Goal: Check status: Check status

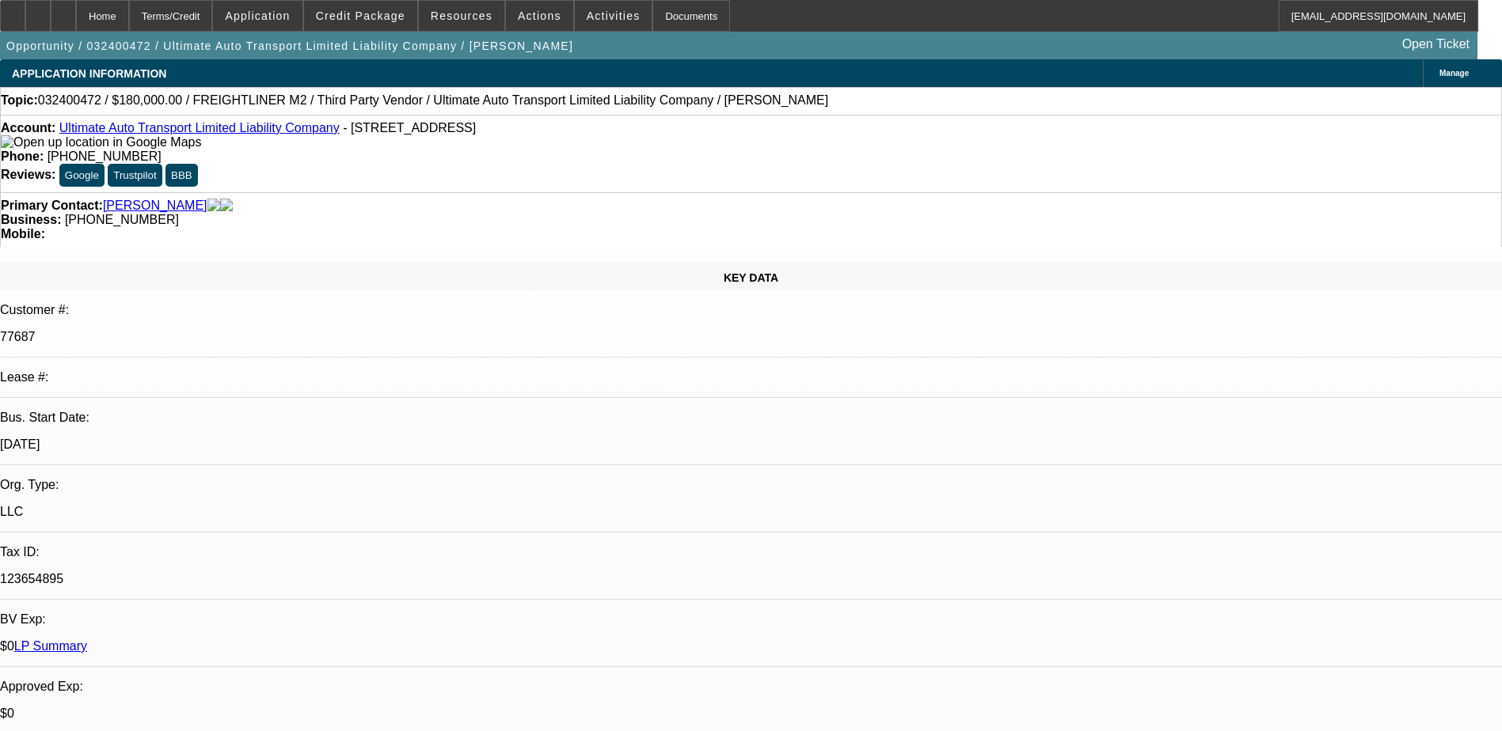
select select "0"
select select "2"
select select "0"
select select "6"
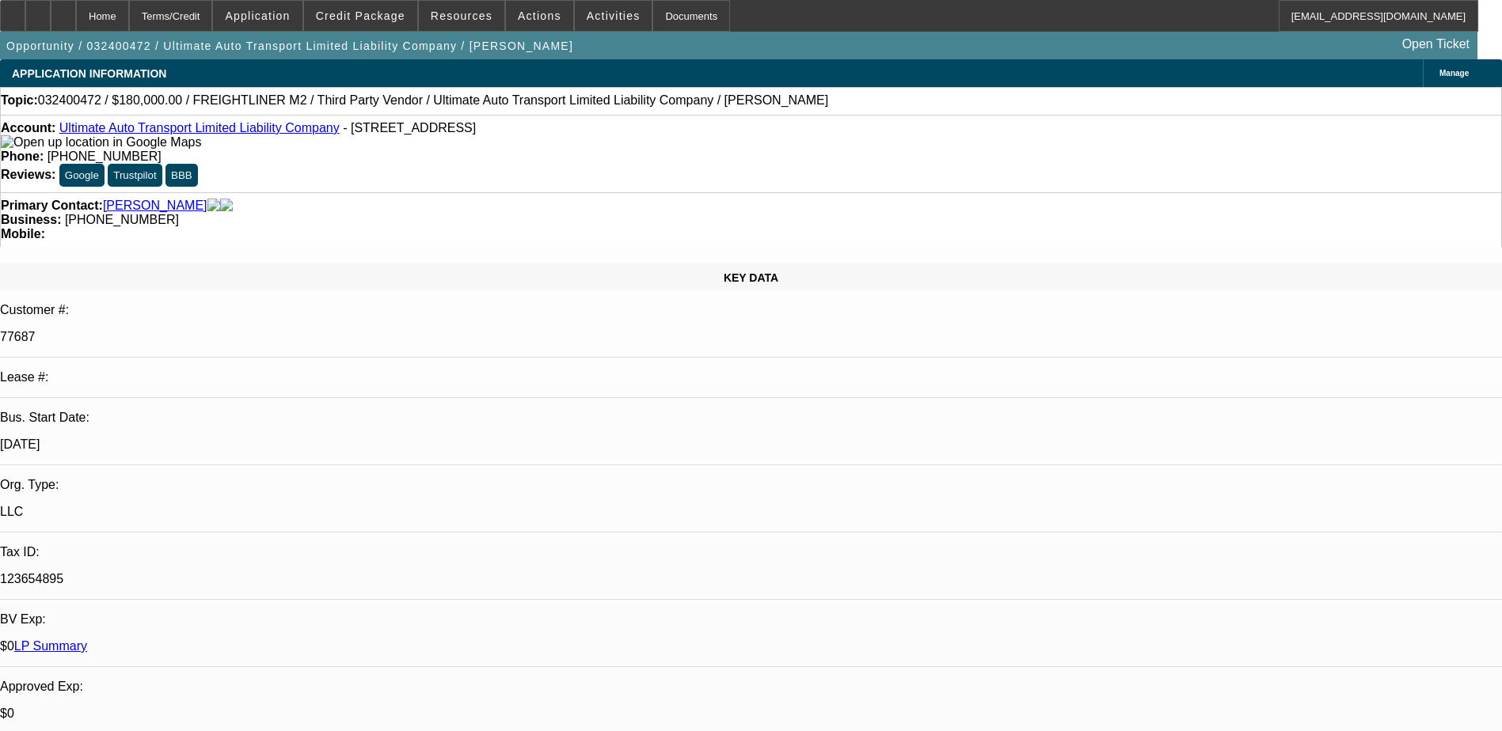
select select "0"
select select "2"
select select "0"
select select "6"
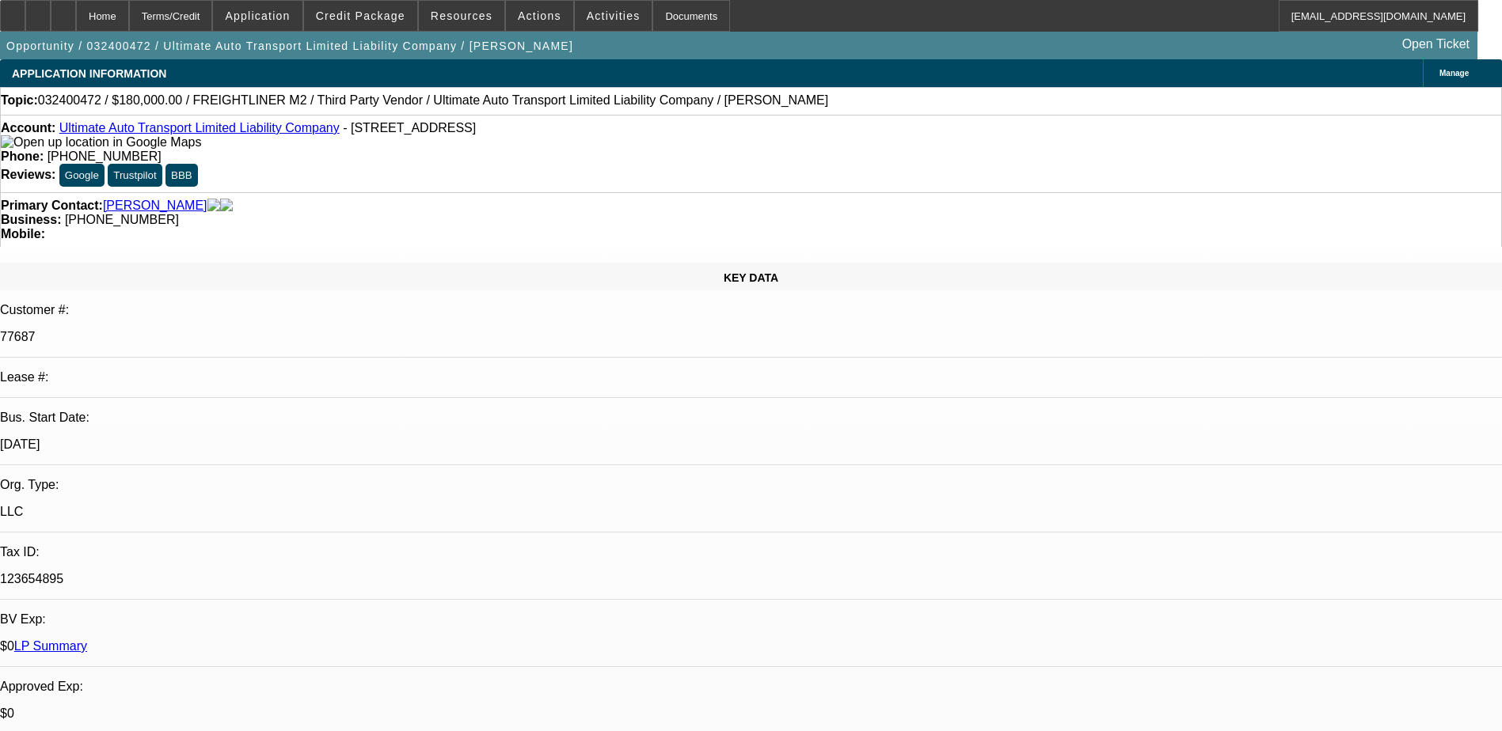
select select "0"
select select "2"
select select "0"
select select "6"
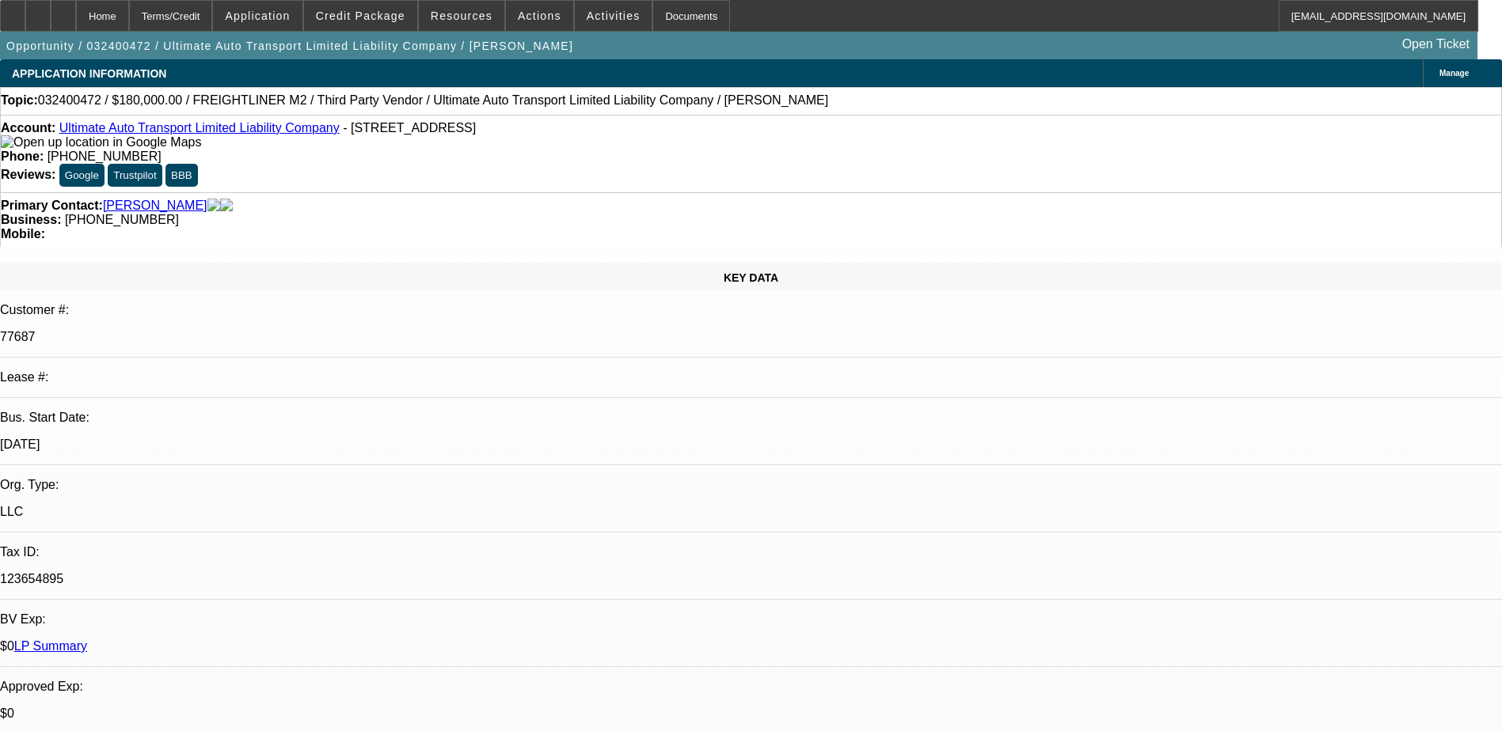
select select "0"
select select "2"
select select "0"
select select "6"
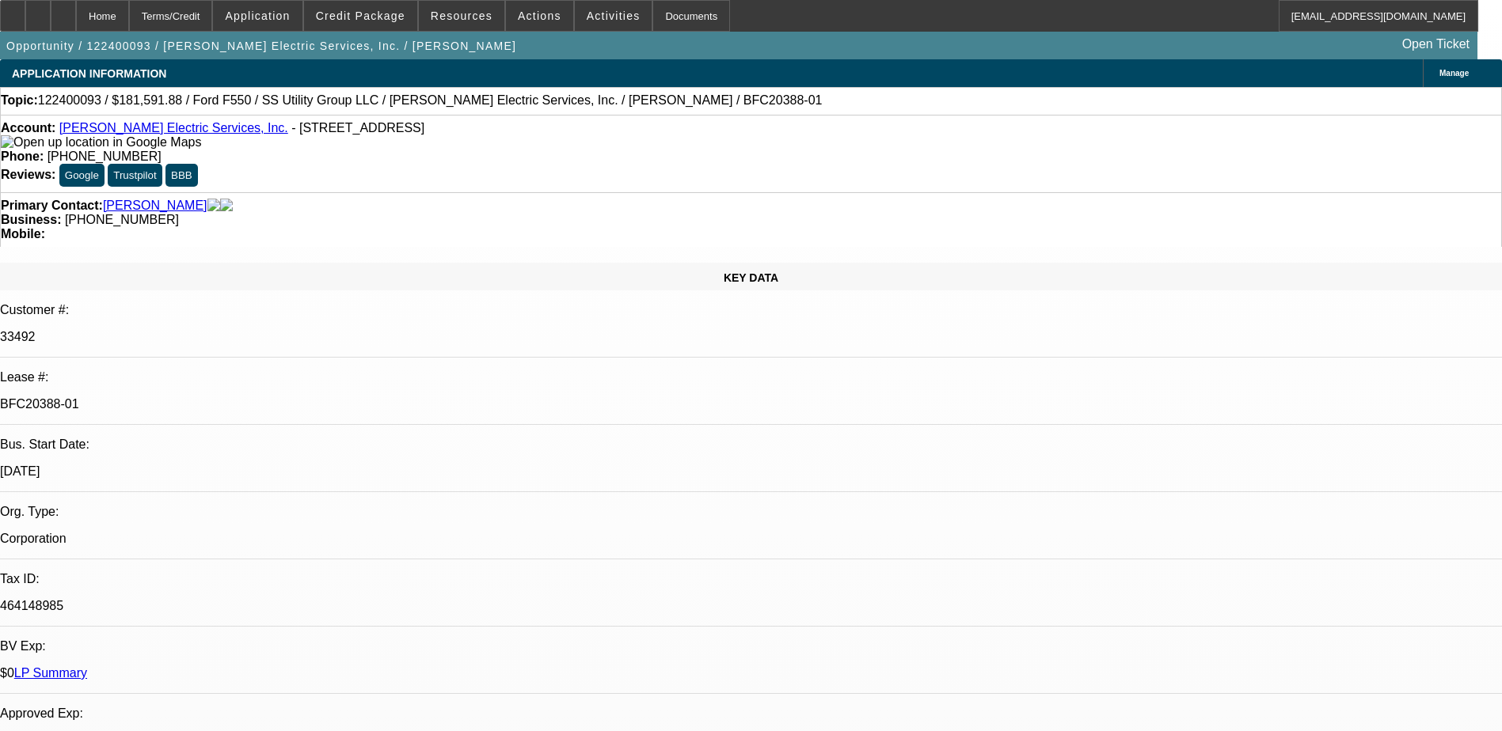
select select "0.1"
select select "0"
select select "0.1"
select select "0"
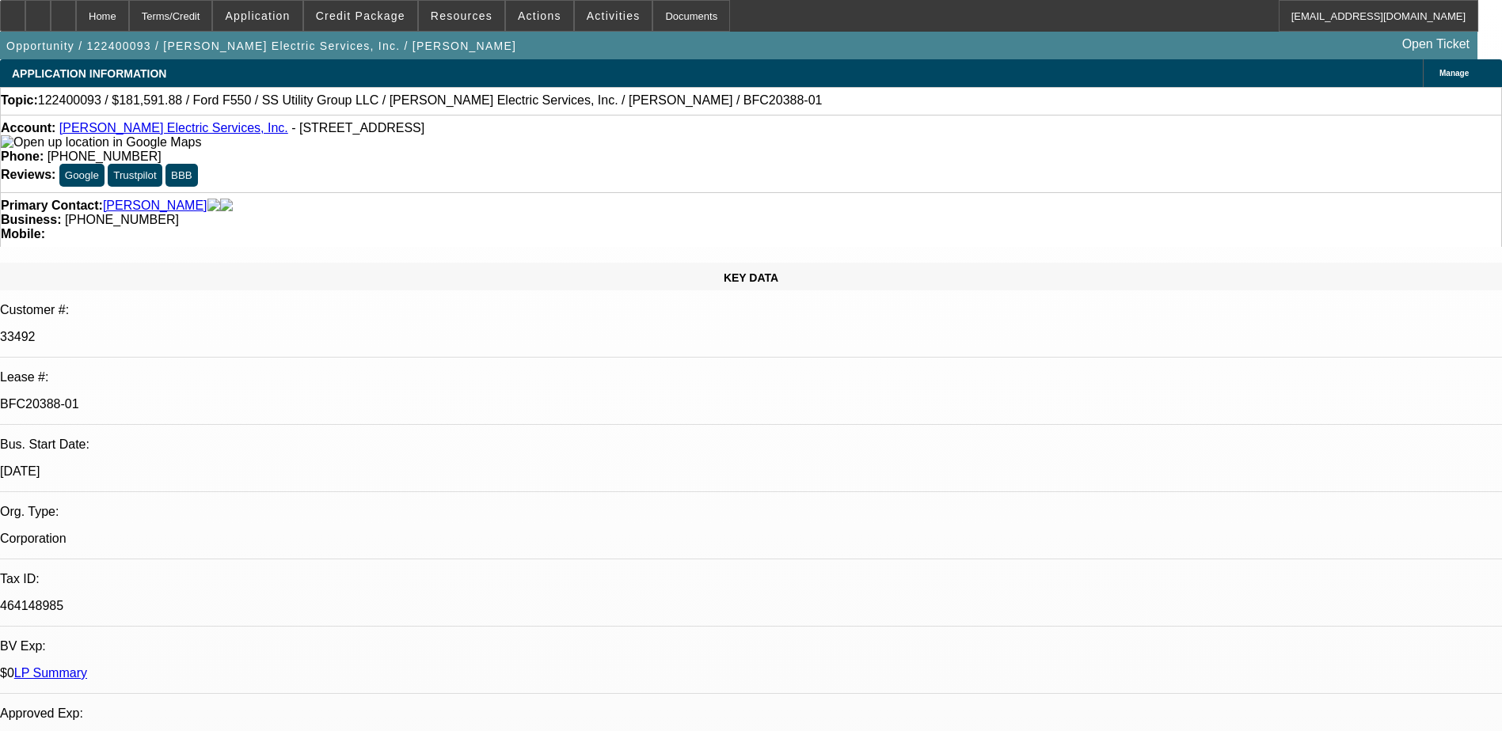
select select "0"
select select "0.2"
select select "2"
select select "0"
select select "0.15"
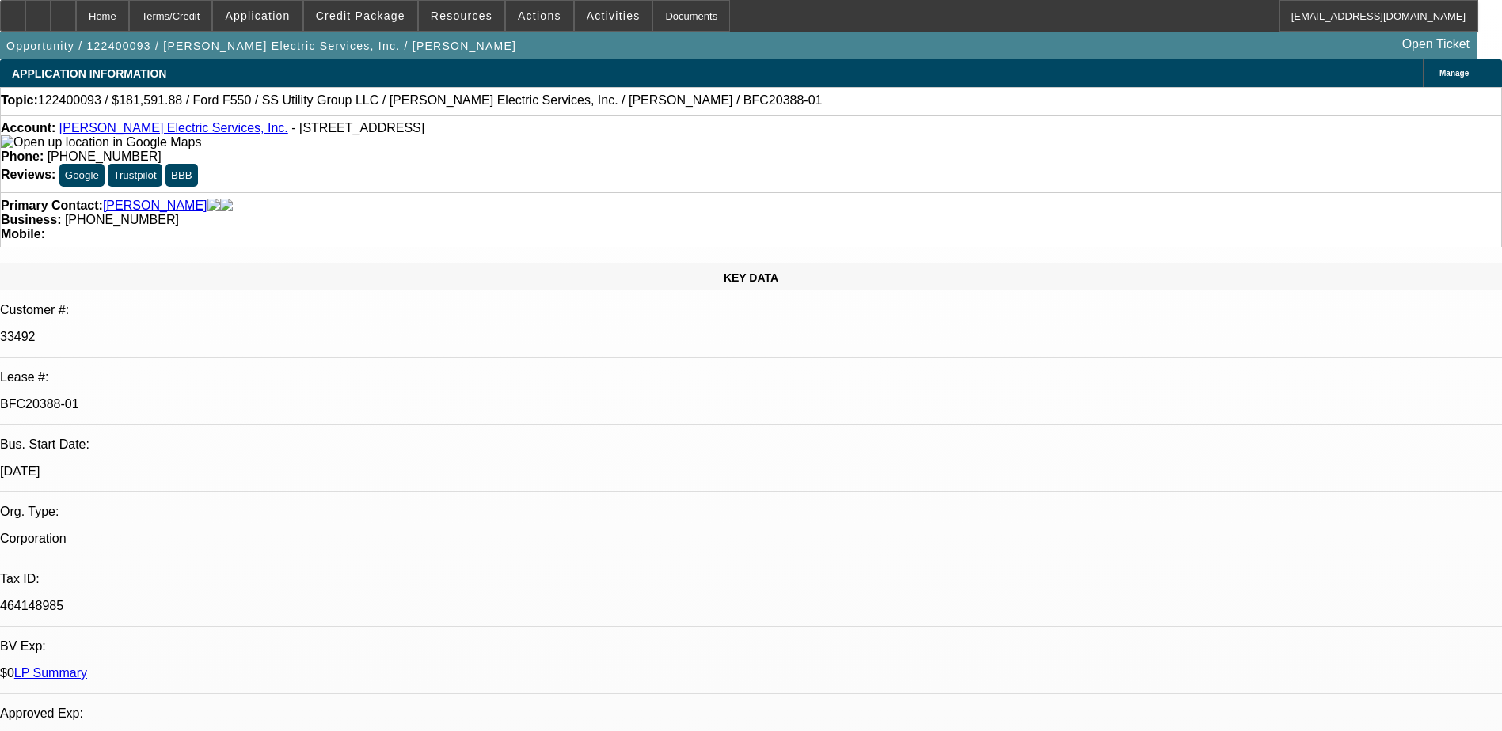
select select "0"
select select "1"
select select "6"
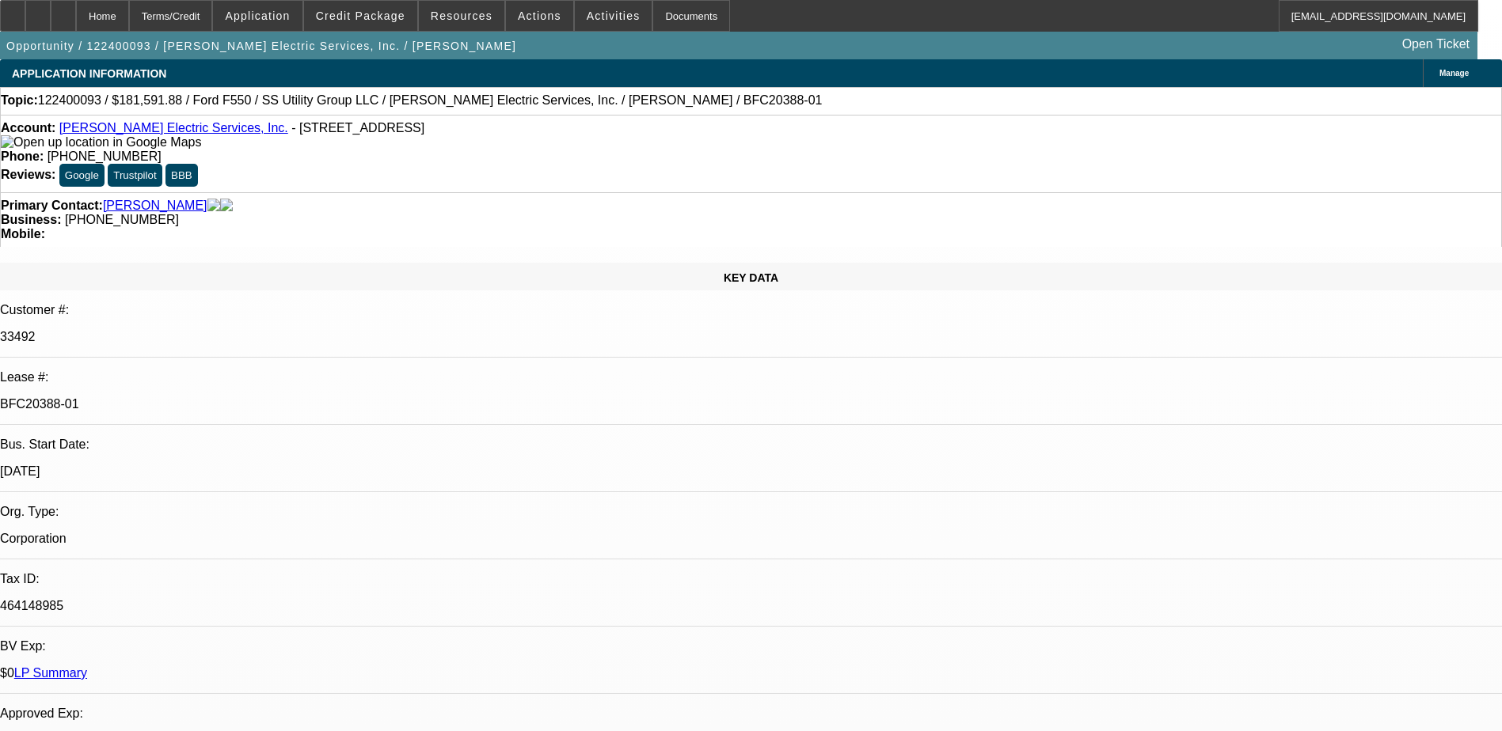
select select "1"
select select "6"
select select "1"
select select "2"
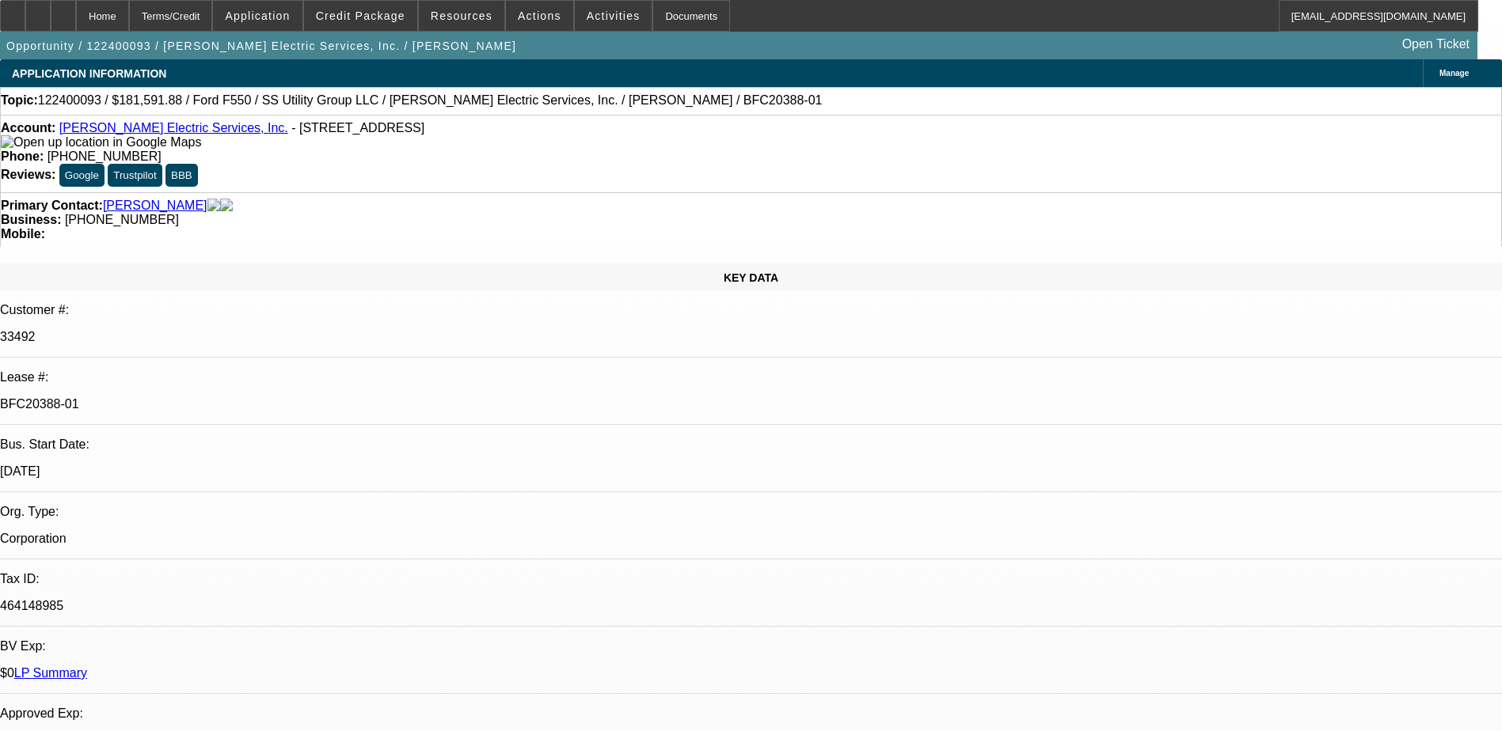
select select "6"
select select "1"
select select "6"
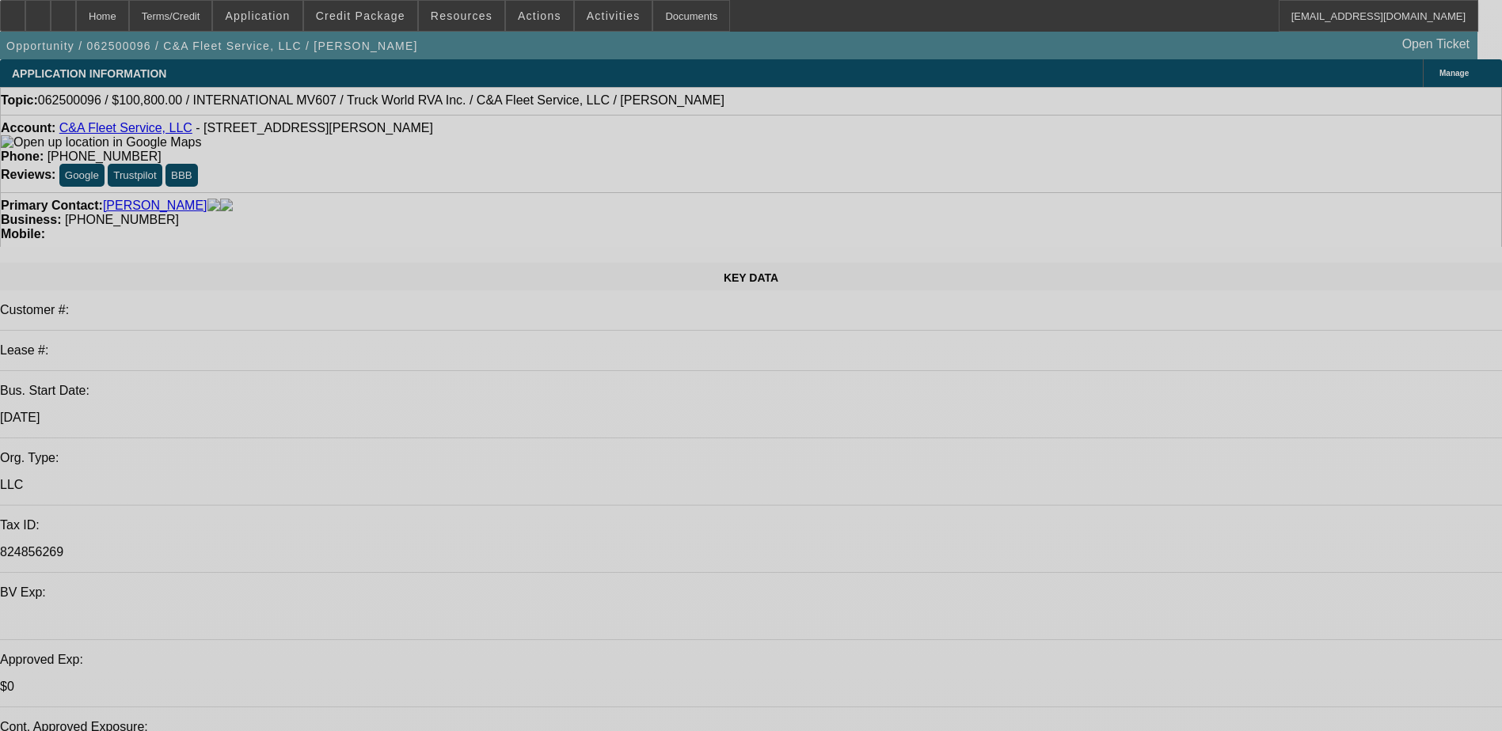
select select "0.1"
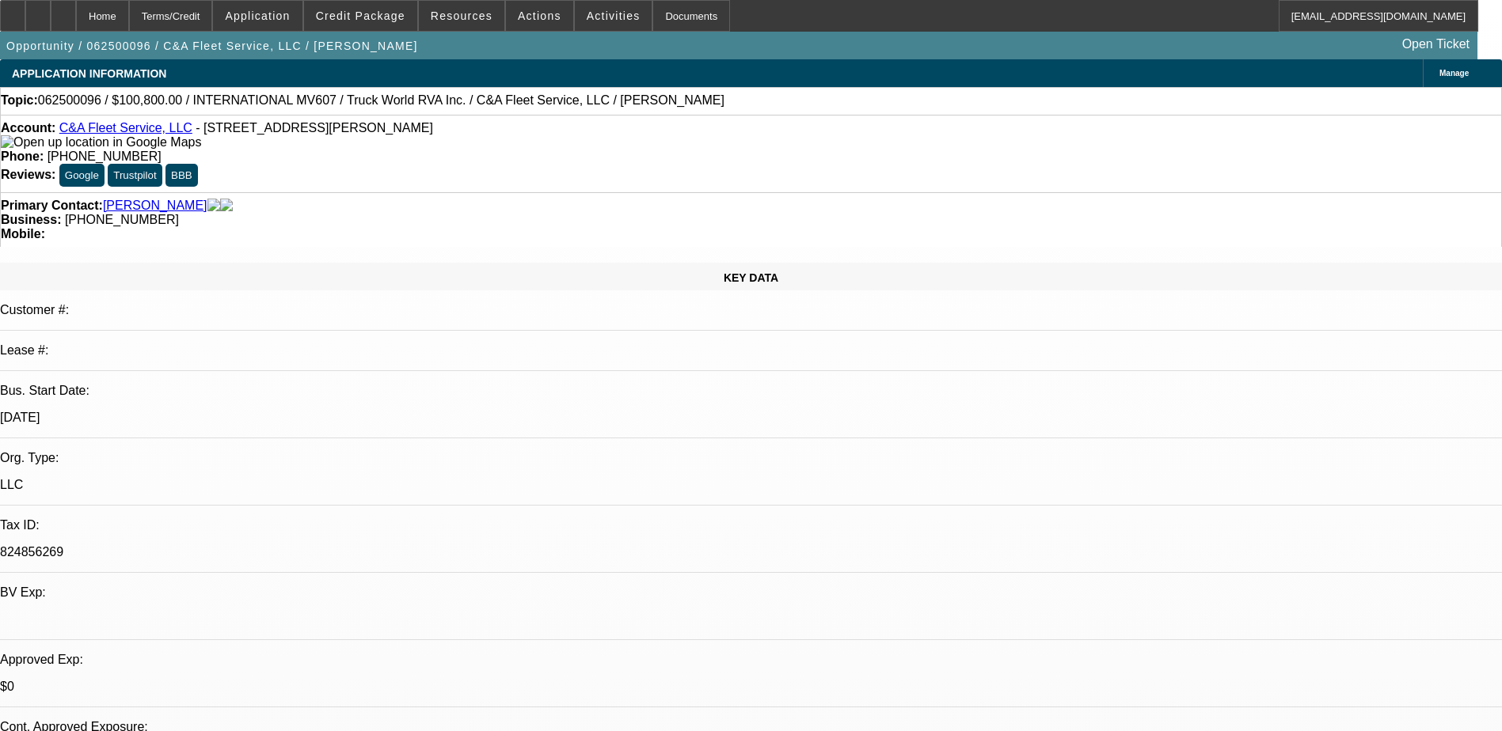
select select "0"
select select "0.1"
select select "0"
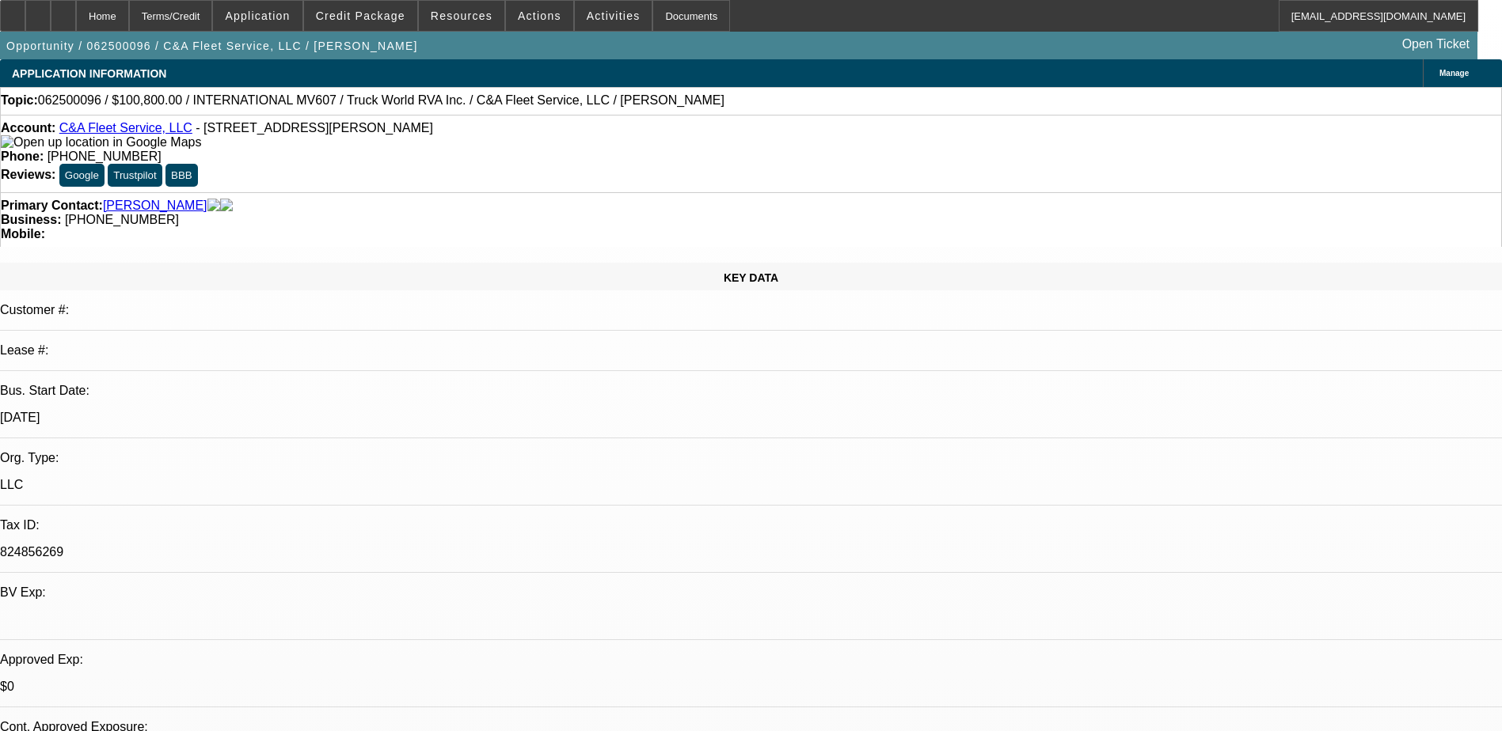
select select "0.1"
select select "0"
select select "0.1"
select select "0"
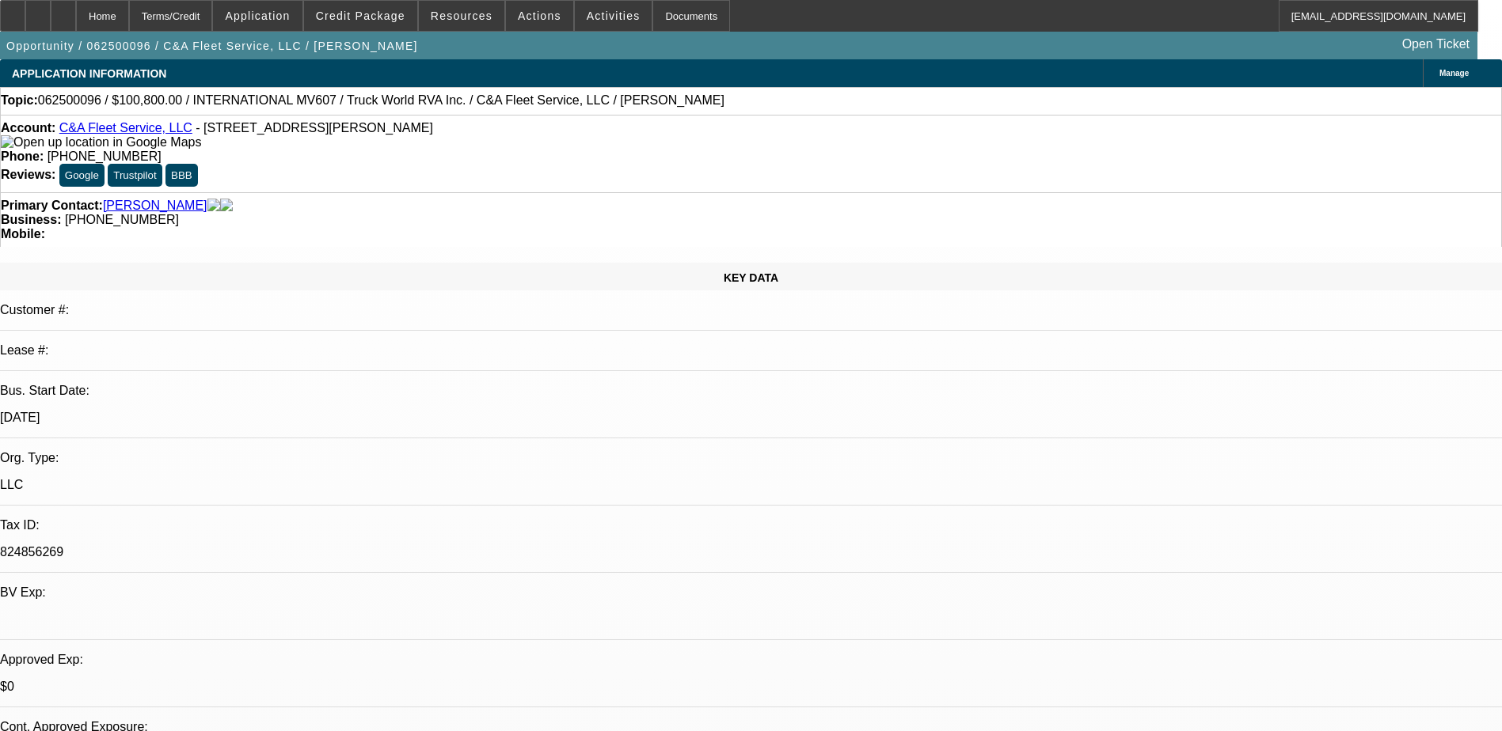
select select "0"
select select "1"
select select "3"
select select "6"
select select "1"
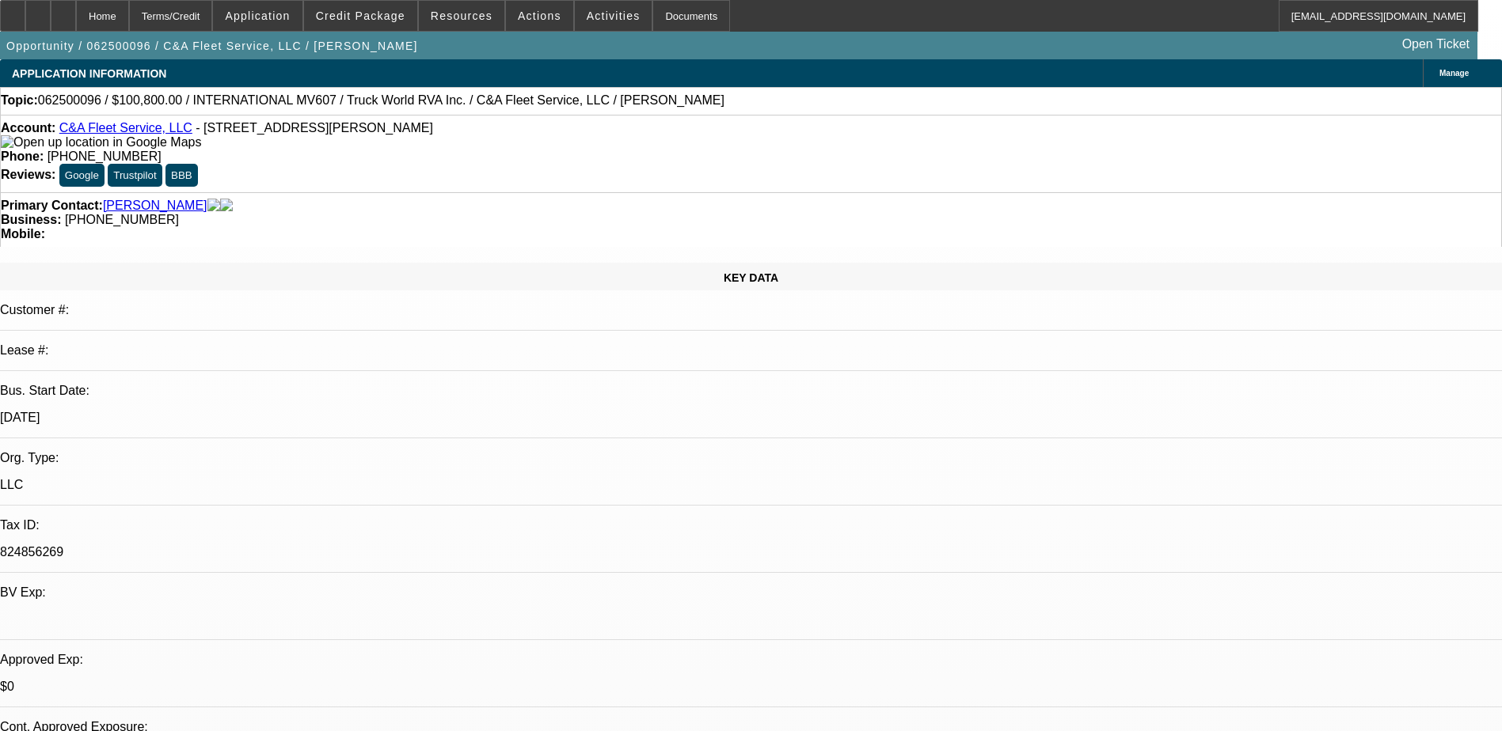
select select "3"
select select "6"
select select "1"
select select "3"
select select "6"
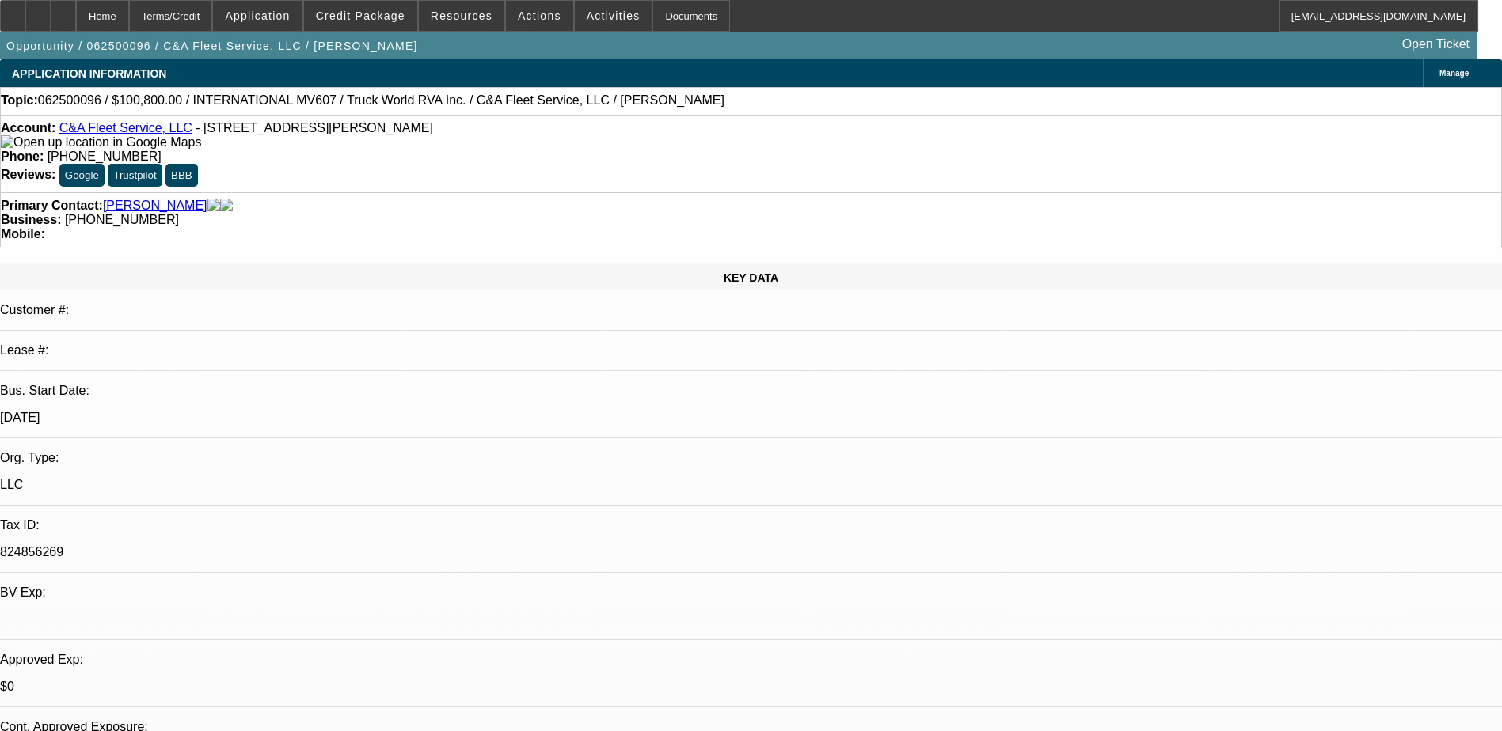
select select "1"
select select "3"
select select "6"
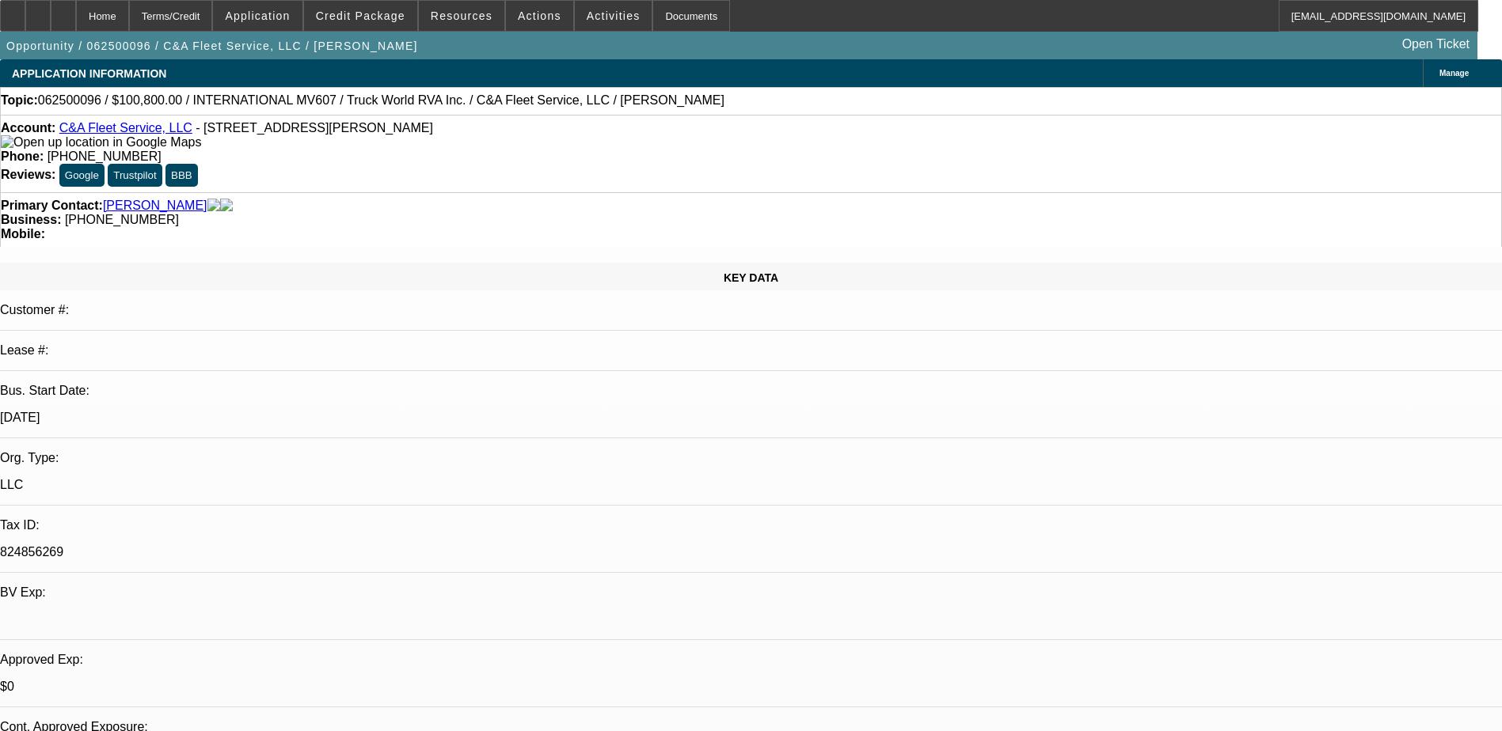
drag, startPoint x: 1052, startPoint y: 269, endPoint x: 1111, endPoint y: 283, distance: 61.1
drag, startPoint x: 1111, startPoint y: 283, endPoint x: 1081, endPoint y: 287, distance: 31.1
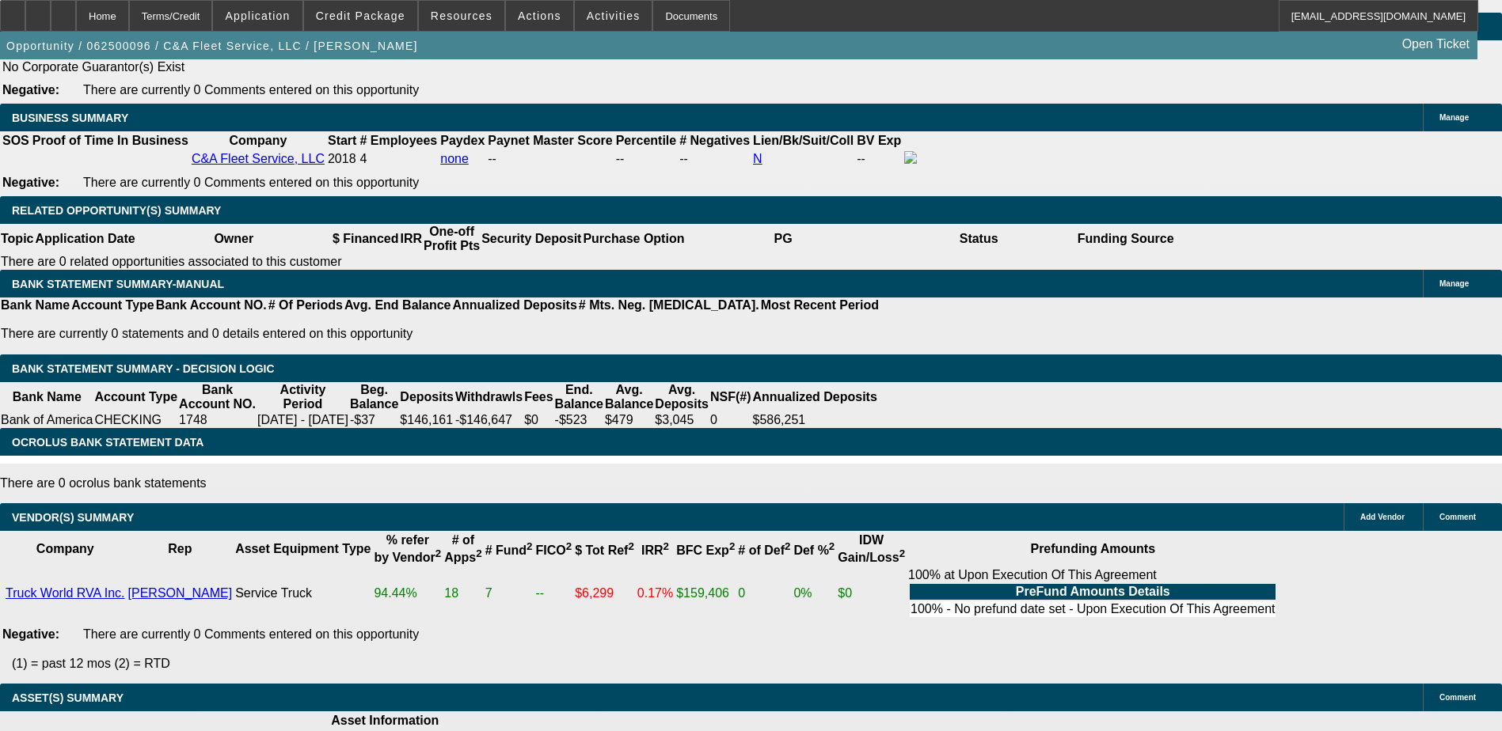
scroll to position [2612, 0]
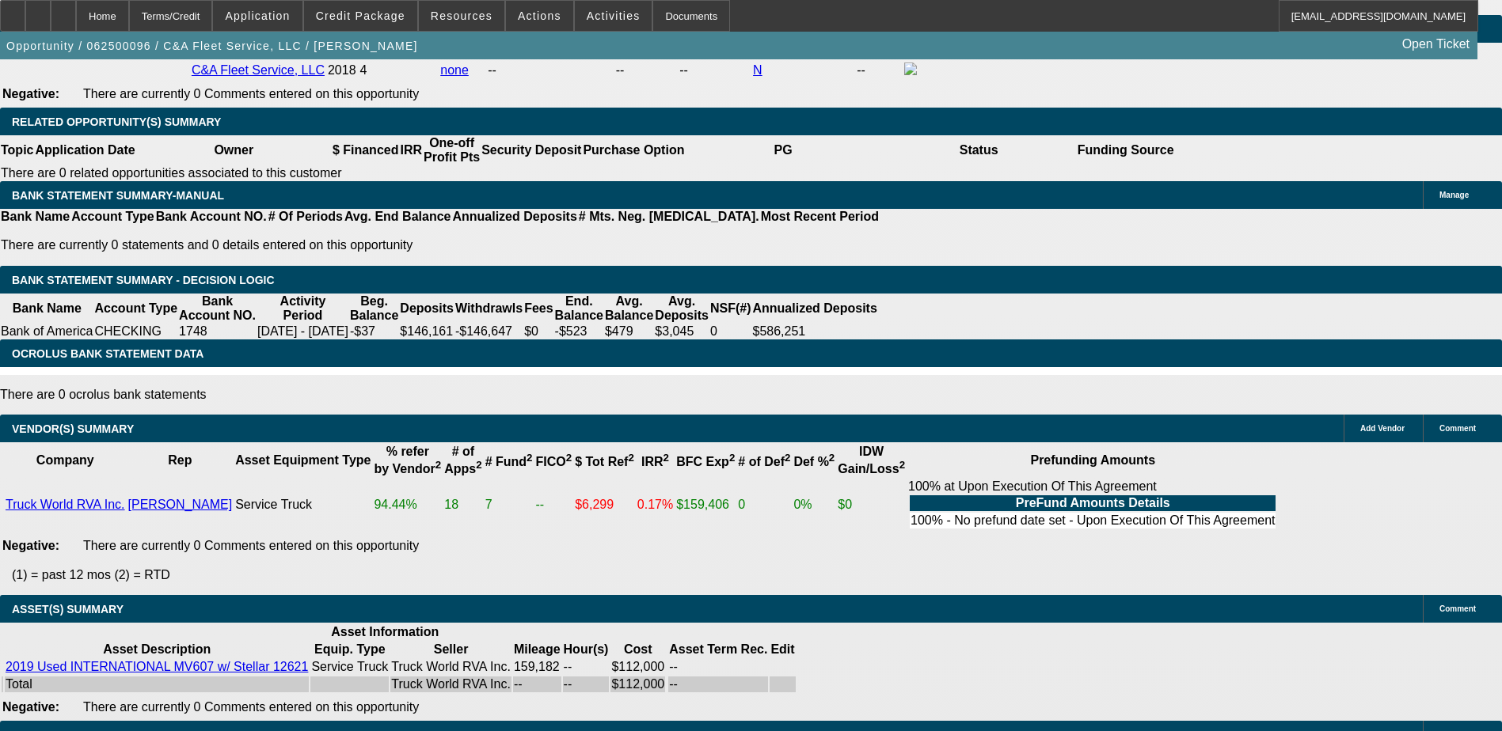
drag, startPoint x: 23, startPoint y: 498, endPoint x: 978, endPoint y: 498, distance: 955.5
drag, startPoint x: 978, startPoint y: 498, endPoint x: 1021, endPoint y: 503, distance: 43.0
click at [1020, 503] on div "APPLICATION INFORMATION Manage Topic: 062500096 / $100,800.00 / INTERNATIONAL M…" at bounding box center [751, 257] width 1502 height 5620
drag, startPoint x: 1079, startPoint y: 275, endPoint x: 1118, endPoint y: 298, distance: 44.7
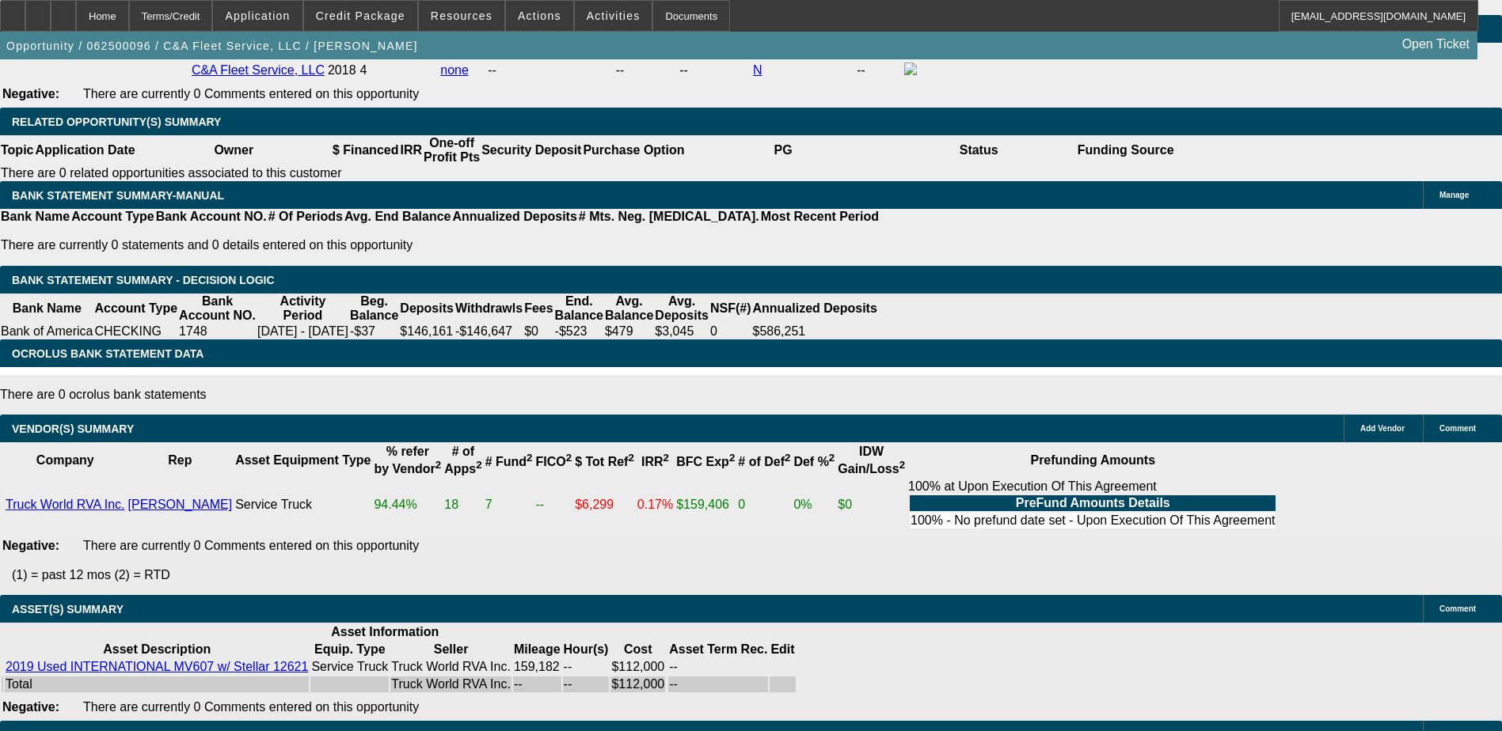
drag, startPoint x: 1114, startPoint y: 297, endPoint x: 1097, endPoint y: 290, distance: 18.1
drag, startPoint x: 1077, startPoint y: 275, endPoint x: 1109, endPoint y: 302, distance: 42.1
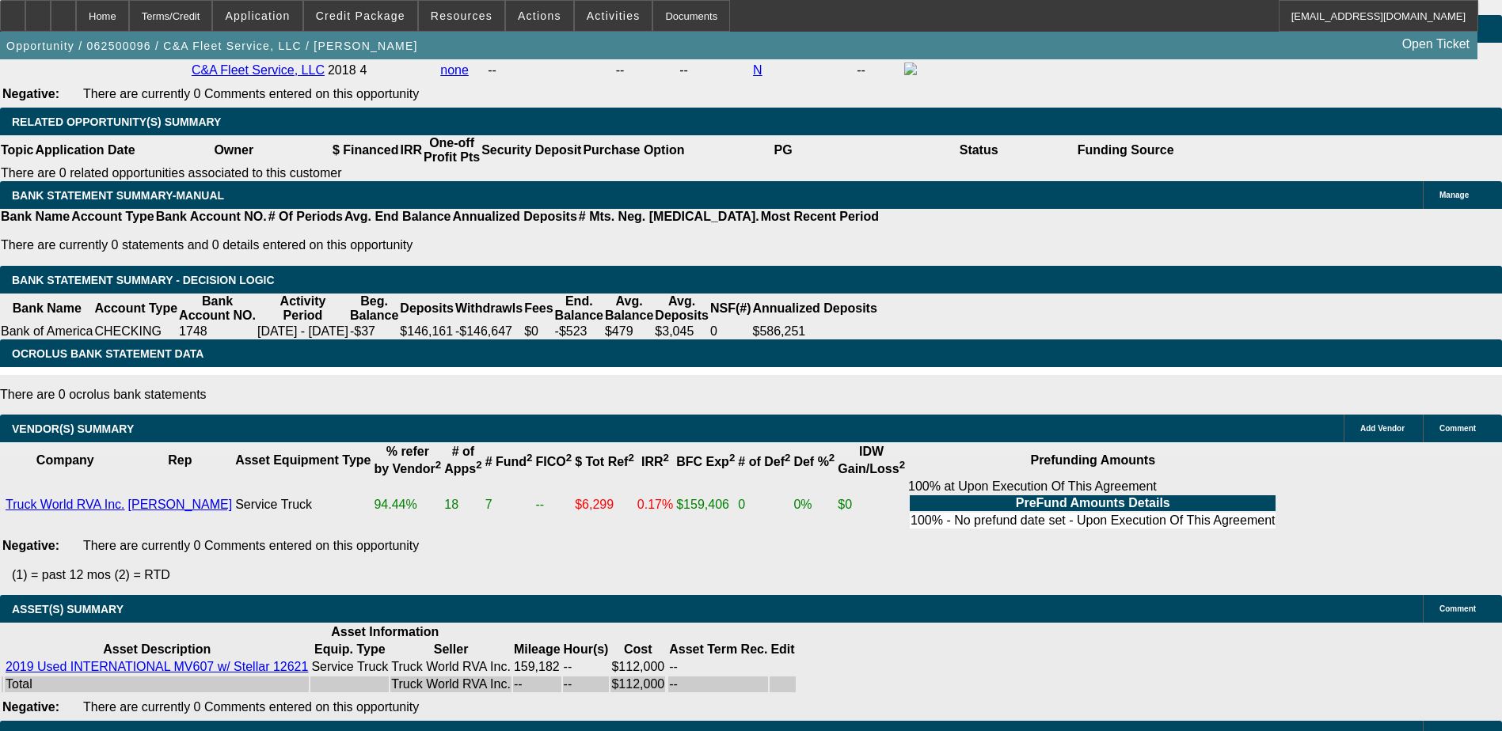
drag, startPoint x: 1109, startPoint y: 302, endPoint x: 1100, endPoint y: 301, distance: 9.6
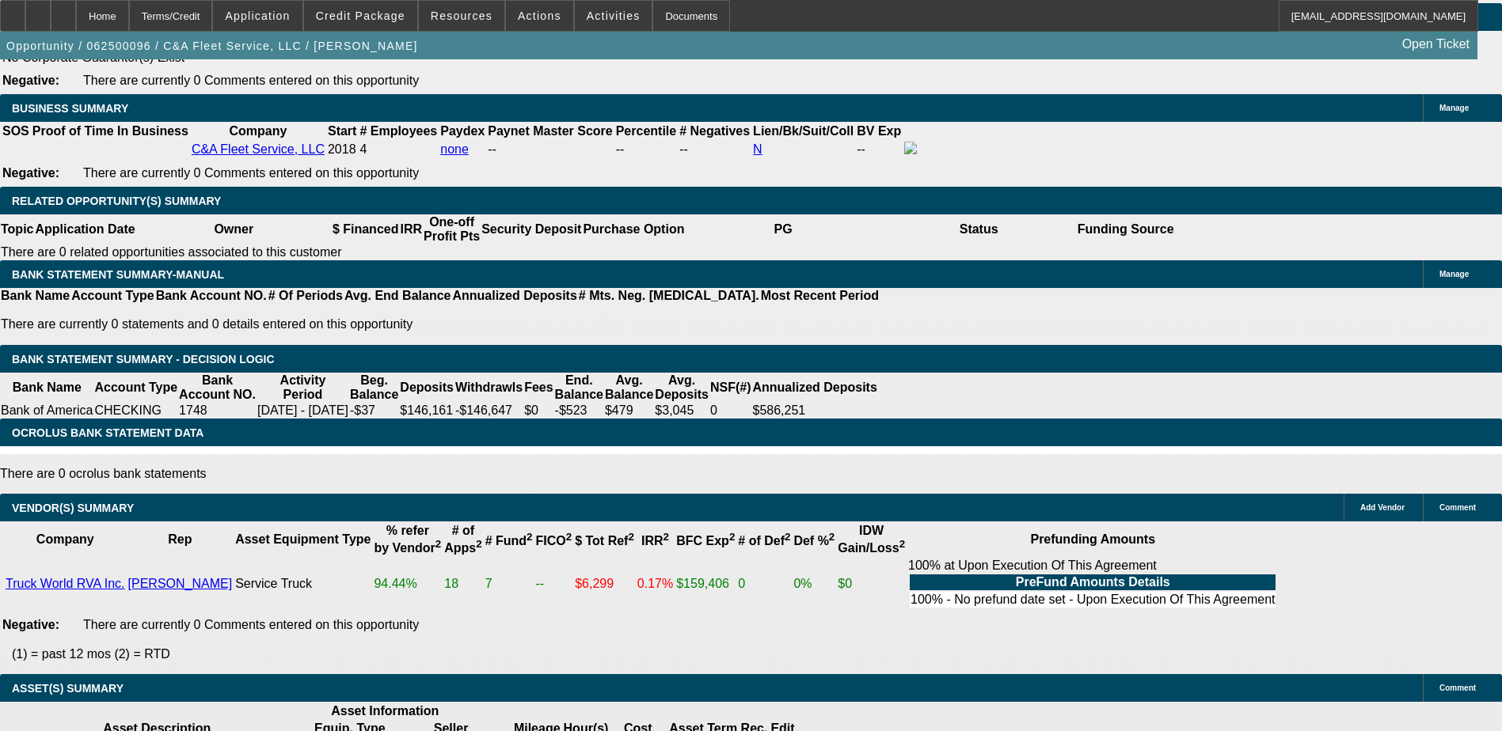
scroll to position [158, 0]
drag, startPoint x: 1100, startPoint y: 190, endPoint x: 1073, endPoint y: 174, distance: 31.2
drag, startPoint x: 1073, startPoint y: 174, endPoint x: 1081, endPoint y: 184, distance: 13.0
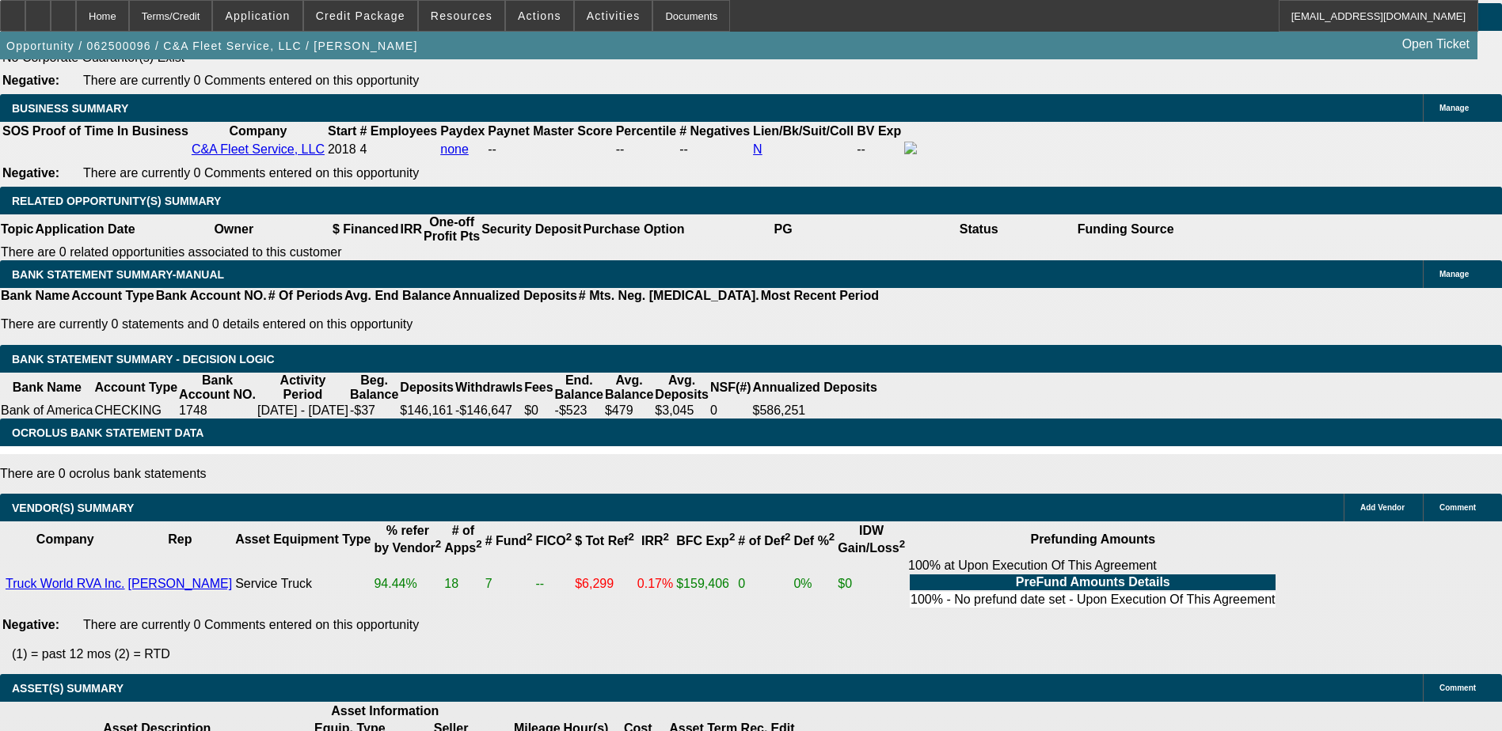
click at [1089, 577] on div "APPLICATION INFORMATION Manage Topic: 062500096 / $100,800.00 / INTERNATIONAL M…" at bounding box center [751, 336] width 1502 height 5620
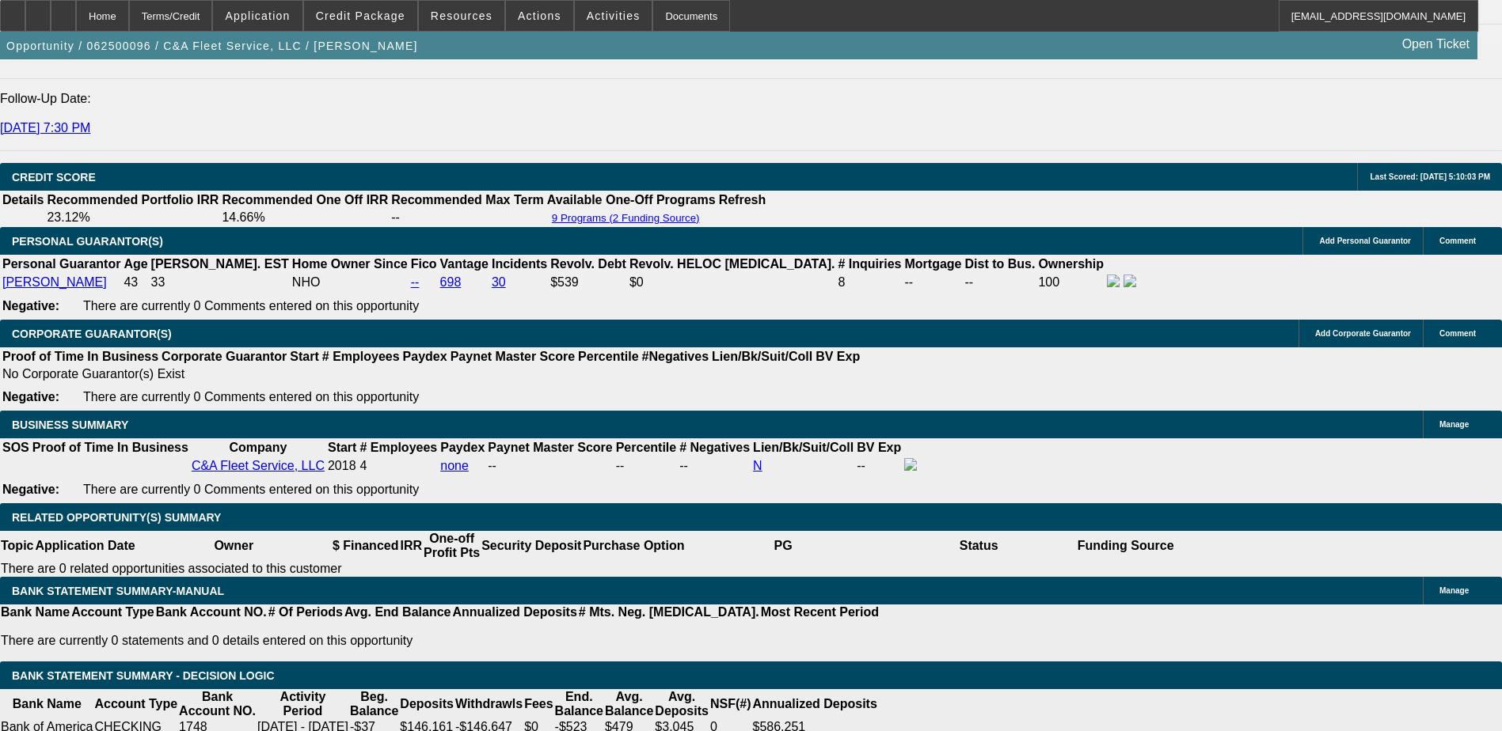
scroll to position [79, 0]
drag, startPoint x: 1057, startPoint y: 251, endPoint x: 1112, endPoint y: 272, distance: 59.4
drag, startPoint x: 1112, startPoint y: 272, endPoint x: 1101, endPoint y: 270, distance: 11.3
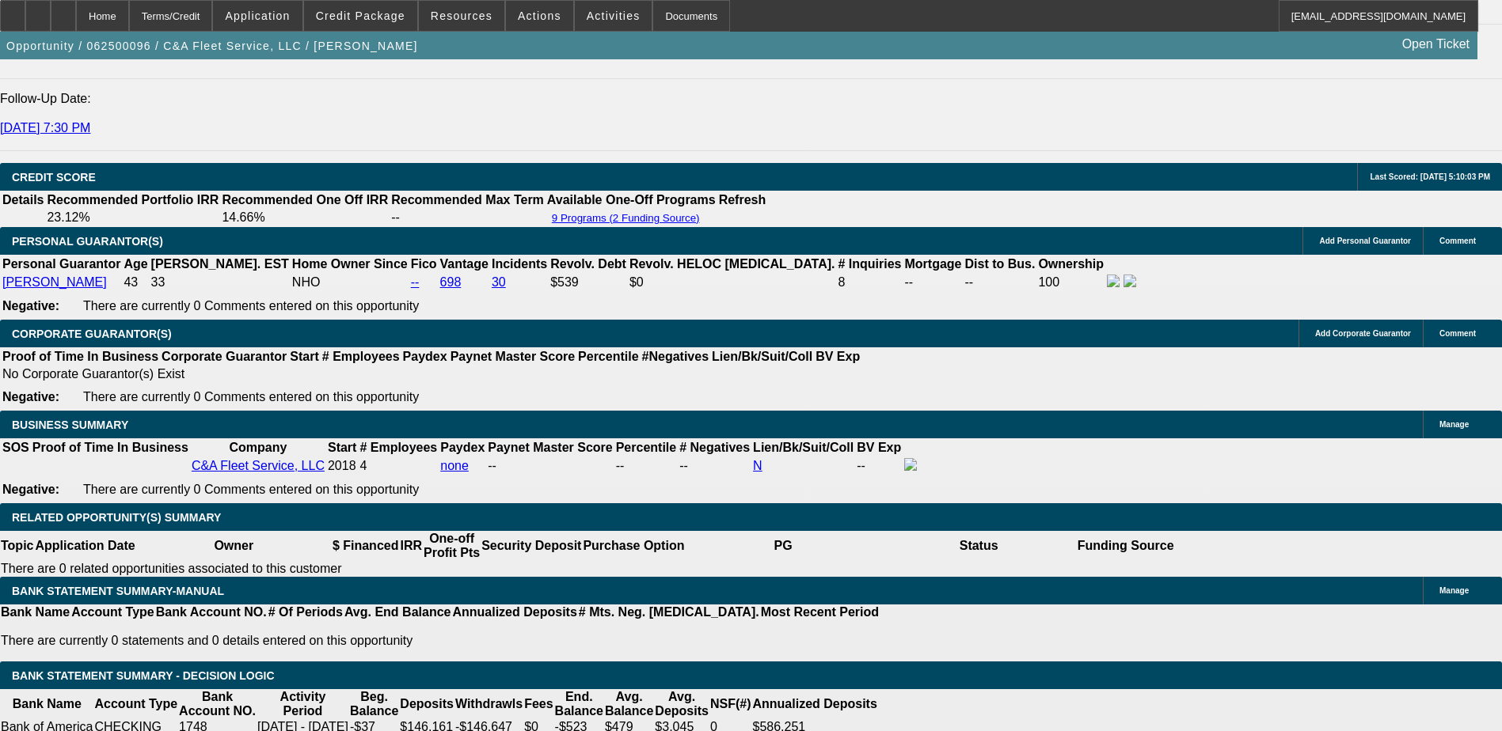
drag, startPoint x: 1054, startPoint y: 252, endPoint x: 1134, endPoint y: 285, distance: 86.6
drag, startPoint x: 1134, startPoint y: 285, endPoint x: 1107, endPoint y: 272, distance: 29.4
drag, startPoint x: 1090, startPoint y: 272, endPoint x: 1064, endPoint y: 252, distance: 32.8
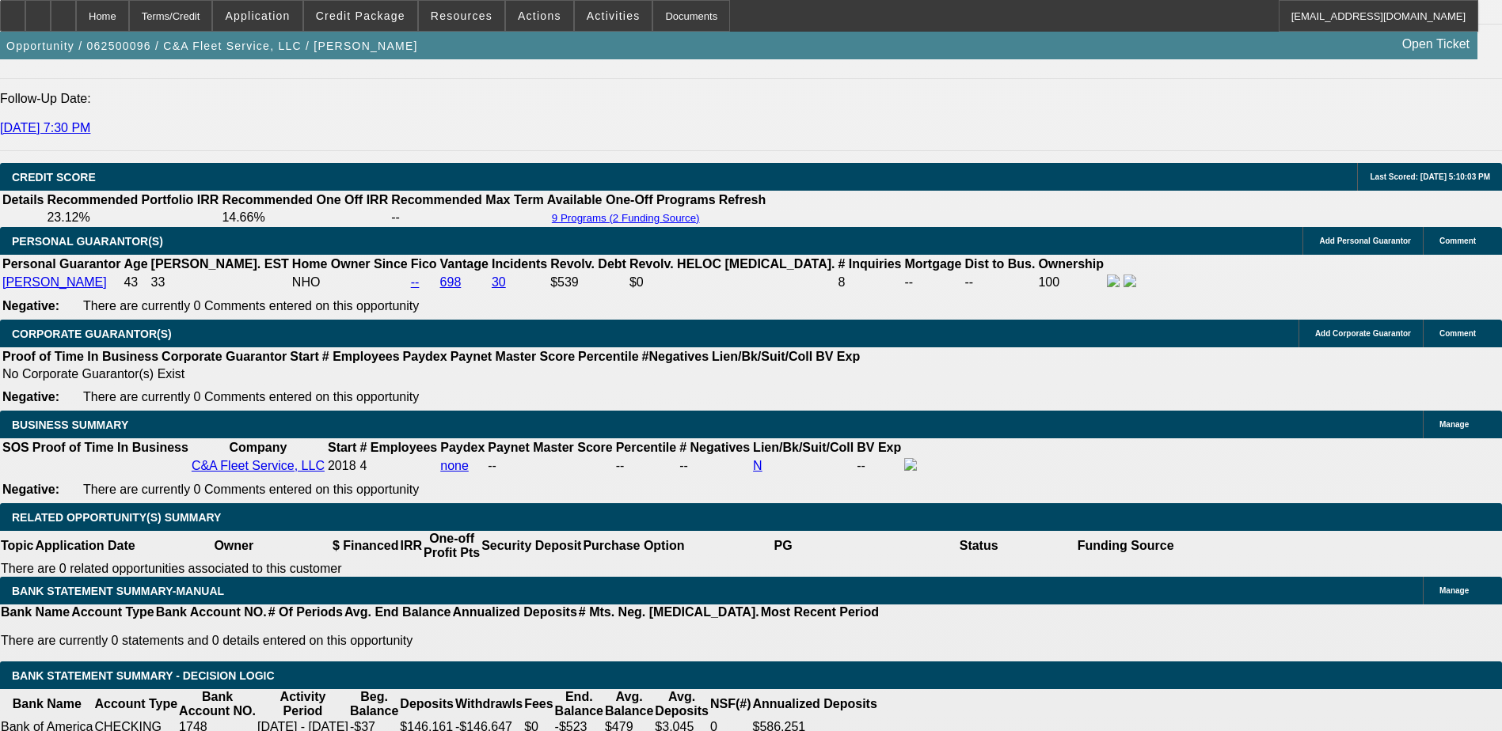
drag, startPoint x: 1064, startPoint y: 252, endPoint x: 1073, endPoint y: 253, distance: 8.9
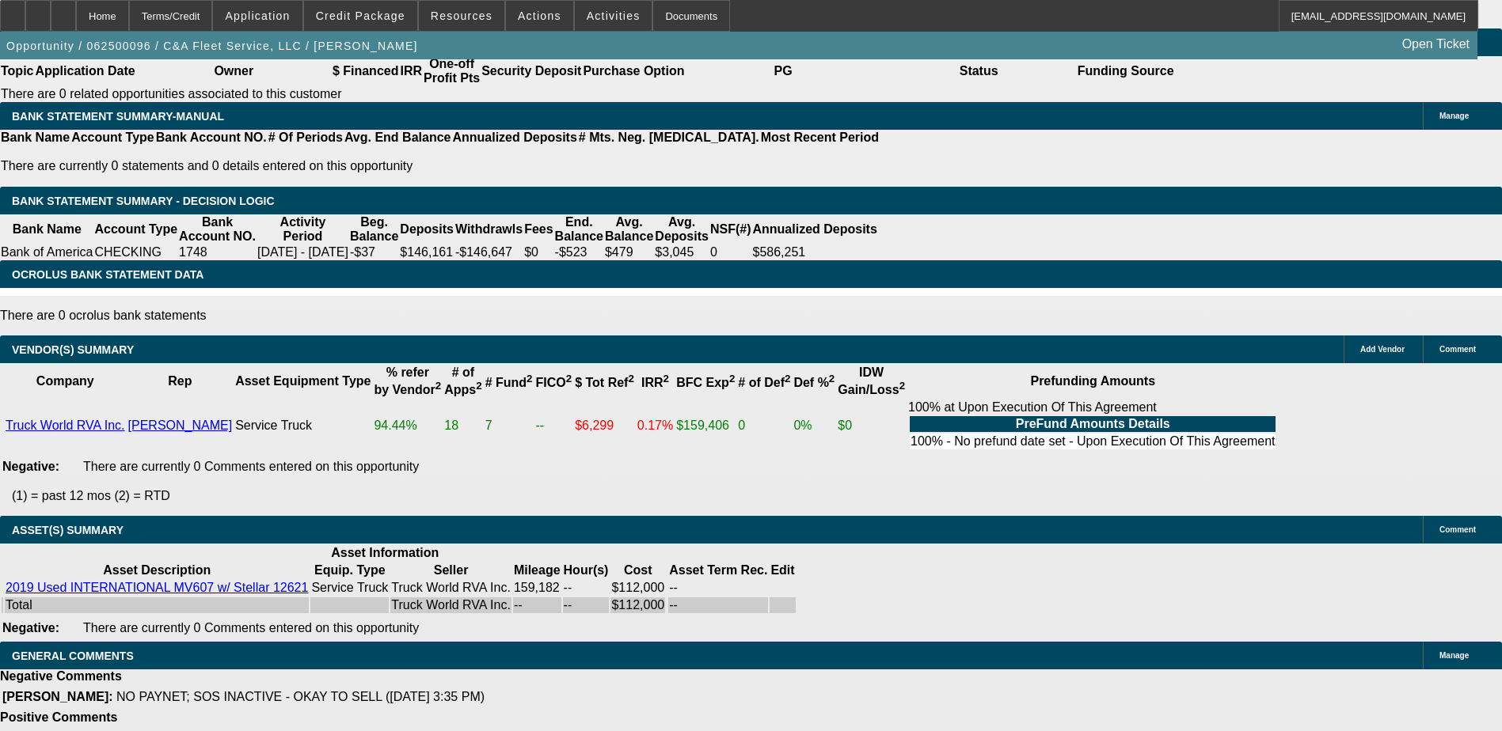
scroll to position [0, 199]
drag, startPoint x: 931, startPoint y: 420, endPoint x: 784, endPoint y: 422, distance: 146.5
click at [1063, 487] on div "APPLICATION INFORMATION Manage Topic: 062500096 / $100,800.00 / INTERNATIONAL M…" at bounding box center [751, 178] width 1502 height 5620
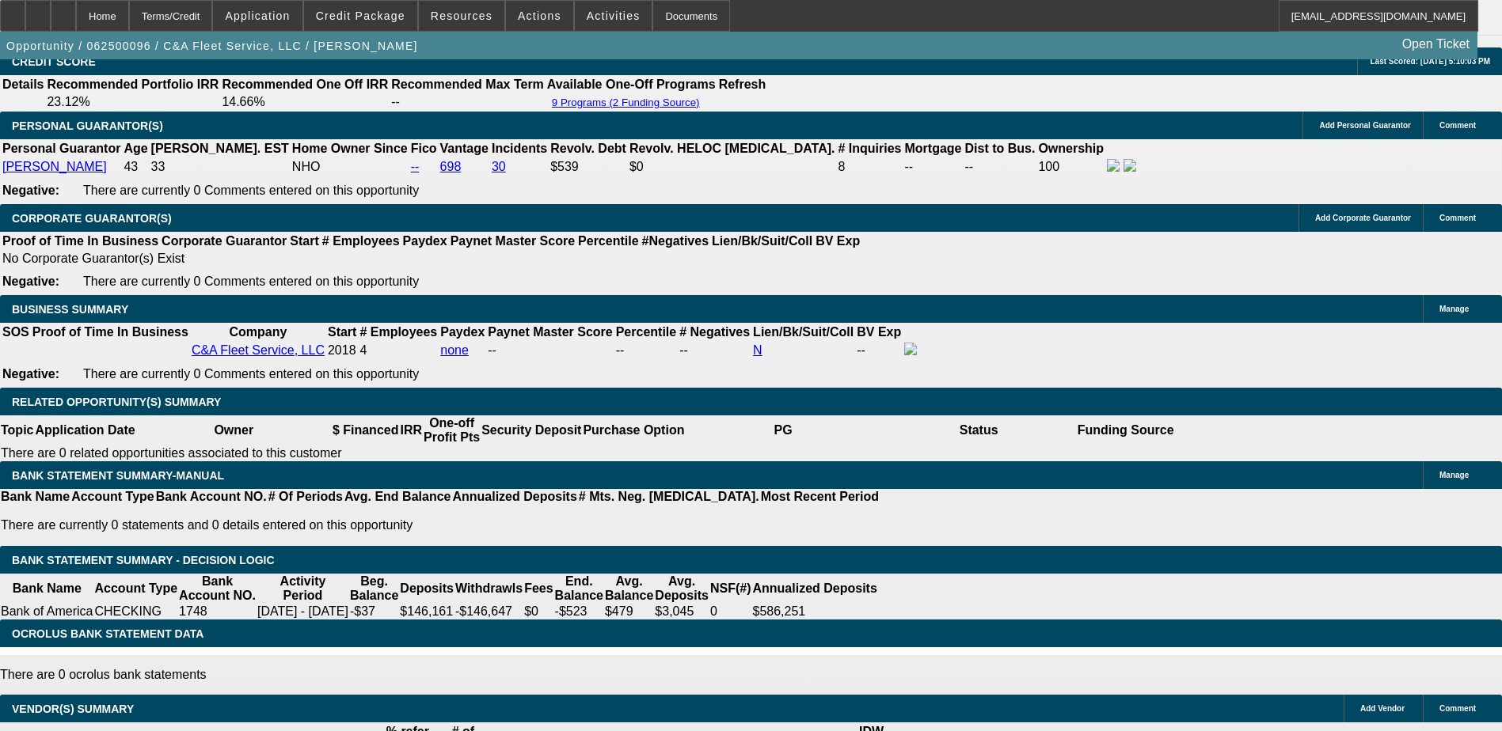
scroll to position [2216, 0]
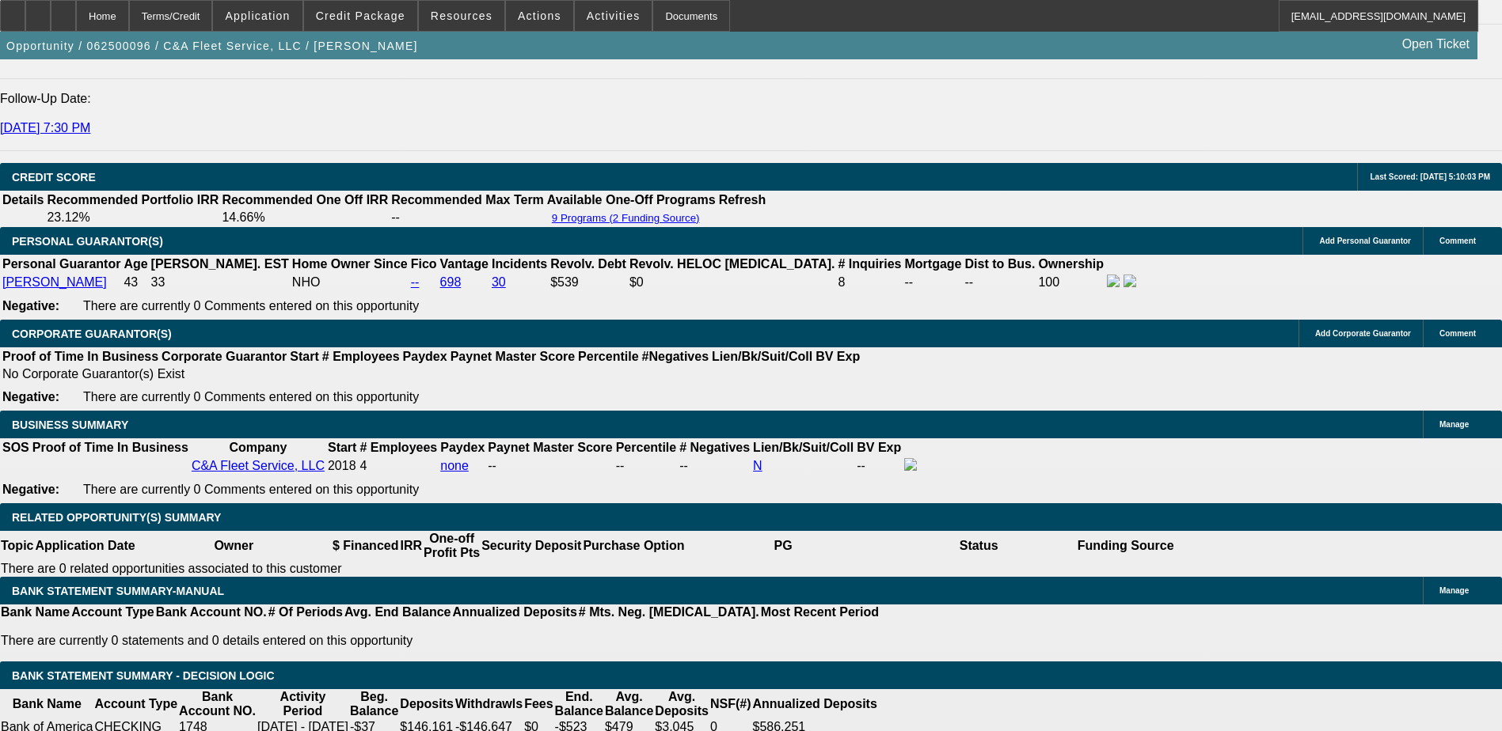
click at [1096, 491] on div "APPLICATION INFORMATION Manage Topic: 062500096 / $100,800.00 / INTERNATIONAL M…" at bounding box center [751, 653] width 1502 height 5620
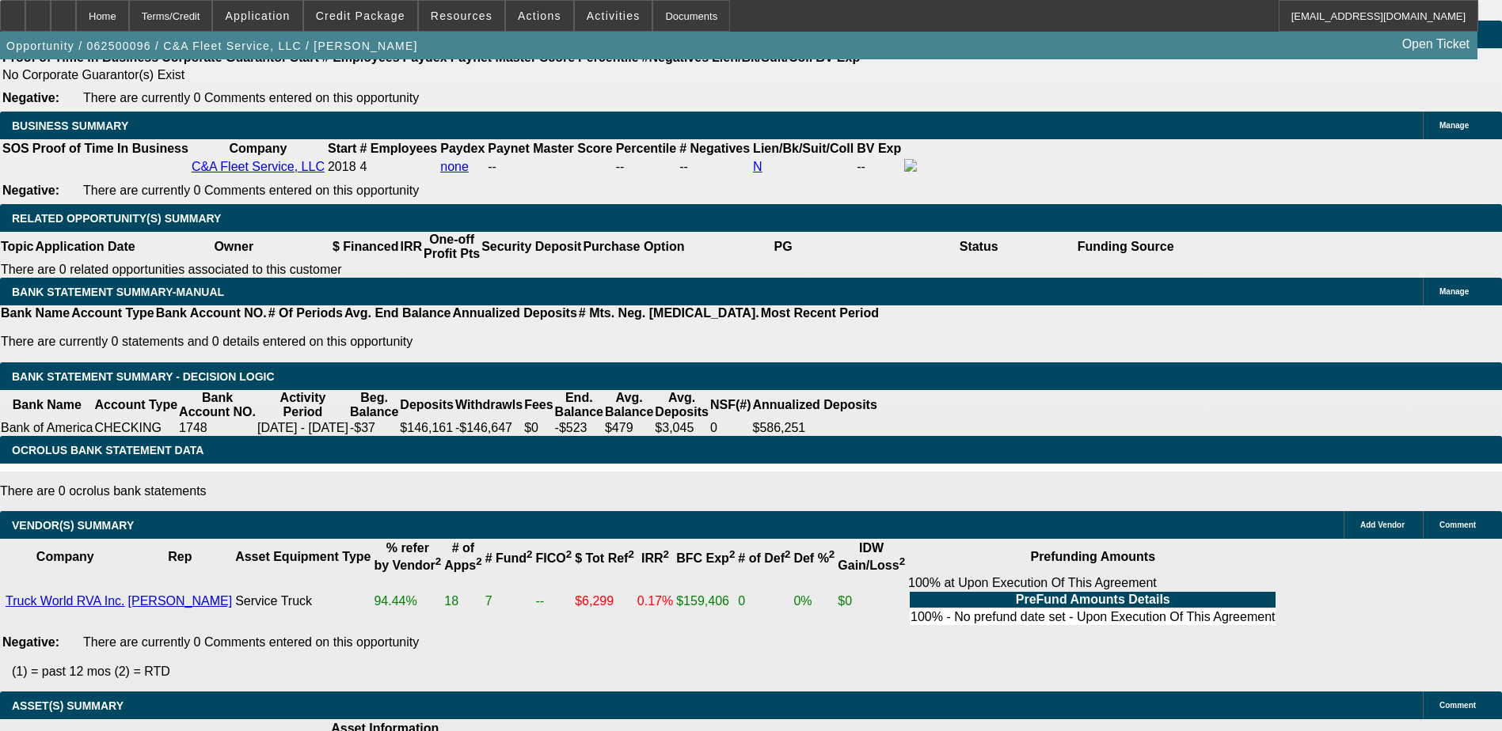
scroll to position [2533, 0]
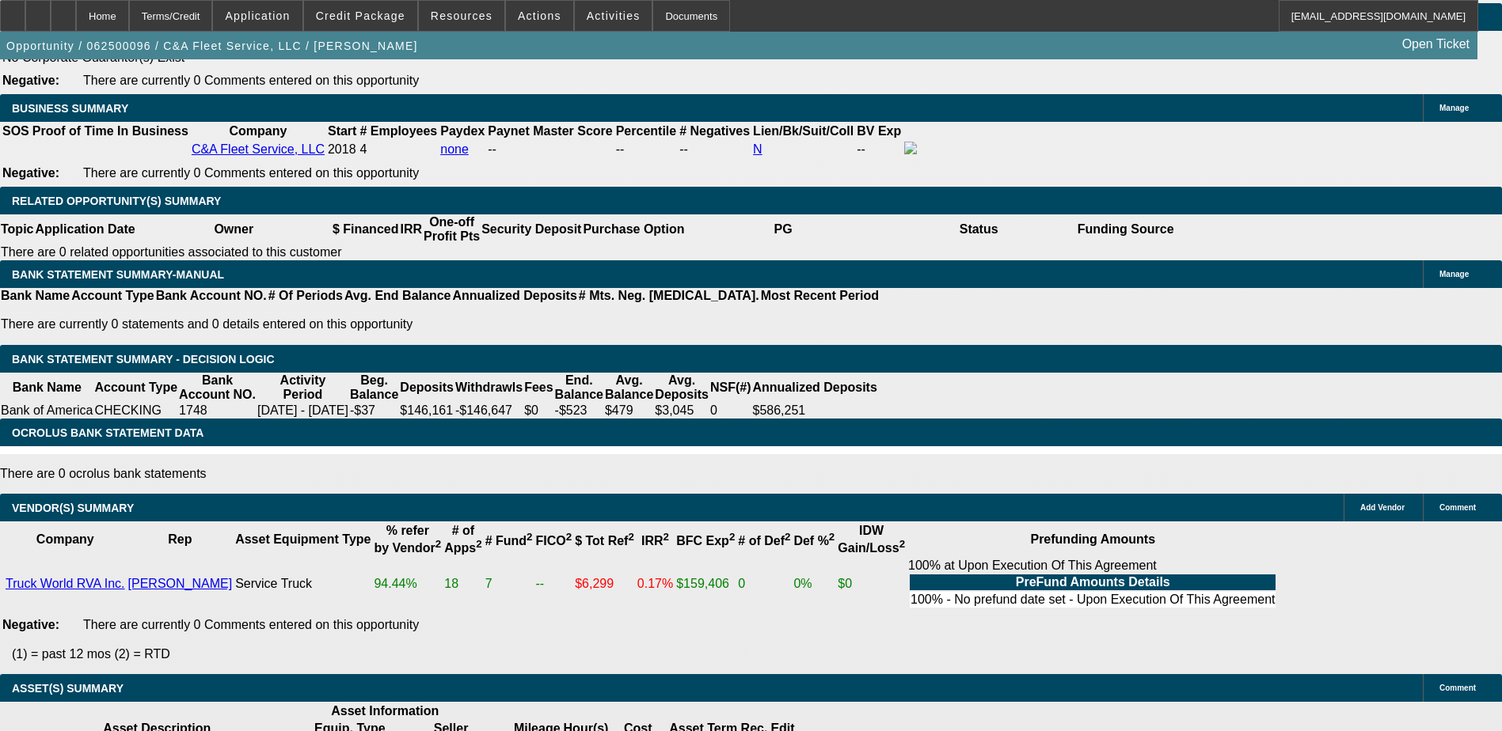
drag, startPoint x: 1058, startPoint y: 250, endPoint x: 1112, endPoint y: 270, distance: 58.1
drag, startPoint x: 1108, startPoint y: 268, endPoint x: 1056, endPoint y: 254, distance: 54.2
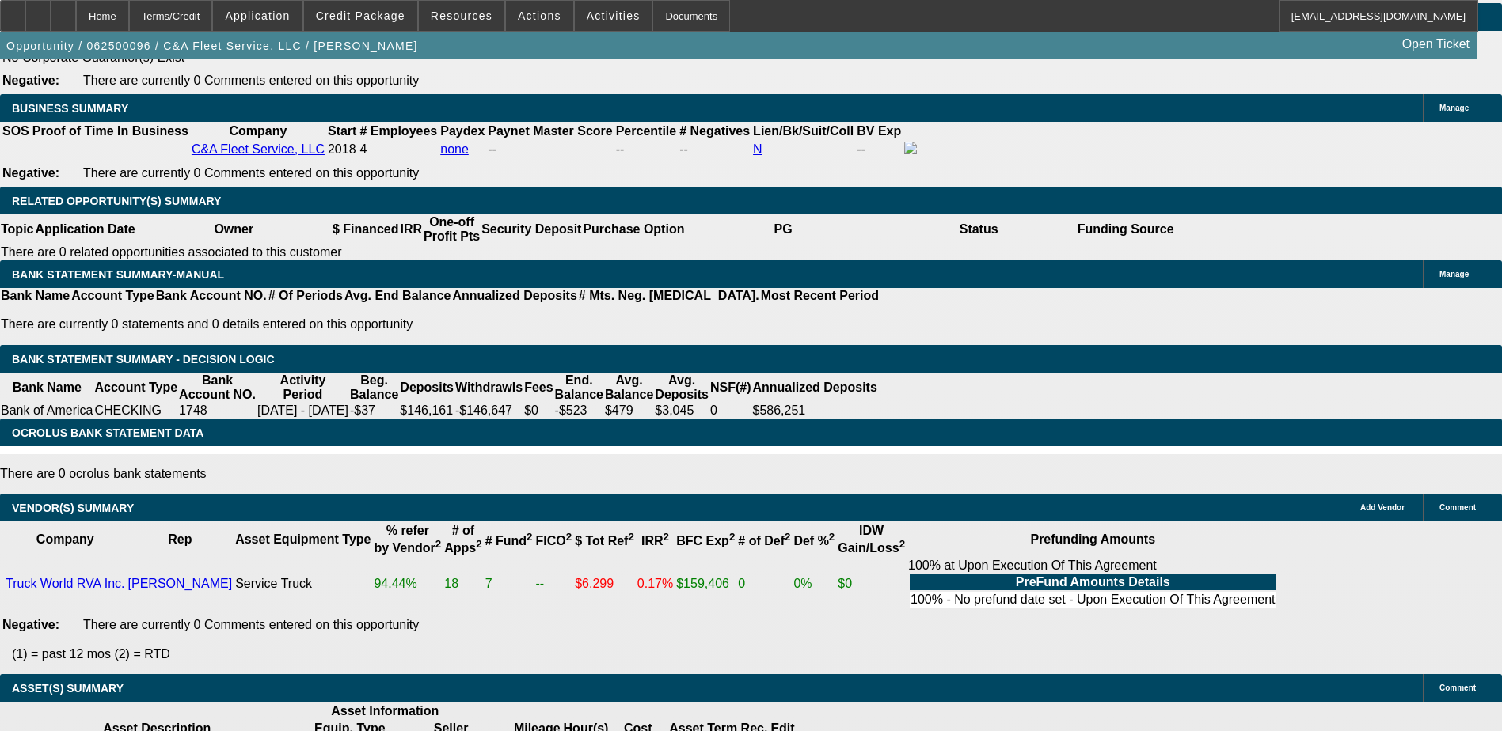
drag, startPoint x: 1056, startPoint y: 254, endPoint x: 1097, endPoint y: 268, distance: 43.6
drag, startPoint x: 1058, startPoint y: 252, endPoint x: 1113, endPoint y: 267, distance: 57.4
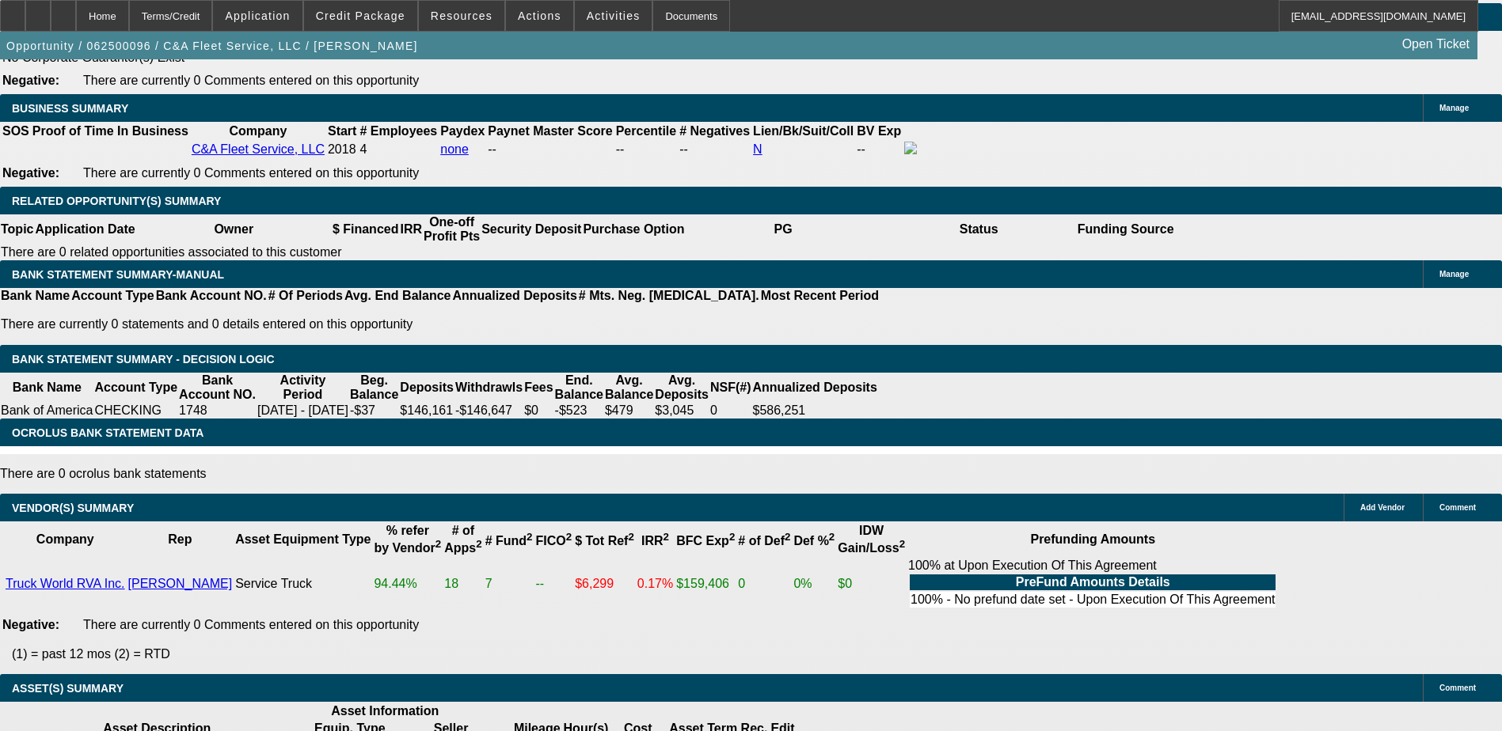
drag, startPoint x: 1113, startPoint y: 267, endPoint x: 1106, endPoint y: 274, distance: 10.1
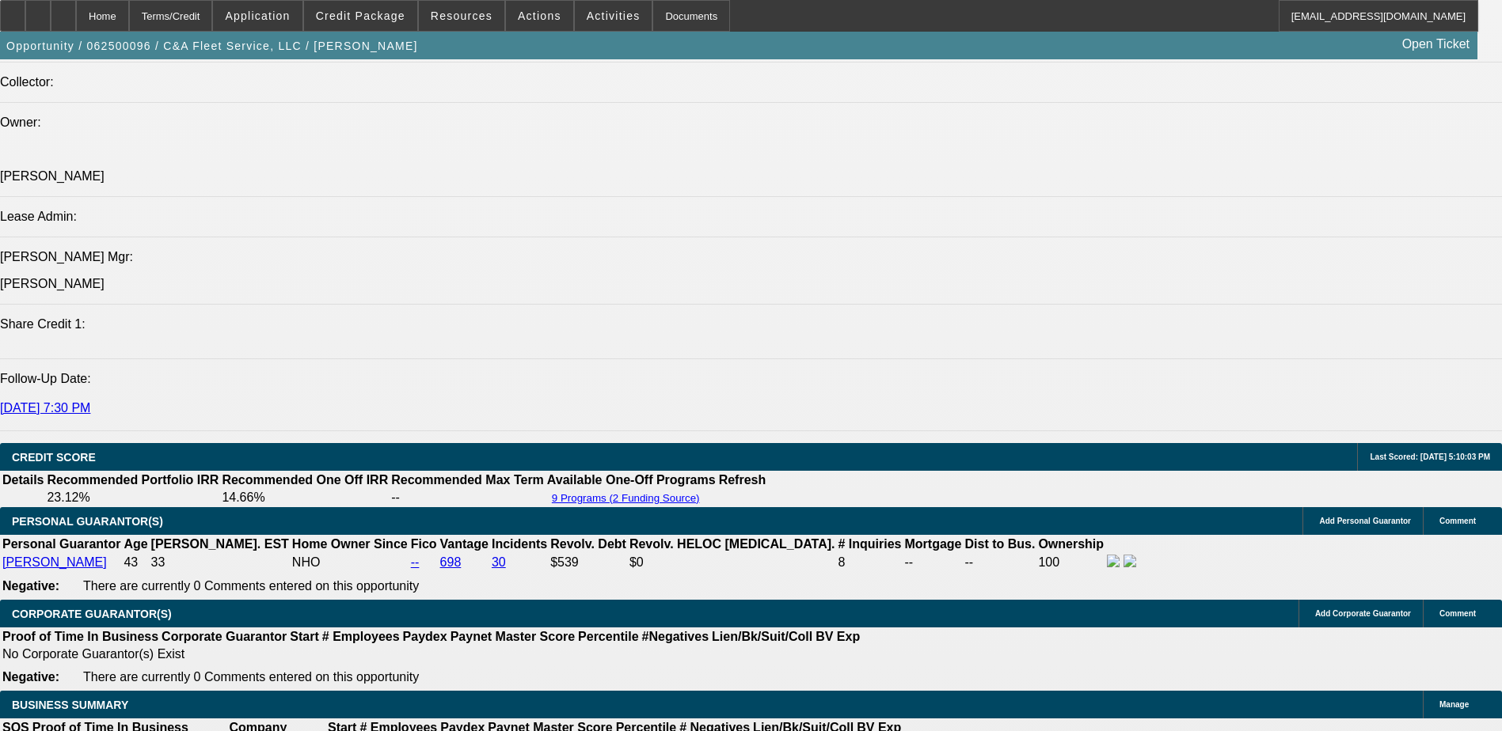
scroll to position [1979, 0]
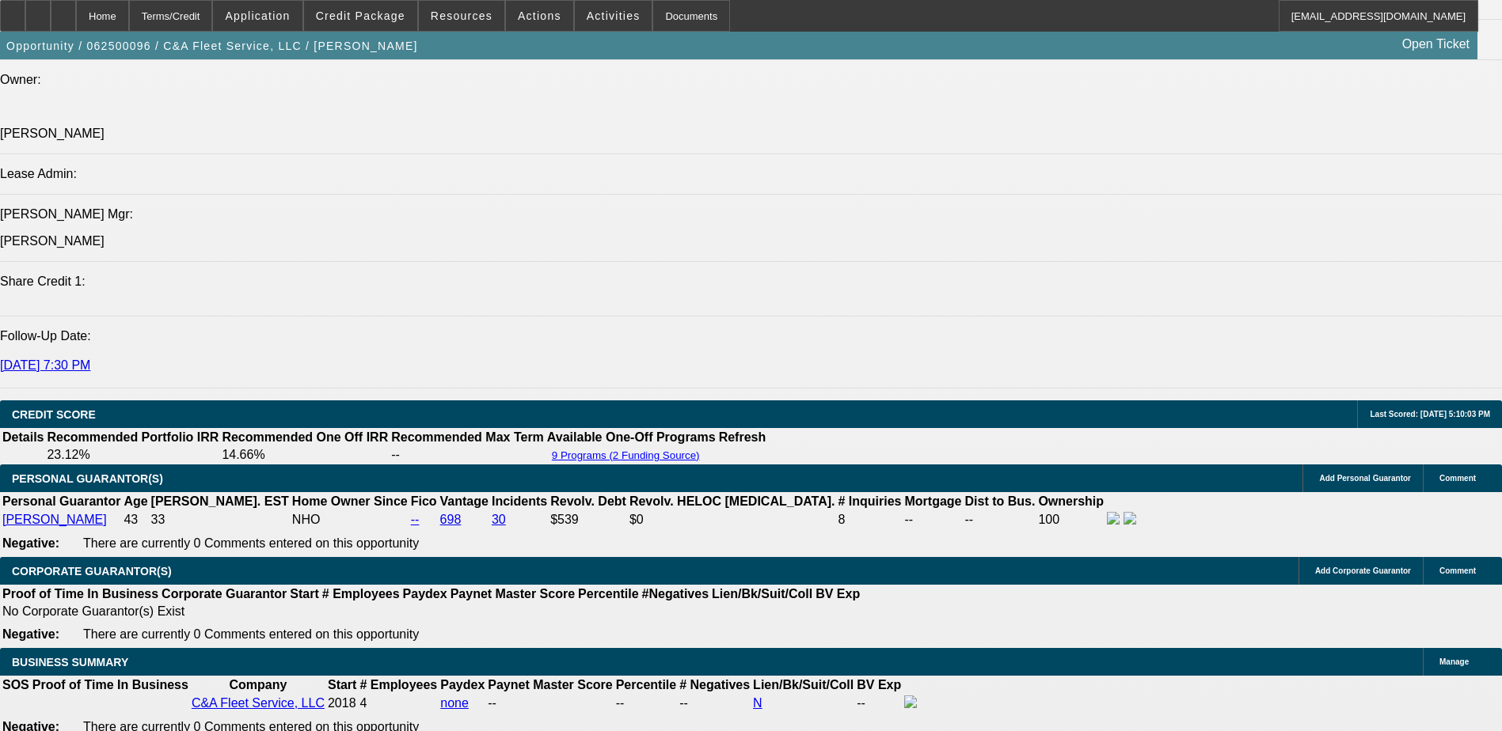
drag, startPoint x: 774, startPoint y: 196, endPoint x: 788, endPoint y: 196, distance: 14.2
drag, startPoint x: 788, startPoint y: 196, endPoint x: 804, endPoint y: 216, distance: 26.0
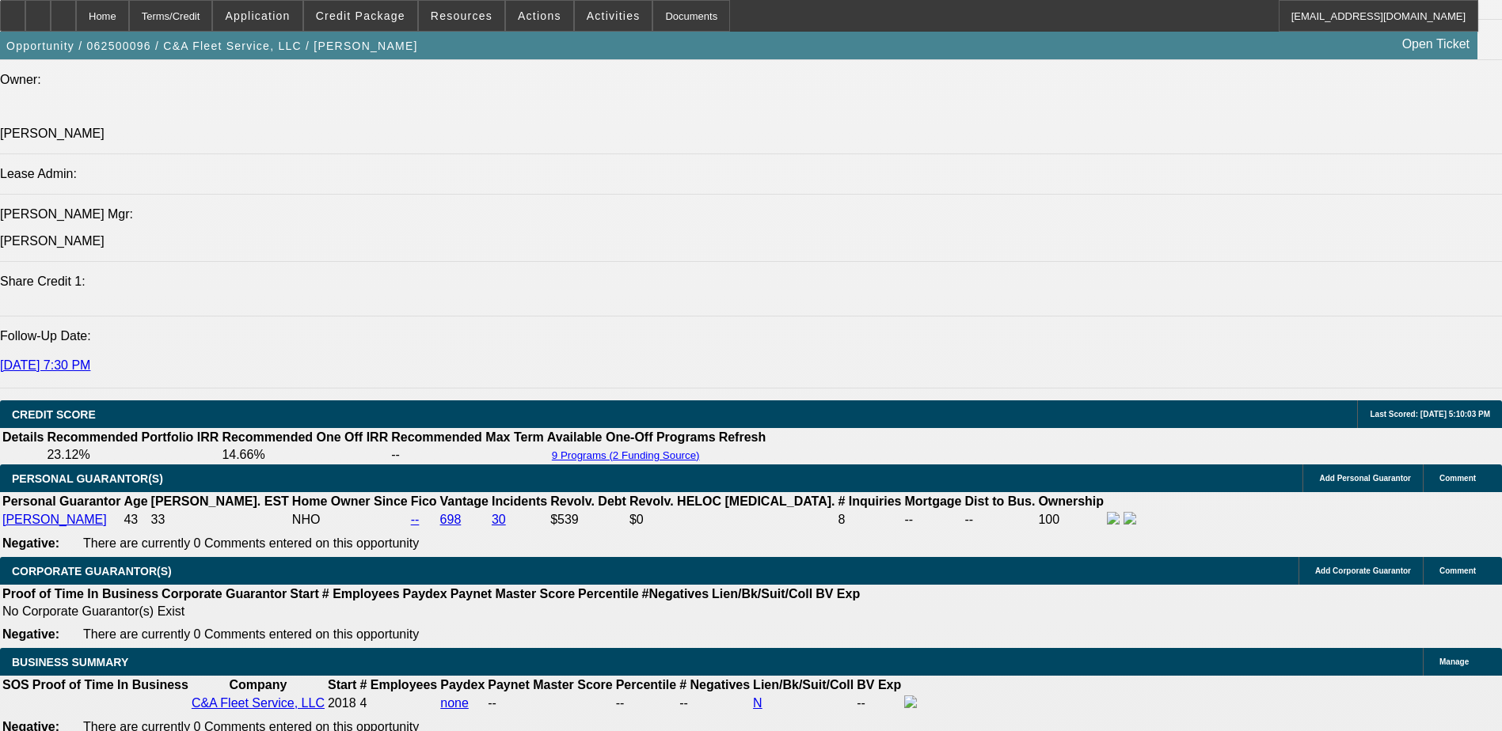
drag, startPoint x: 1041, startPoint y: 287, endPoint x: 1133, endPoint y: 287, distance: 91.8
drag, startPoint x: 1133, startPoint y: 287, endPoint x: 1102, endPoint y: 303, distance: 35.1
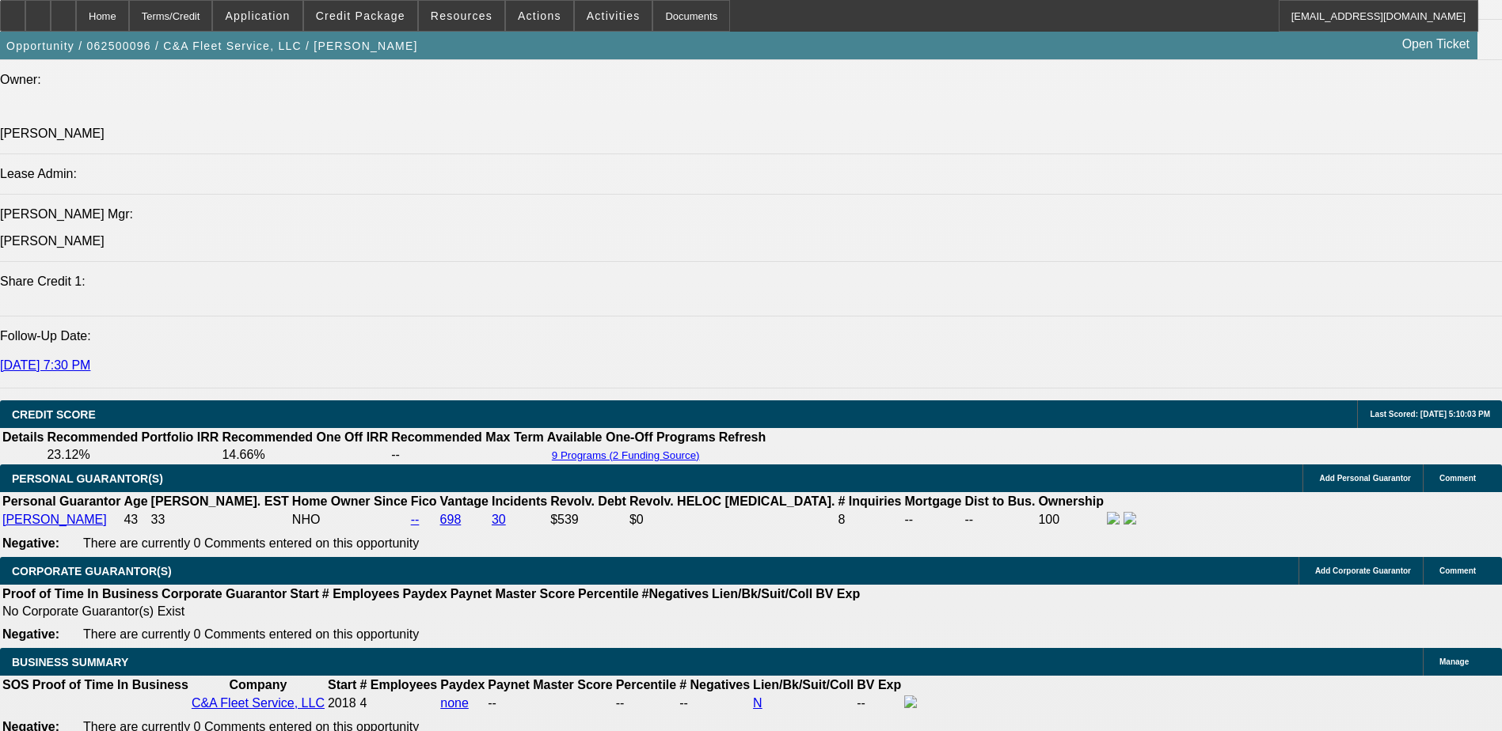
select select "0.1"
select select "0"
select select "3"
select select "0"
select select "6"
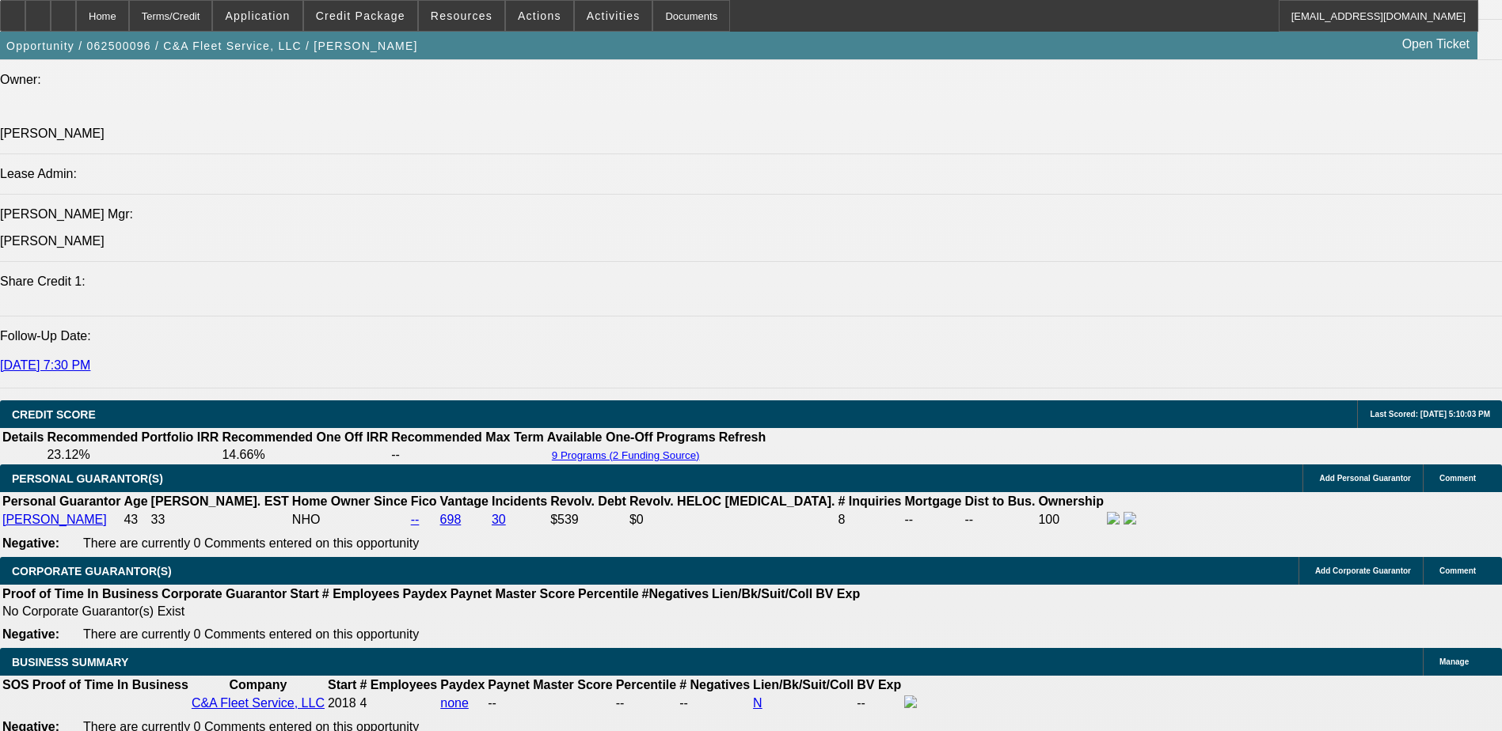
select select "0.1"
select select "0"
select select "3"
select select "0"
select select "6"
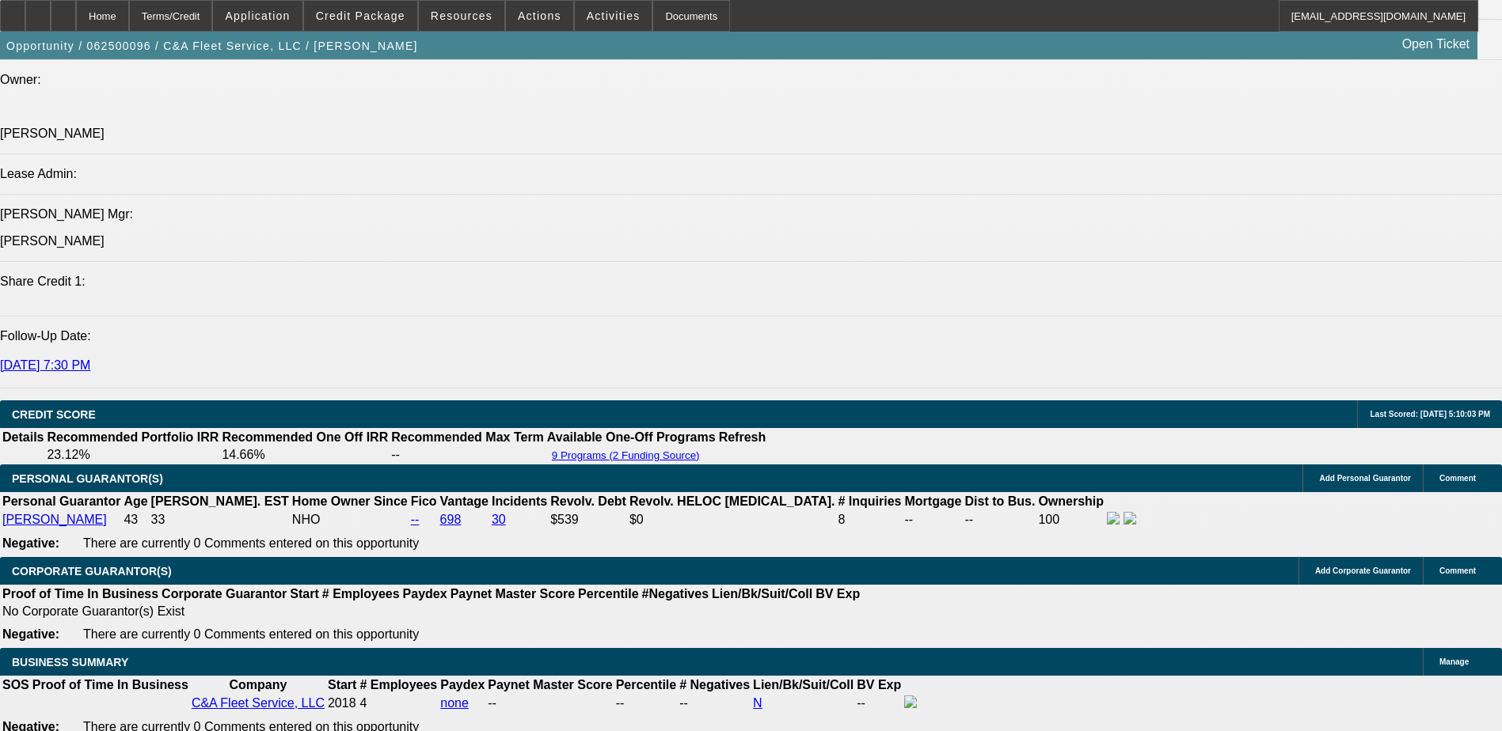
select select "0.1"
select select "0"
select select "3"
select select "0"
select select "6"
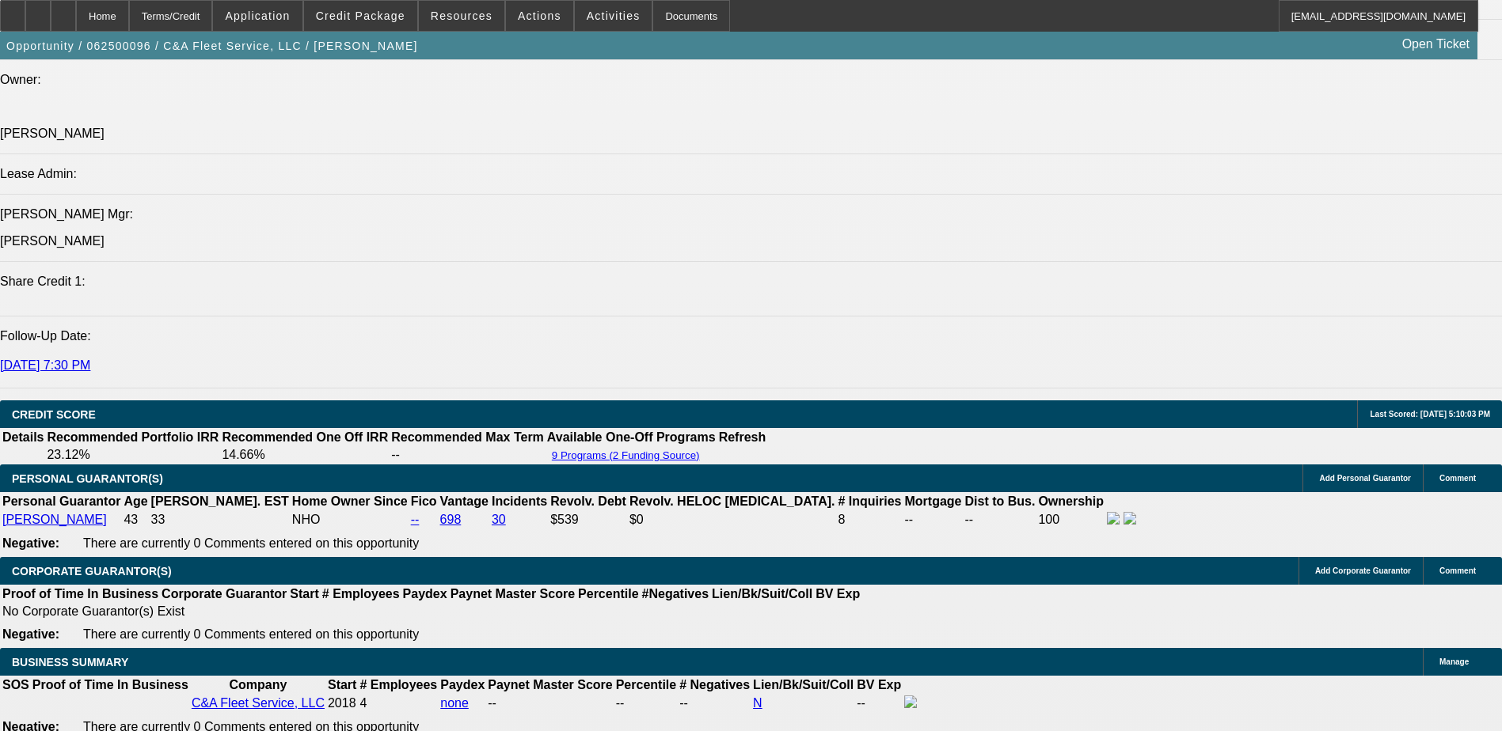
select select "0.1"
select select "0"
select select "3"
select select "0"
select select "6"
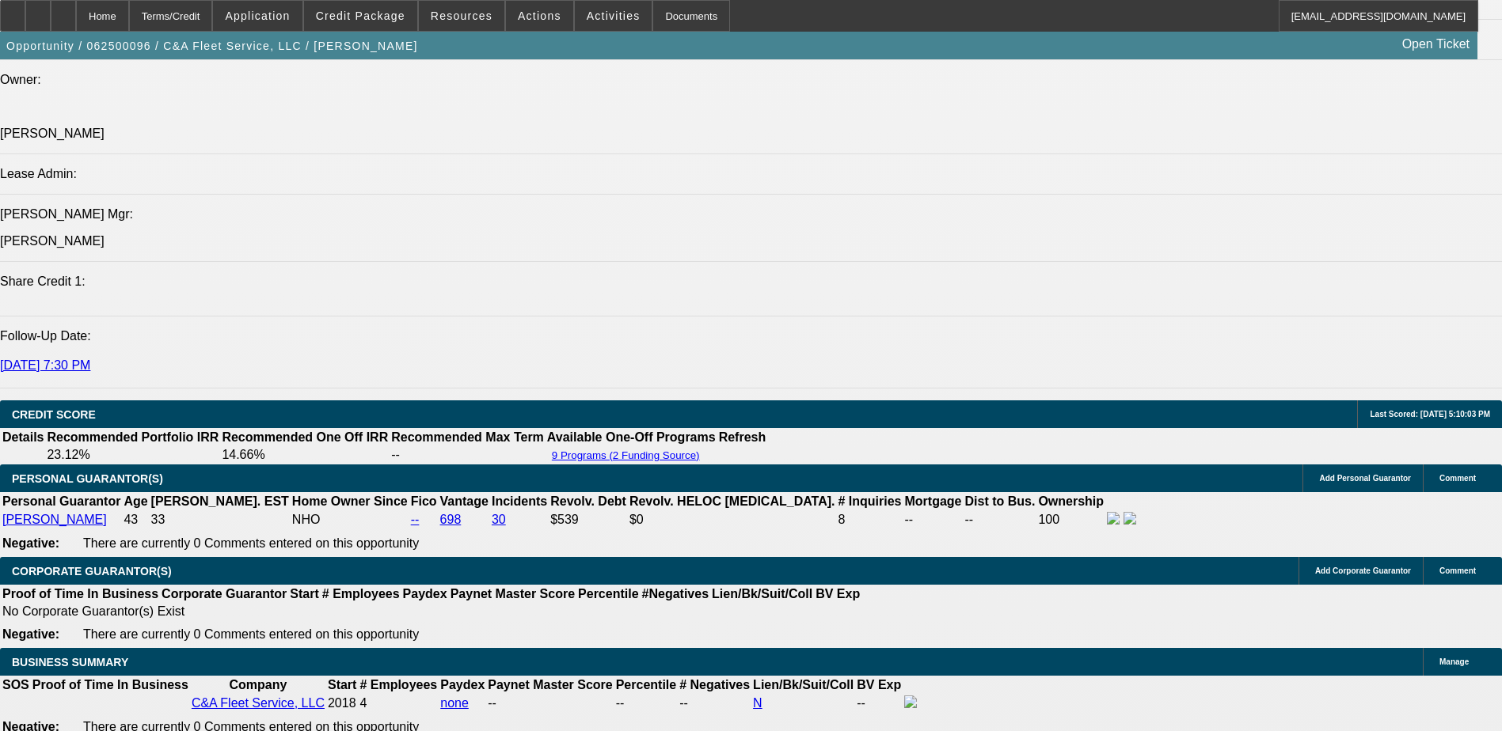
drag, startPoint x: 384, startPoint y: 197, endPoint x: 393, endPoint y: 197, distance: 8.7
drag, startPoint x: 393, startPoint y: 197, endPoint x: 380, endPoint y: 197, distance: 12.7
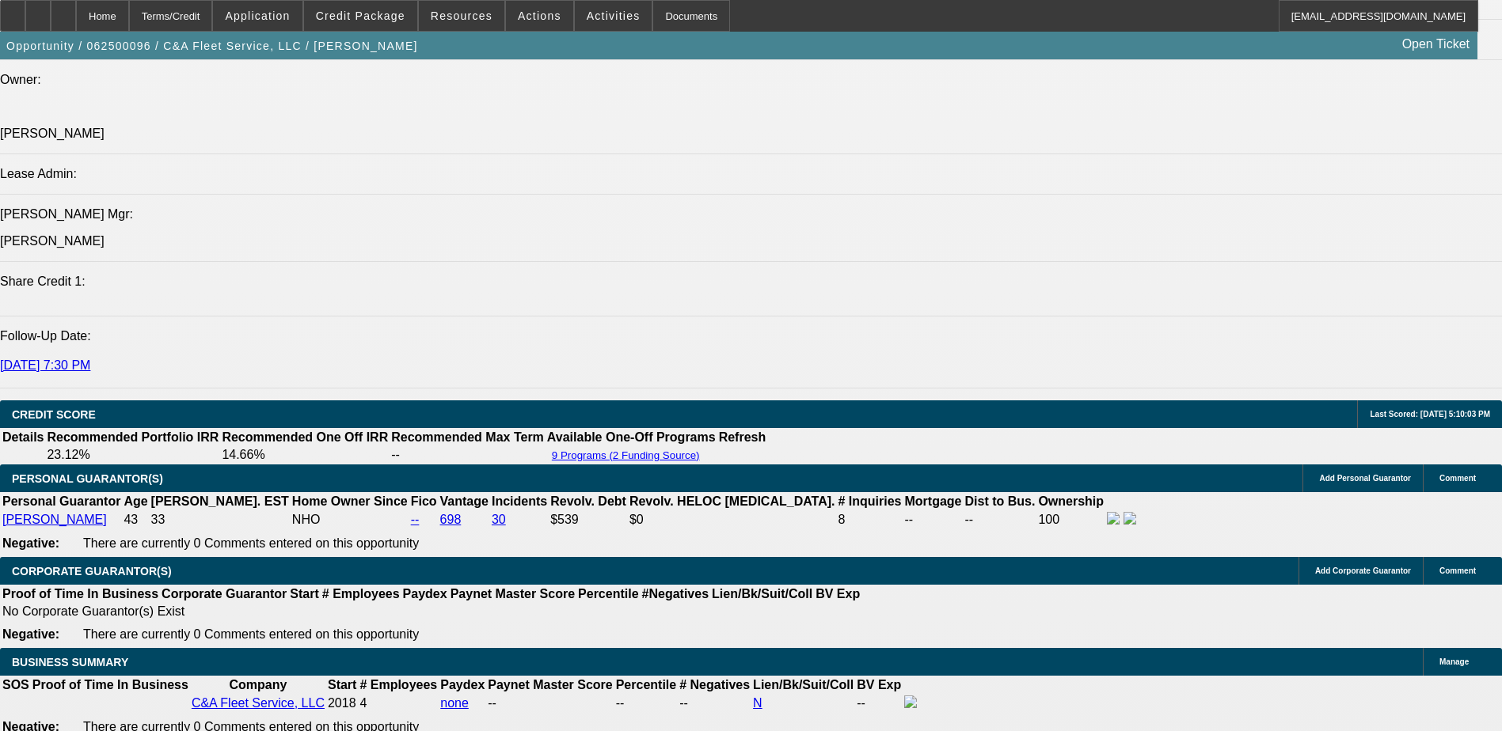
drag, startPoint x: 1085, startPoint y: 272, endPoint x: 1075, endPoint y: 234, distance: 39.4
drag, startPoint x: 1075, startPoint y: 234, endPoint x: 1068, endPoint y: 187, distance: 48.0
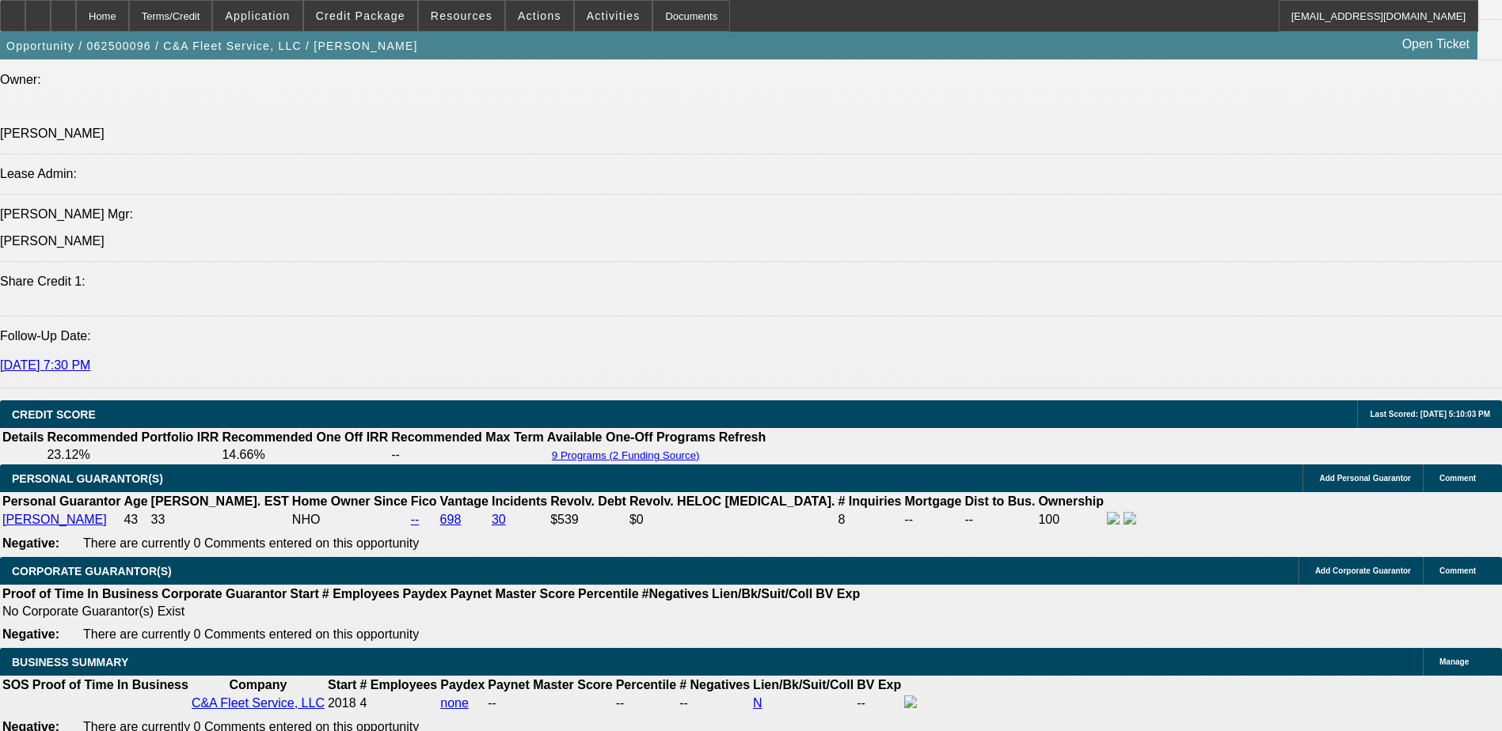
drag, startPoint x: 1068, startPoint y: 187, endPoint x: 1117, endPoint y: 248, distance: 78.3
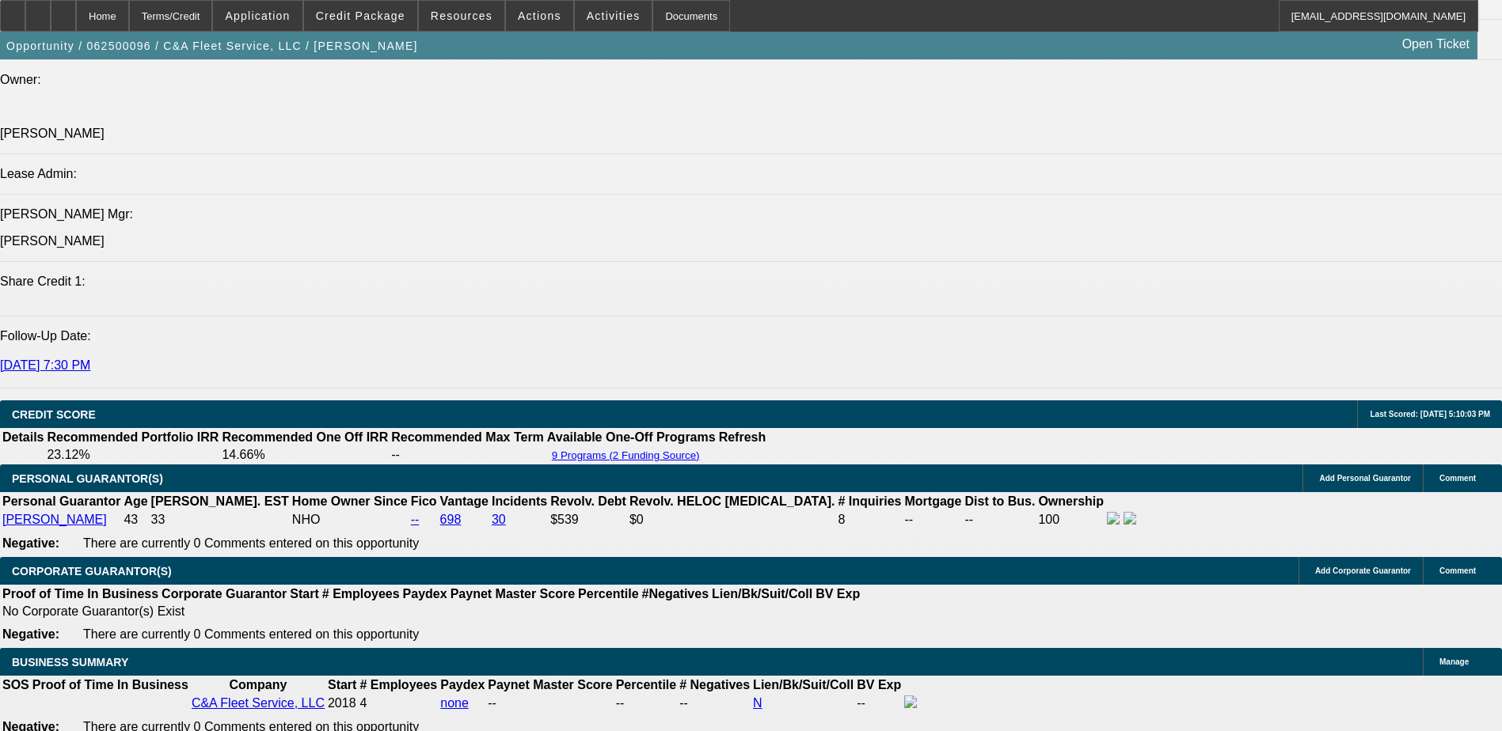
select select "0.1"
select select "0"
select select "3"
select select "0"
select select "6"
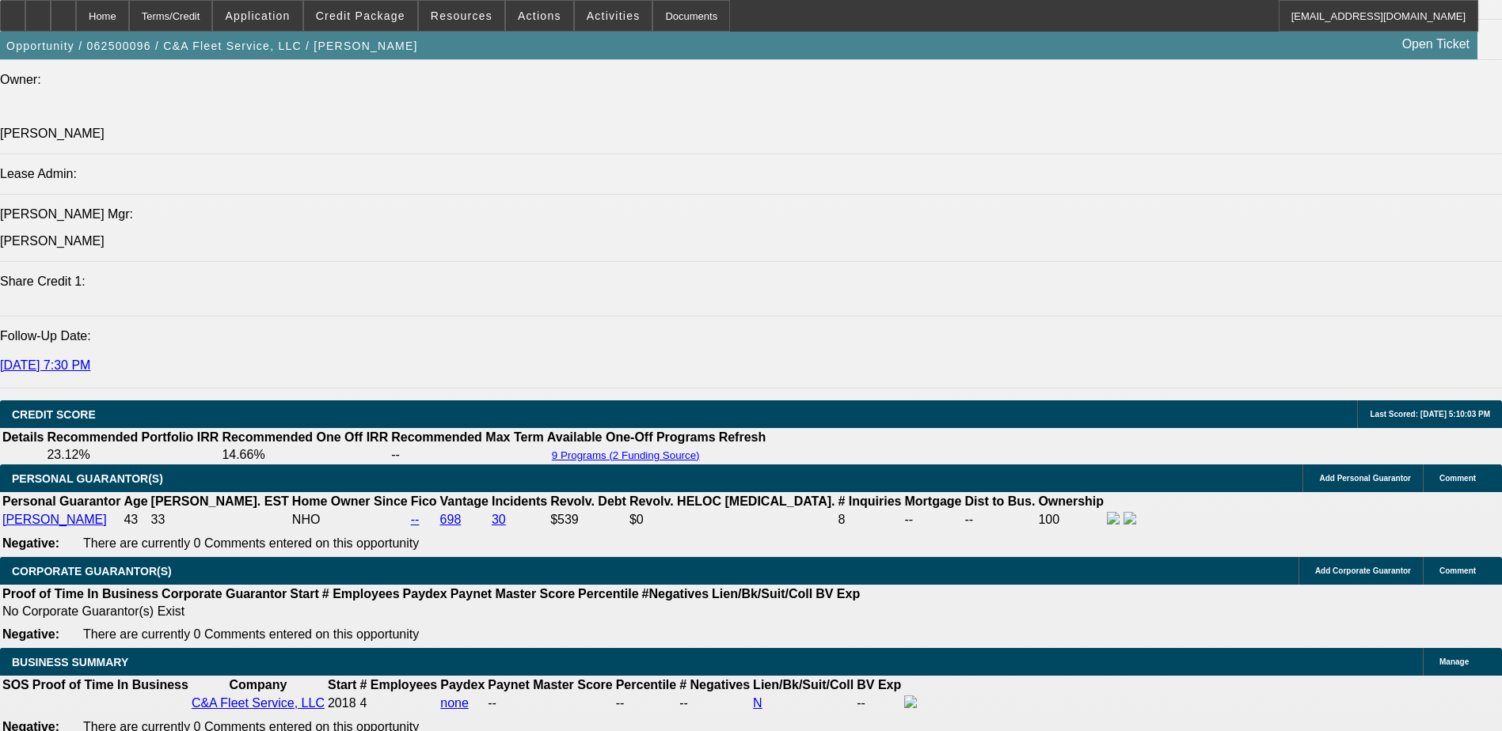
select select "0.1"
select select "0"
select select "3"
select select "0"
select select "6"
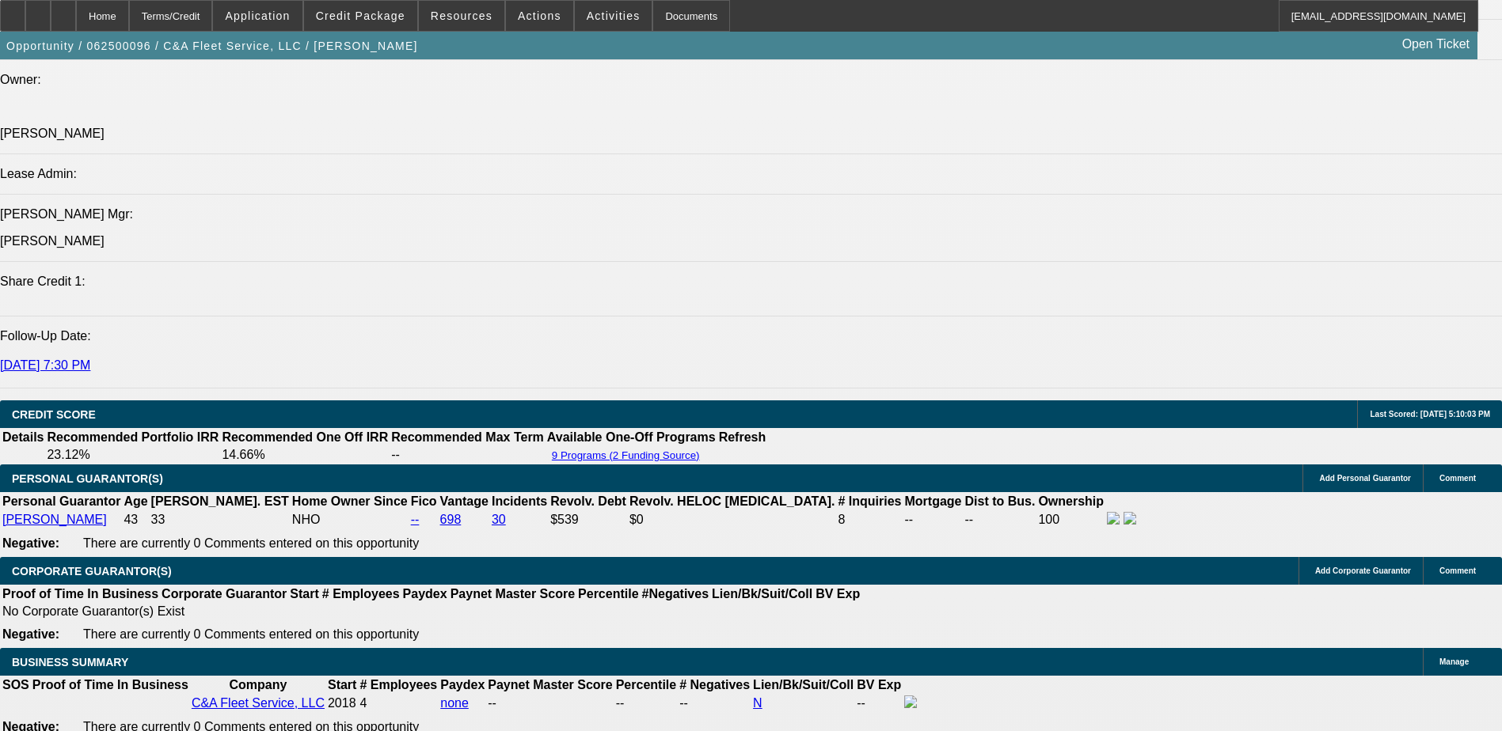
select select "0.1"
select select "0"
select select "3"
select select "0"
select select "6"
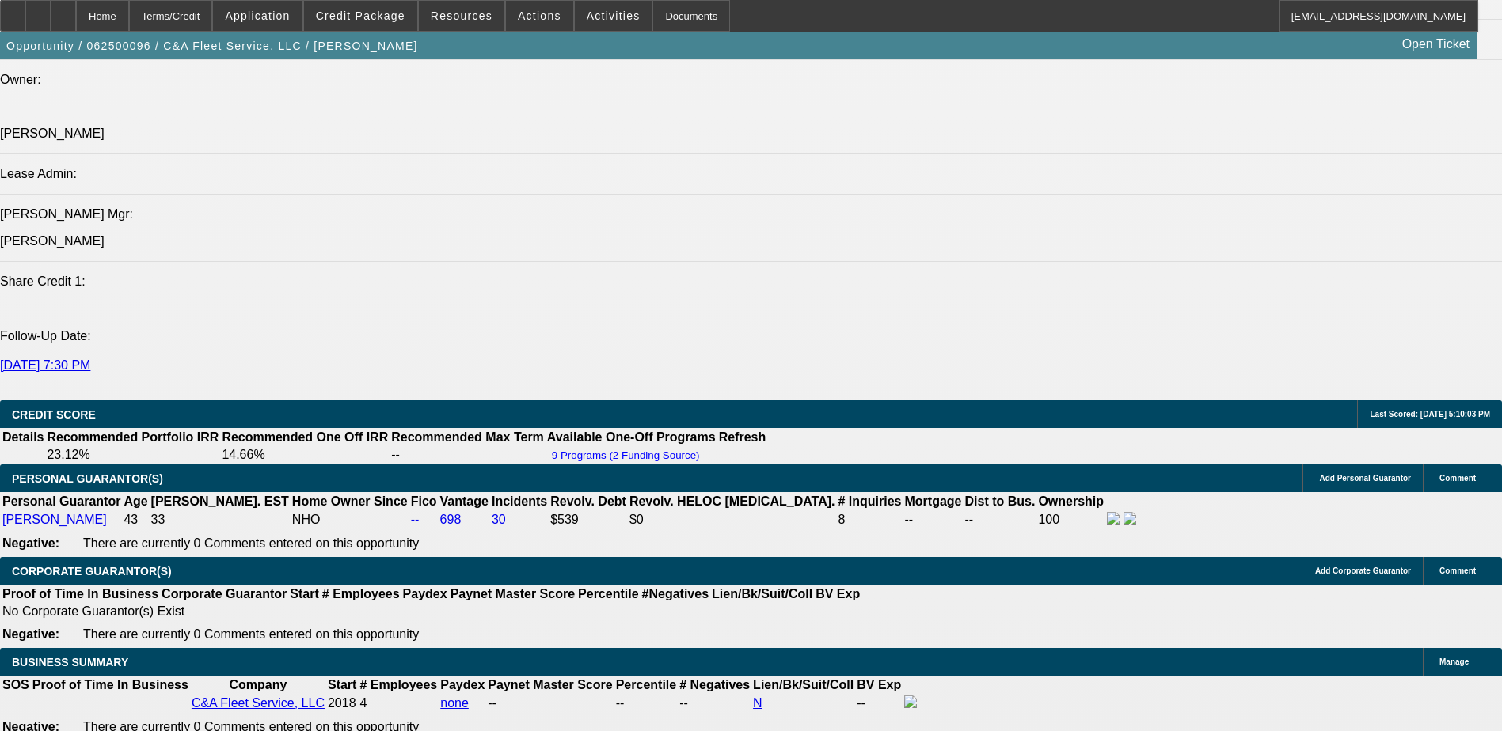
select select "0.1"
select select "0"
select select "3"
select select "0"
select select "6"
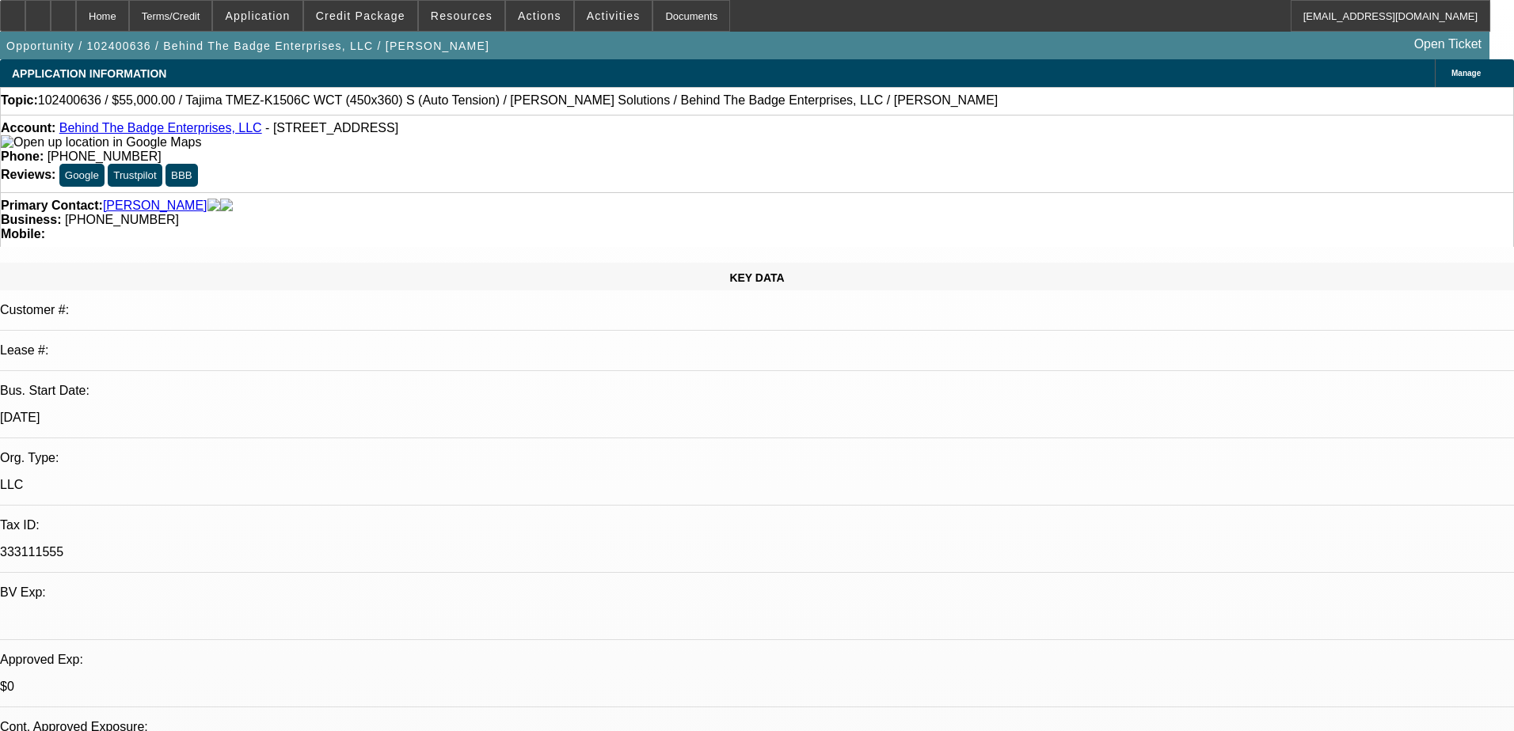
select select "0"
select select "2"
select select "0"
select select "6"
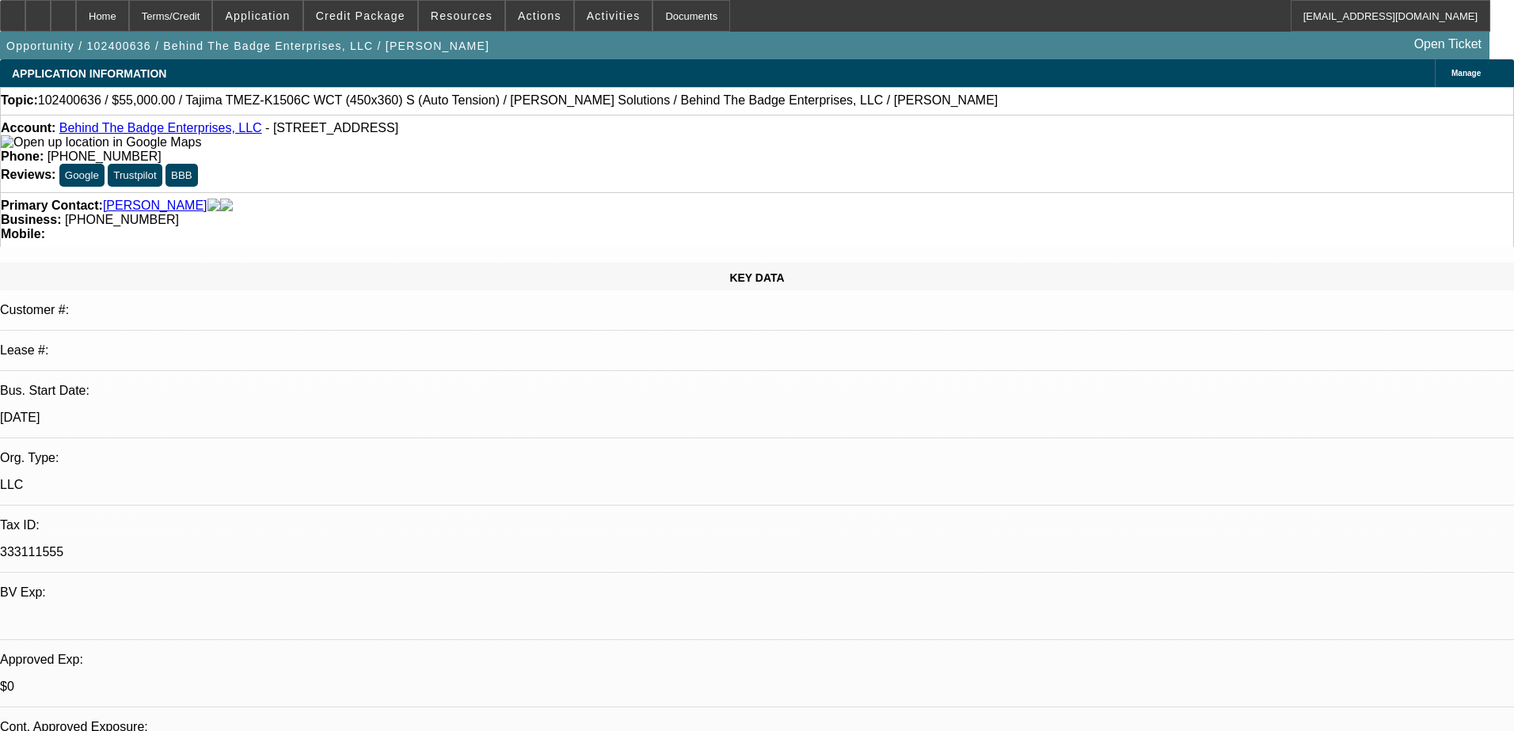
select select "0"
select select "2"
select select "0"
select select "6"
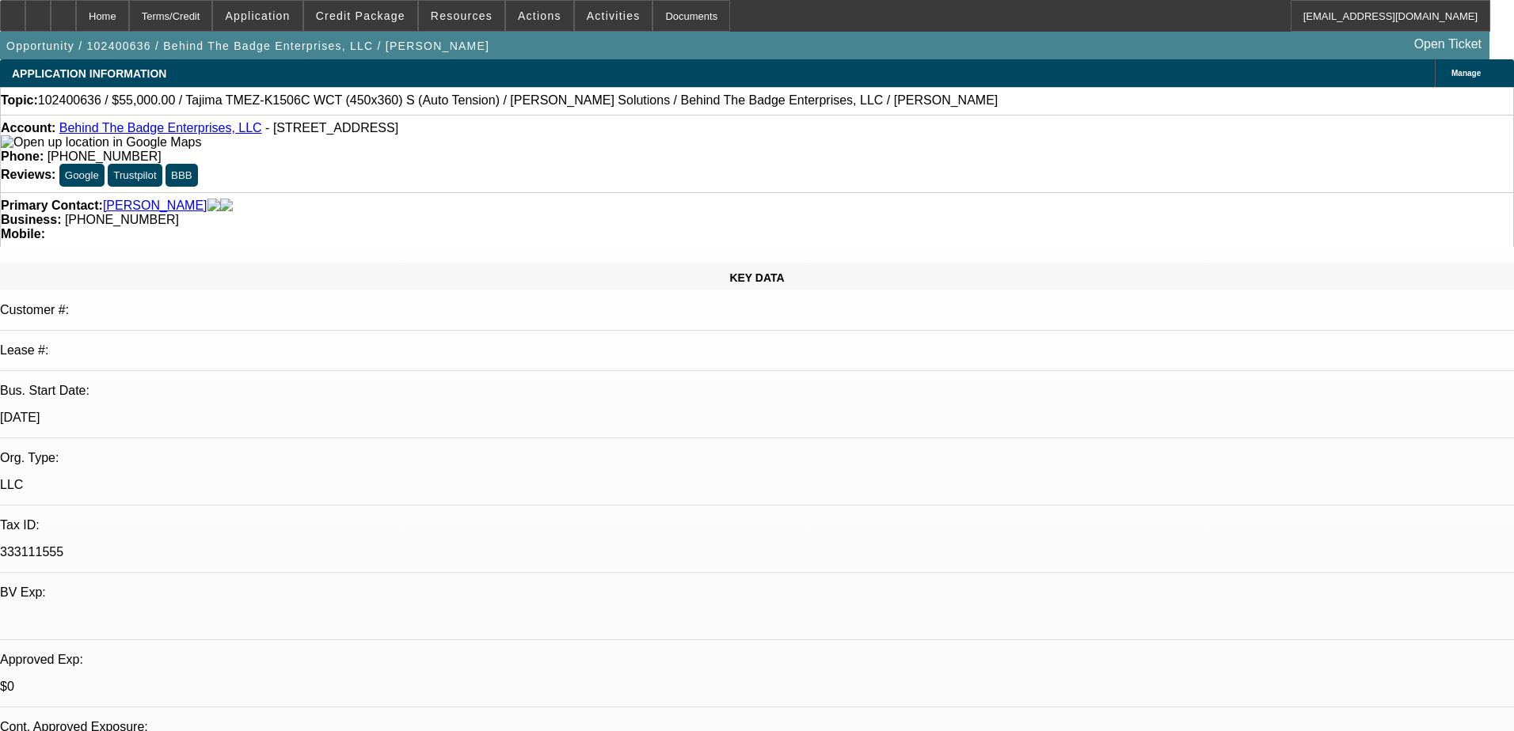
select select "0"
select select "2"
select select "0"
select select "6"
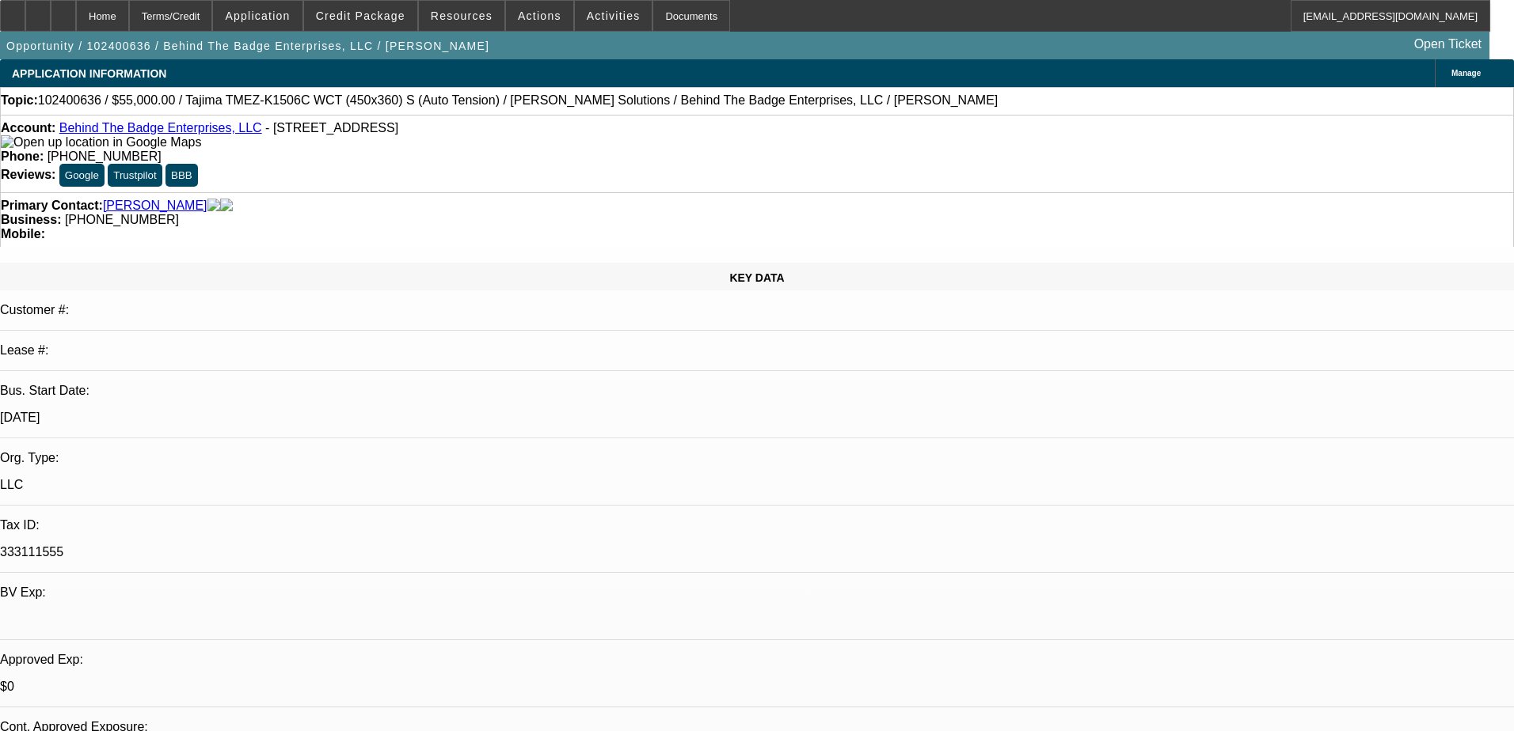
select select "0"
select select "2"
select select "0"
select select "6"
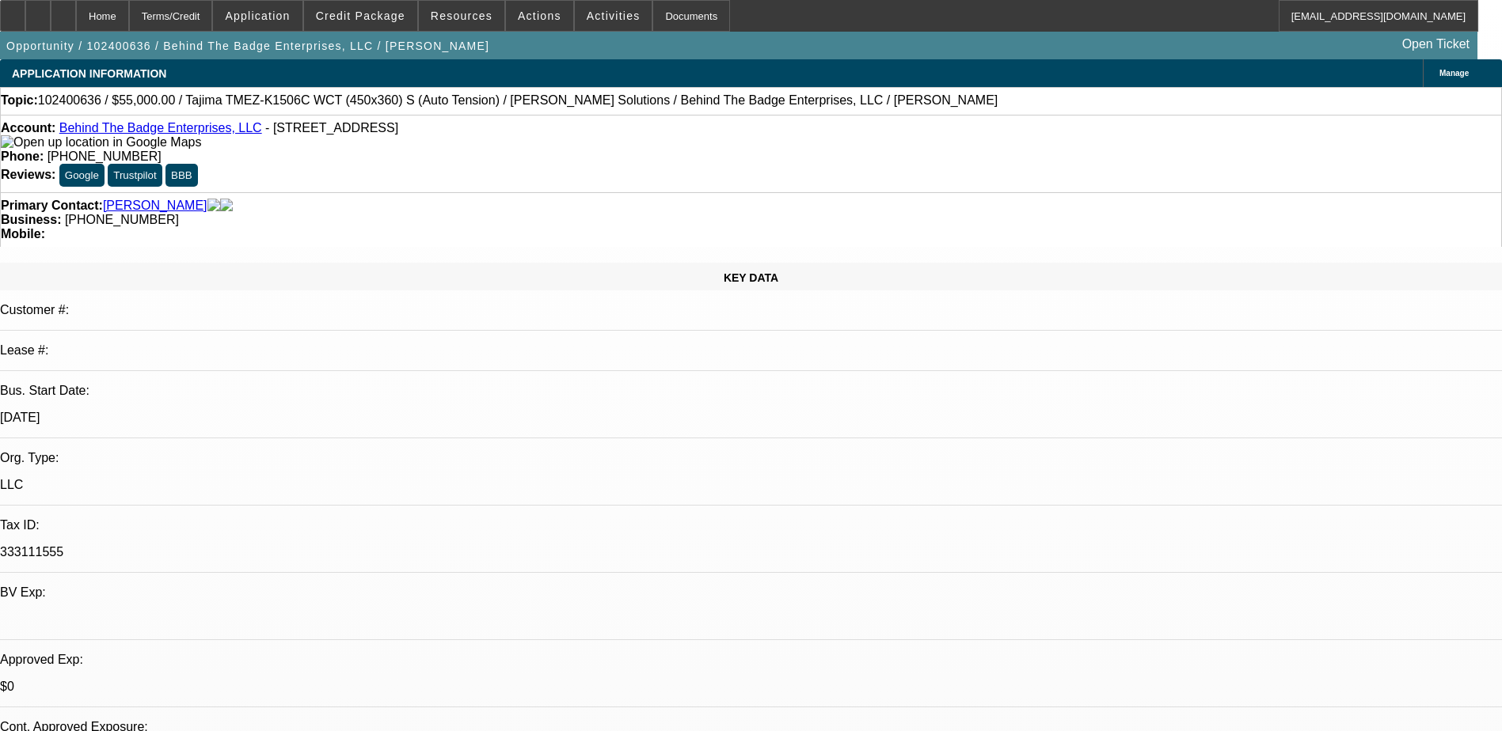
drag, startPoint x: 1081, startPoint y: 321, endPoint x: 1140, endPoint y: 321, distance: 58.6
drag, startPoint x: 1140, startPoint y: 321, endPoint x: 1105, endPoint y: 325, distance: 35.0
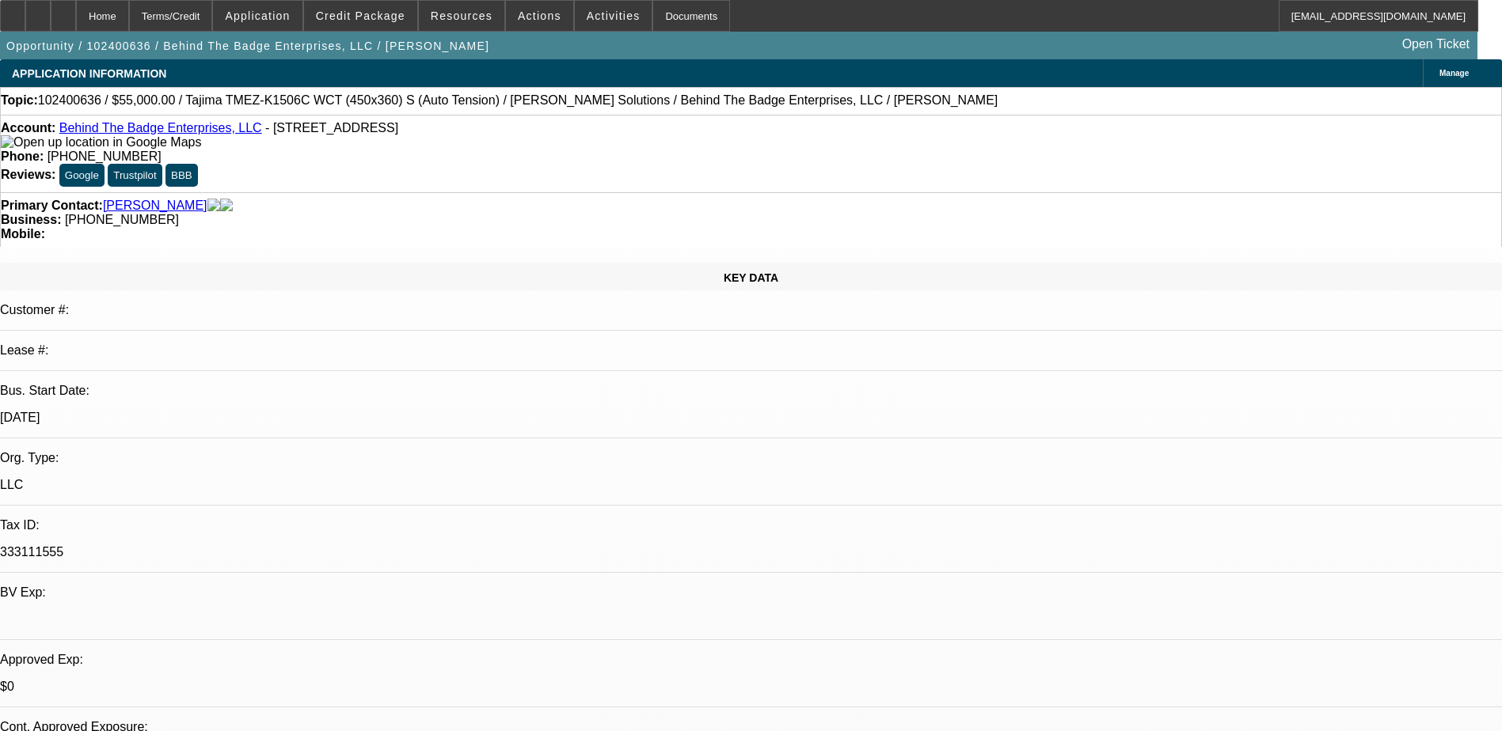
drag, startPoint x: 1065, startPoint y: 273, endPoint x: 1133, endPoint y: 319, distance: 81.5
drag, startPoint x: 1133, startPoint y: 319, endPoint x: 1116, endPoint y: 322, distance: 16.9
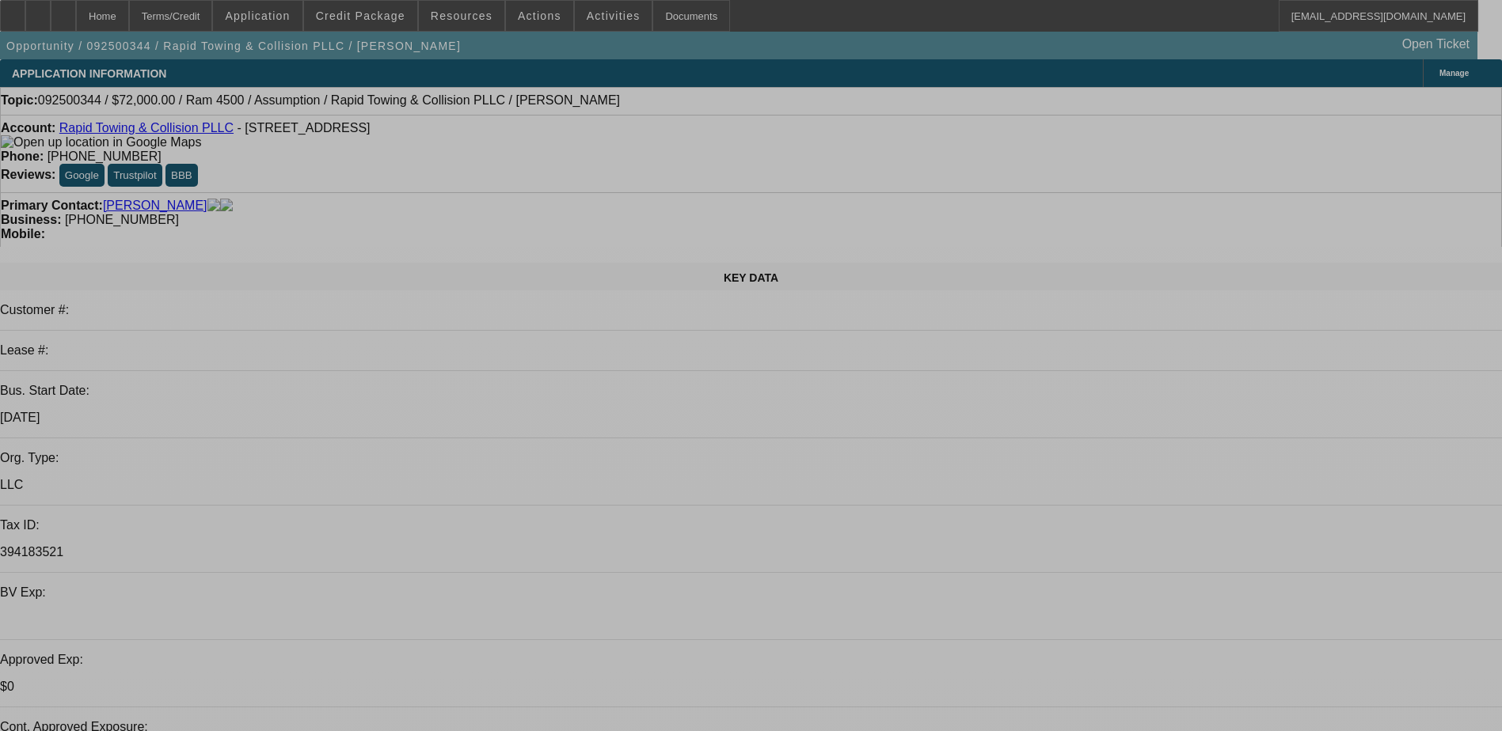
select select "0.2"
select select "2"
select select "0.1"
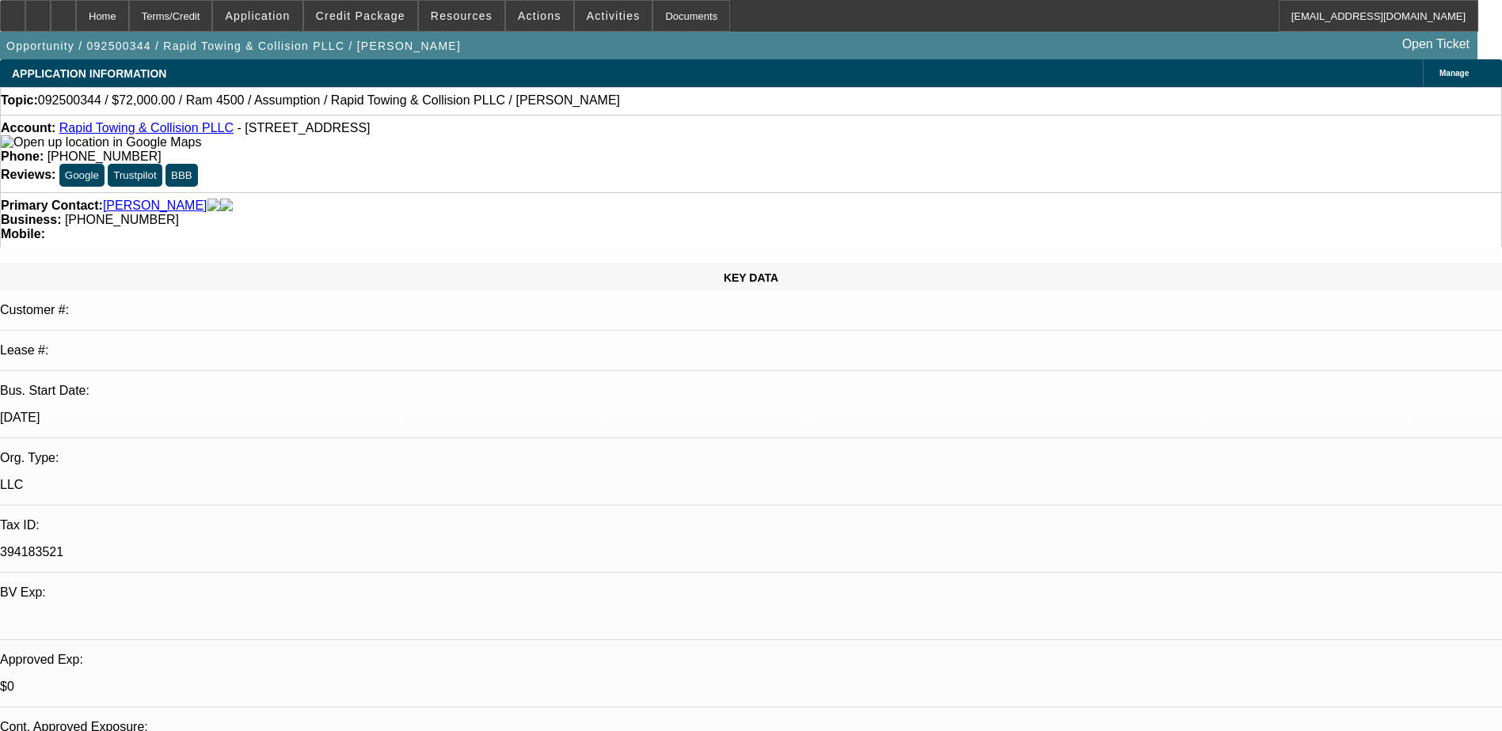
select select "0"
select select "2"
select select "0.1"
select select "0.2"
select select "2"
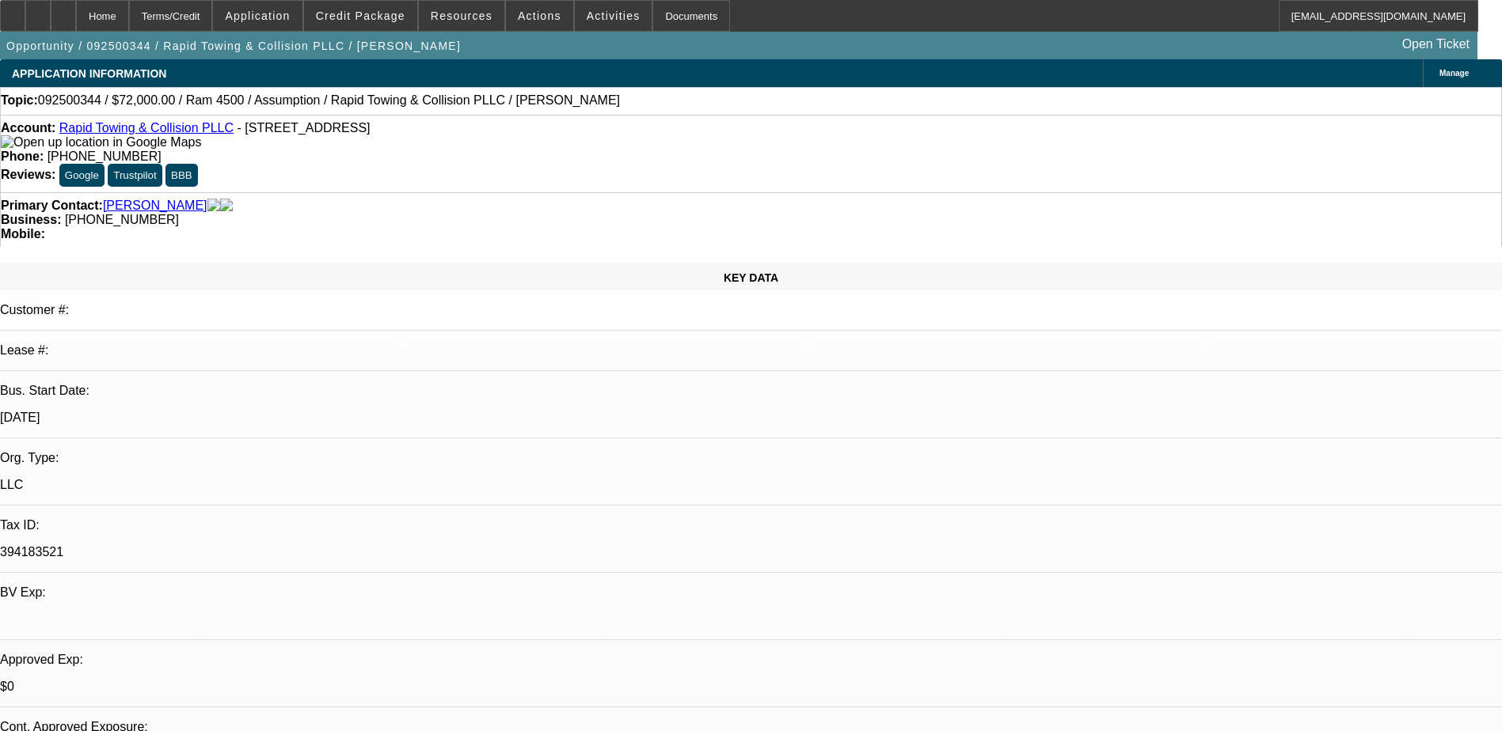
select select "0.1"
select select "0"
select select "2"
select select "0.1"
select select "1"
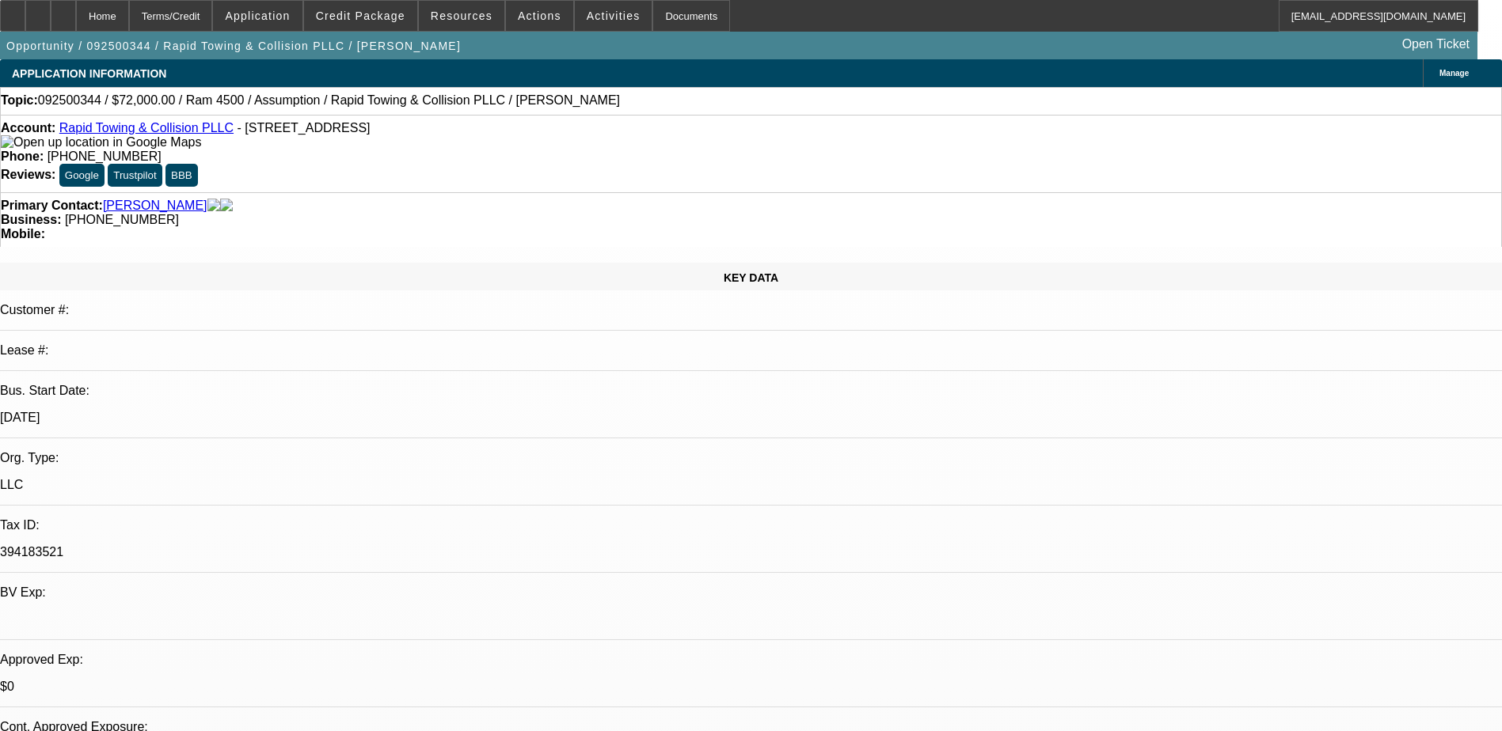
select select "2"
select select "4"
select select "1"
select select "2"
select select "4"
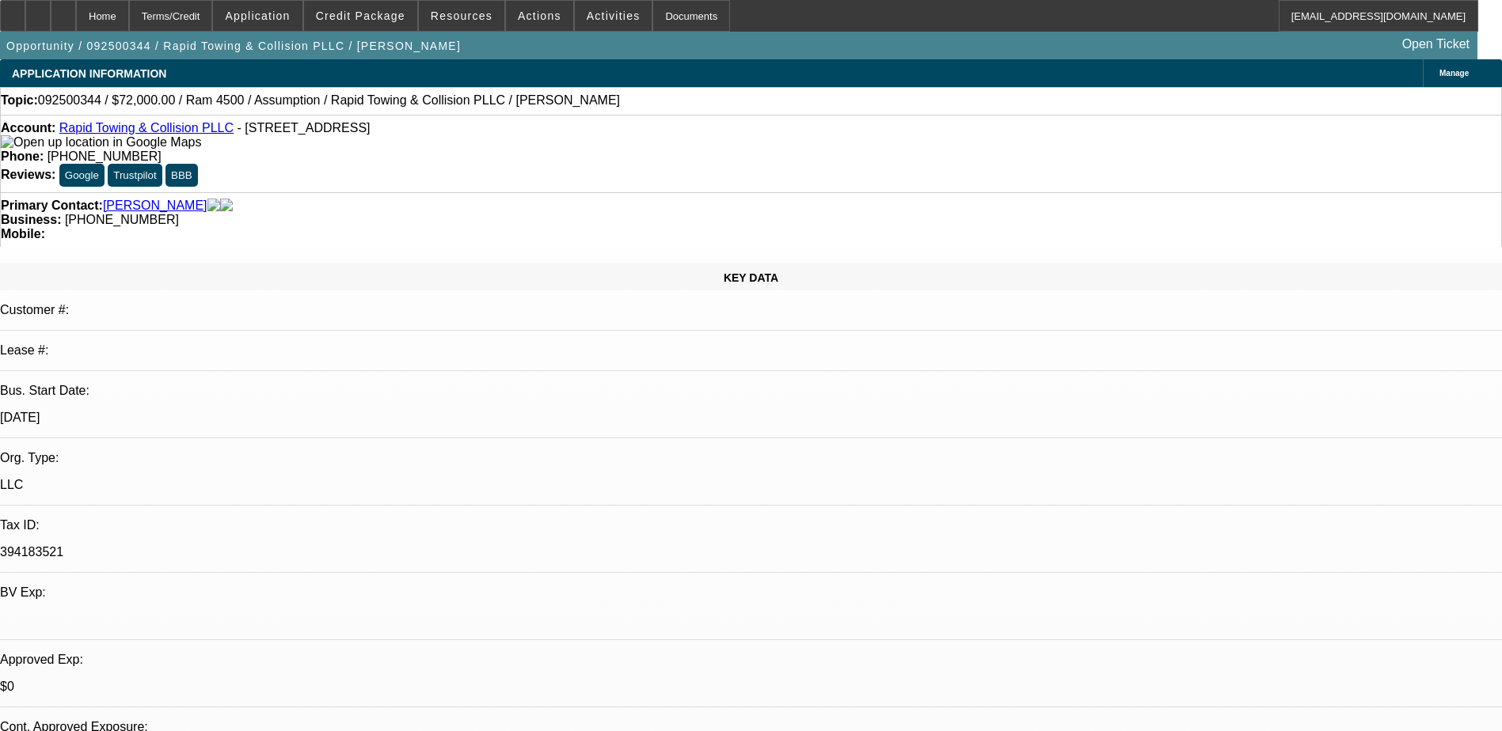
select select "1"
select select "2"
select select "4"
select select "1"
select select "2"
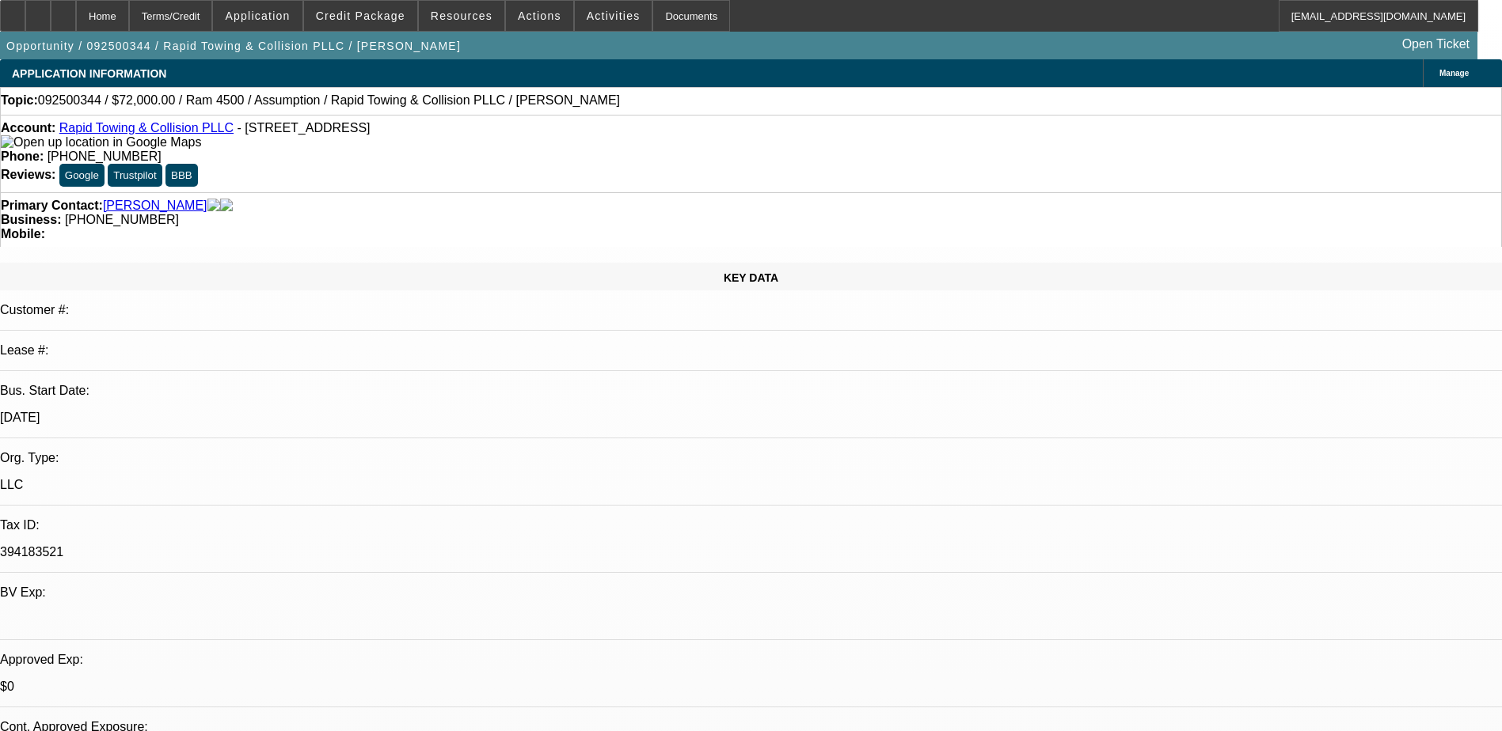
select select "4"
drag, startPoint x: 1084, startPoint y: 161, endPoint x: 1121, endPoint y: 161, distance: 37.2
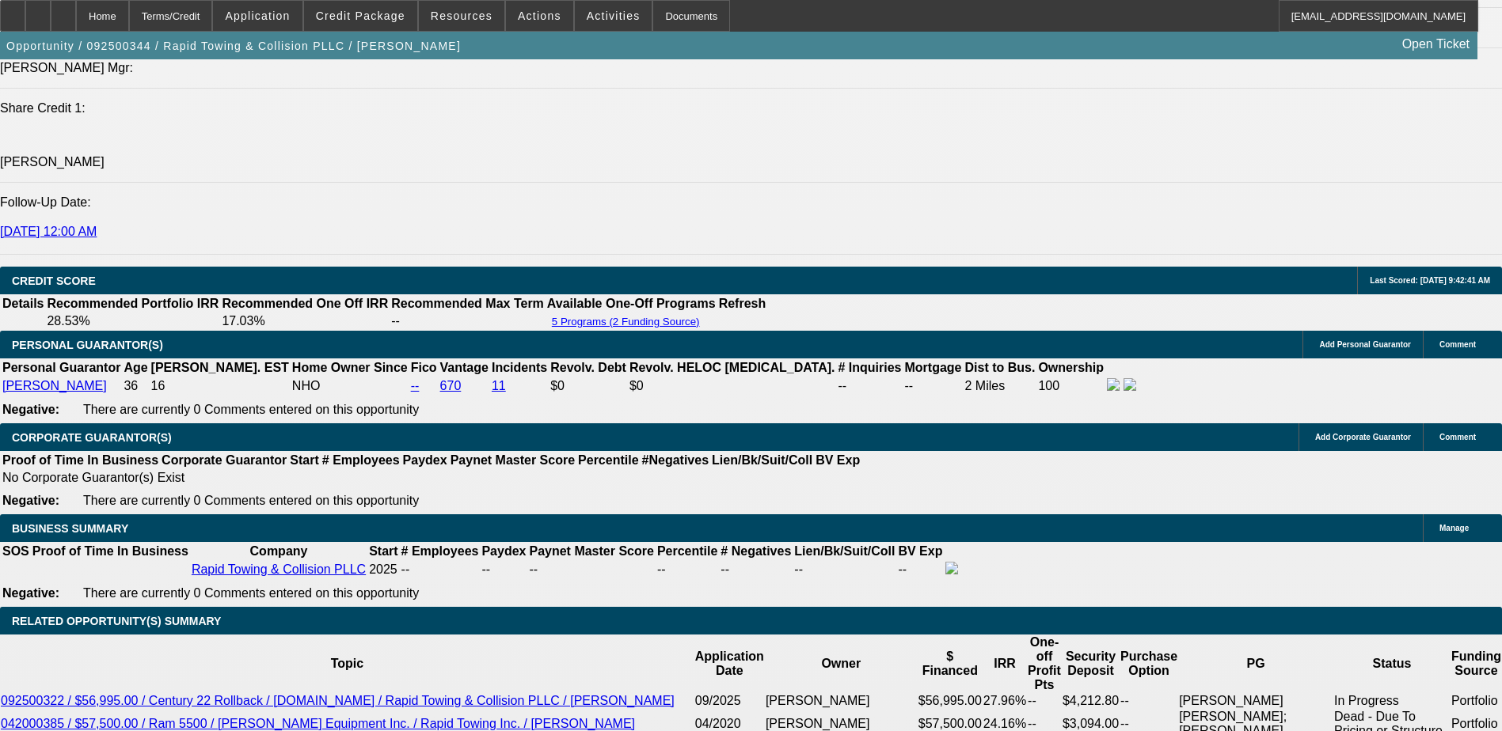
scroll to position [2105, 0]
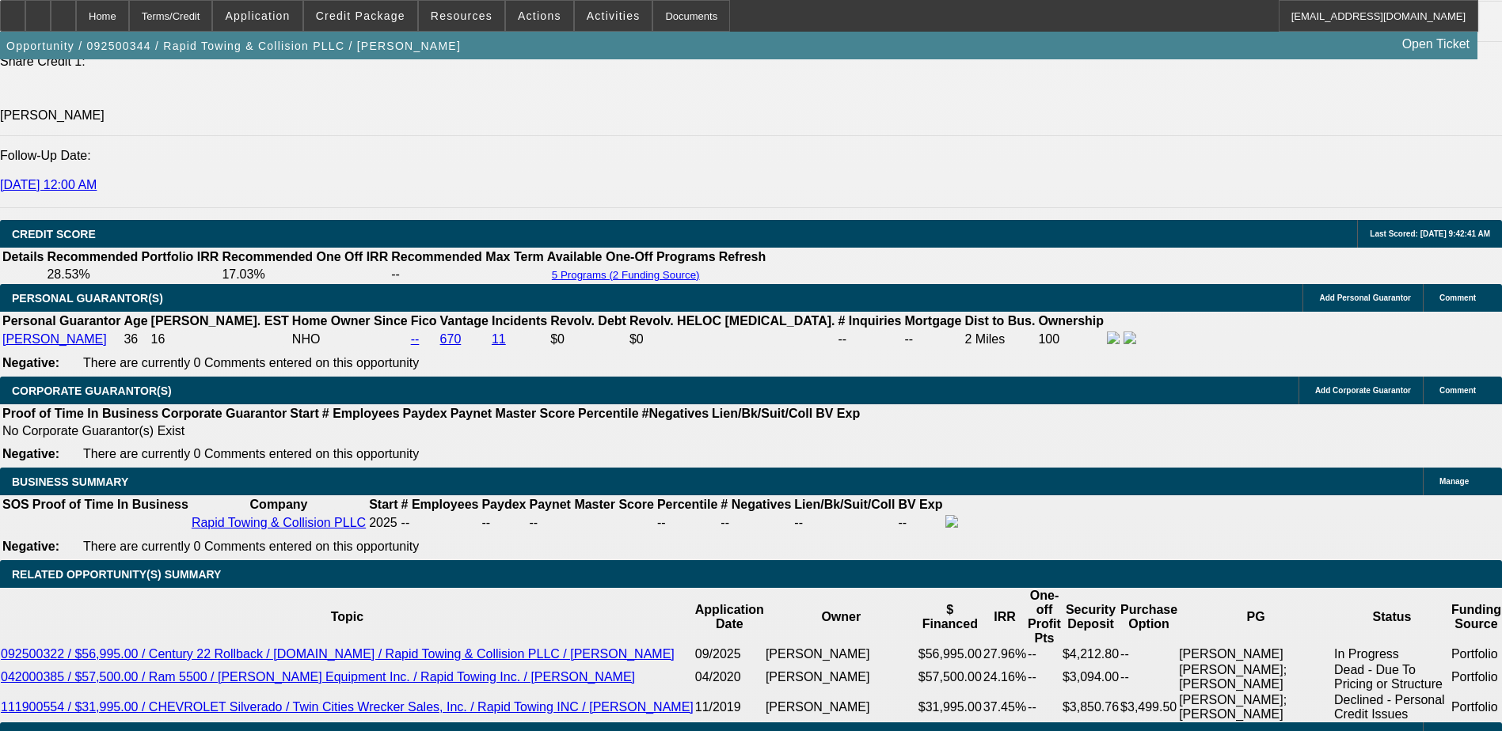
drag, startPoint x: 387, startPoint y: 176, endPoint x: 378, endPoint y: 176, distance: 8.7
drag, startPoint x: 378, startPoint y: 176, endPoint x: 360, endPoint y: 177, distance: 18.3
drag, startPoint x: 1073, startPoint y: 230, endPoint x: 1126, endPoint y: 230, distance: 53.8
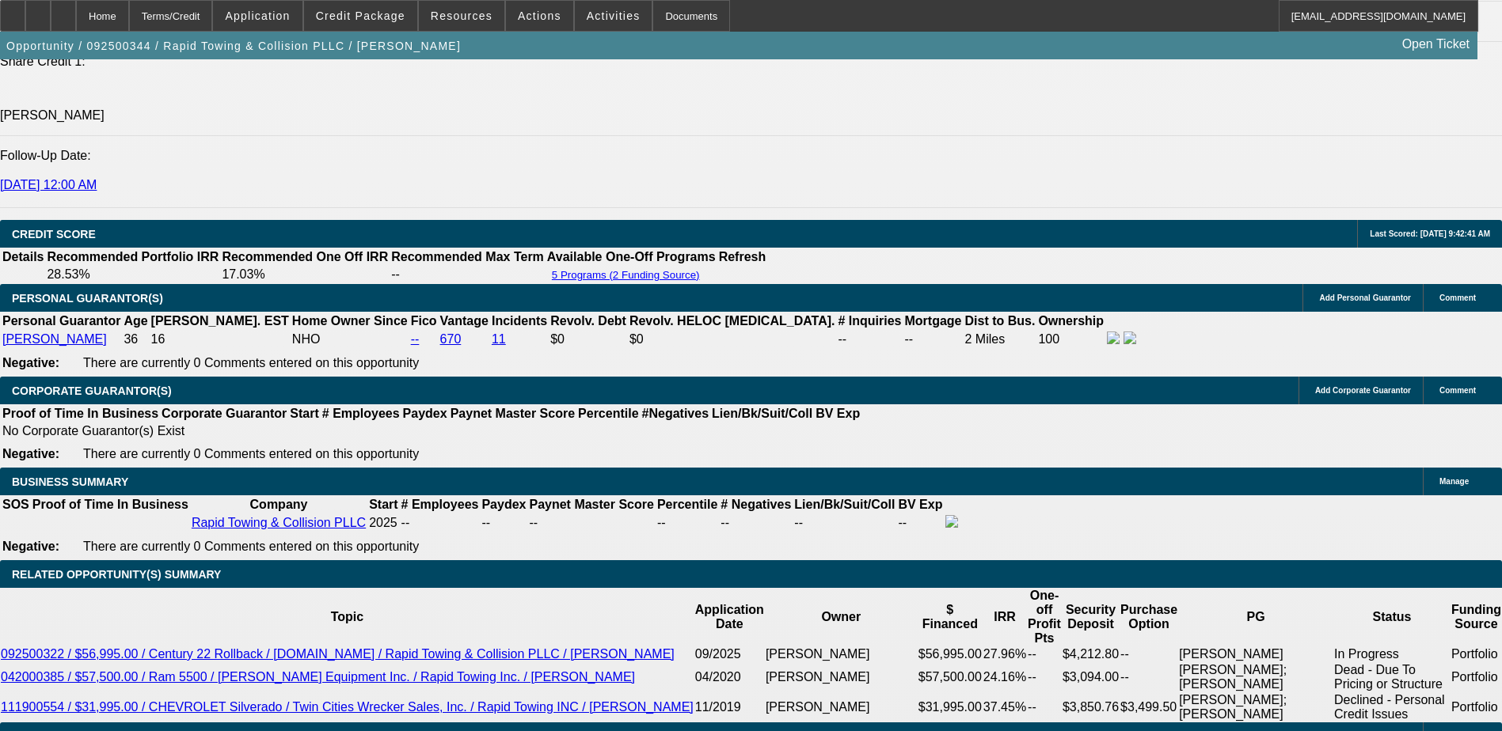
drag, startPoint x: 1126, startPoint y: 228, endPoint x: 1128, endPoint y: 196, distance: 32.5
drag, startPoint x: 1128, startPoint y: 196, endPoint x: 1100, endPoint y: 198, distance: 28.6
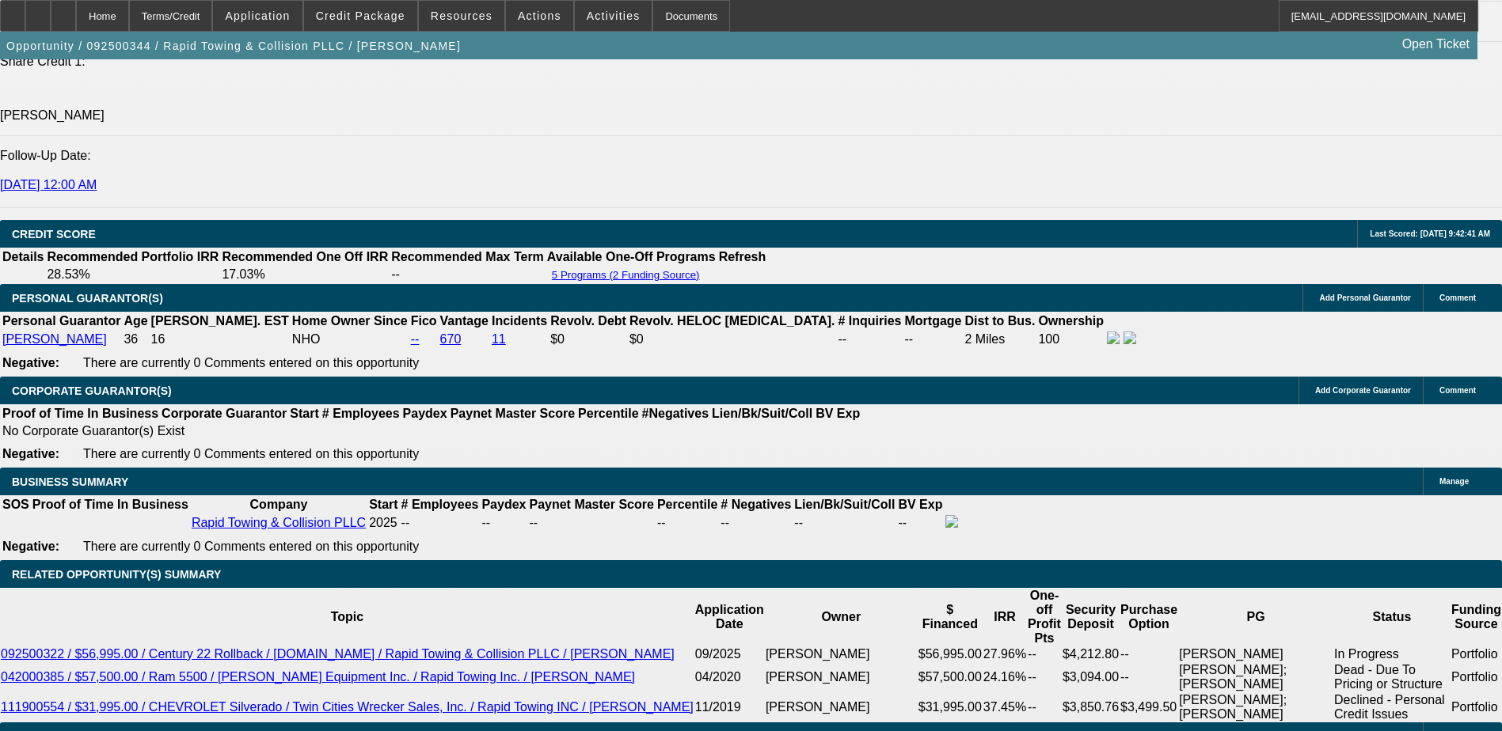
drag, startPoint x: 1118, startPoint y: 164, endPoint x: 1129, endPoint y: 165, distance: 11.2
drag, startPoint x: 1129, startPoint y: 165, endPoint x: 1101, endPoint y: 169, distance: 27.9
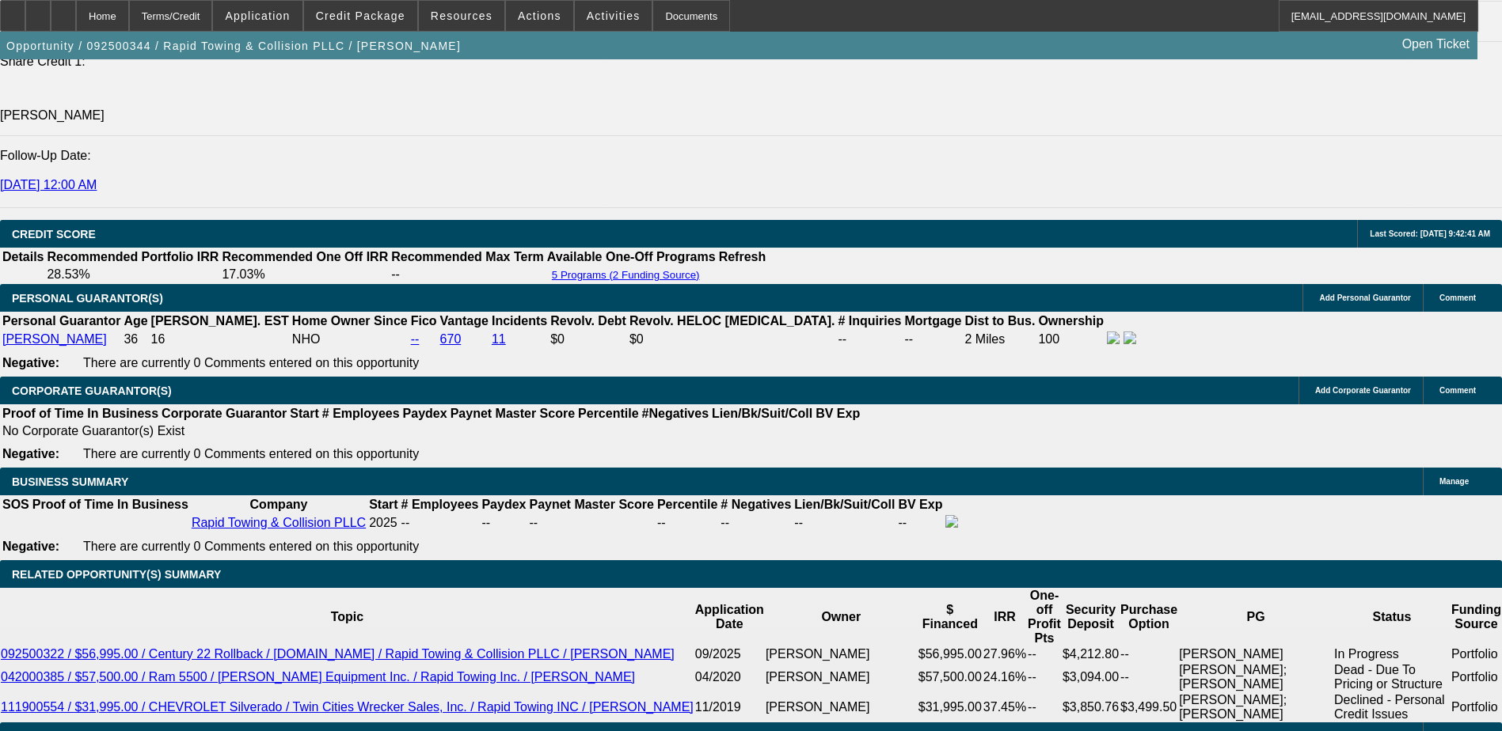
drag, startPoint x: 1095, startPoint y: 163, endPoint x: 1092, endPoint y: 174, distance: 11.5
drag, startPoint x: 1207, startPoint y: 166, endPoint x: 1151, endPoint y: 165, distance: 56.2
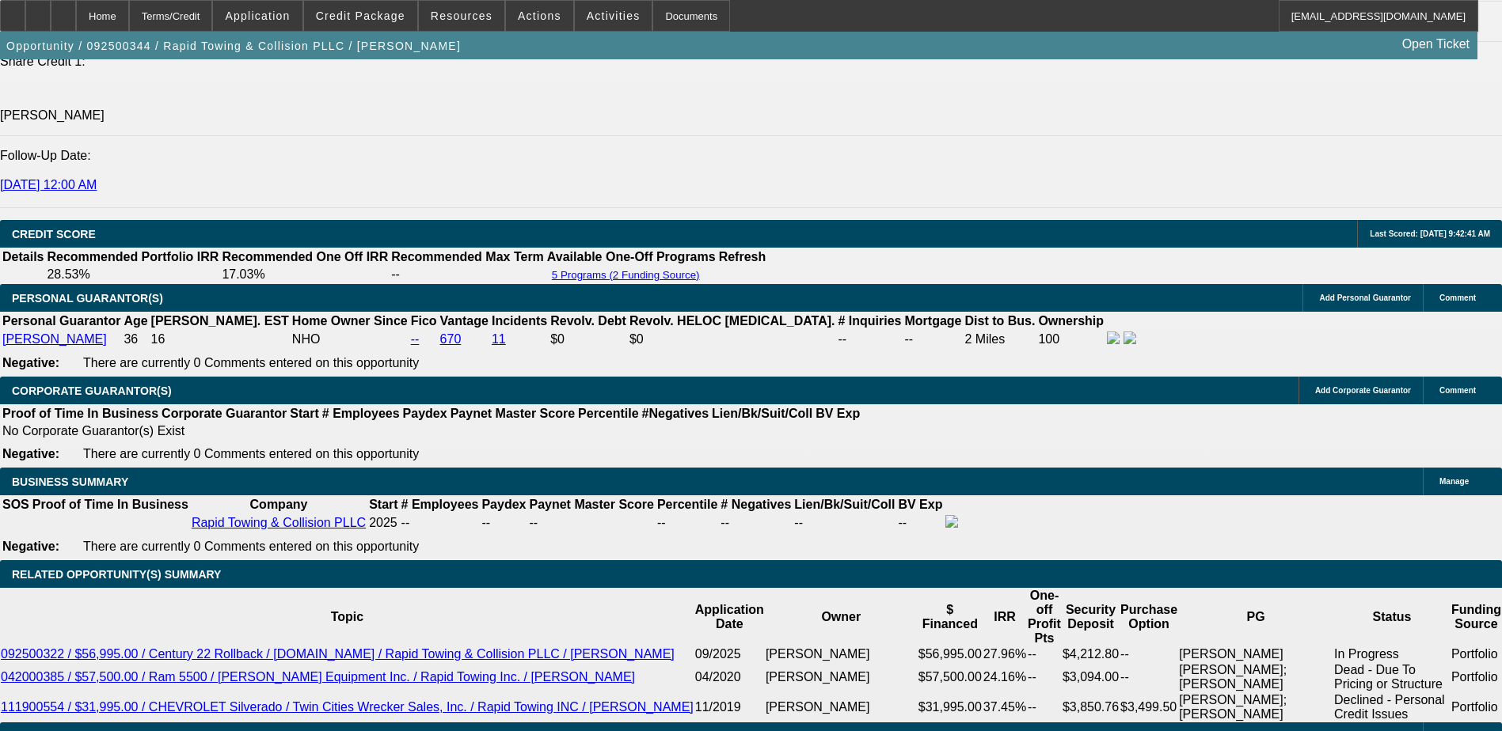
drag, startPoint x: 1151, startPoint y: 165, endPoint x: 1170, endPoint y: 168, distance: 19.1
drag, startPoint x: 1209, startPoint y: 167, endPoint x: 1144, endPoint y: 170, distance: 65.0
drag, startPoint x: 1144, startPoint y: 170, endPoint x: 1164, endPoint y: 168, distance: 20.7
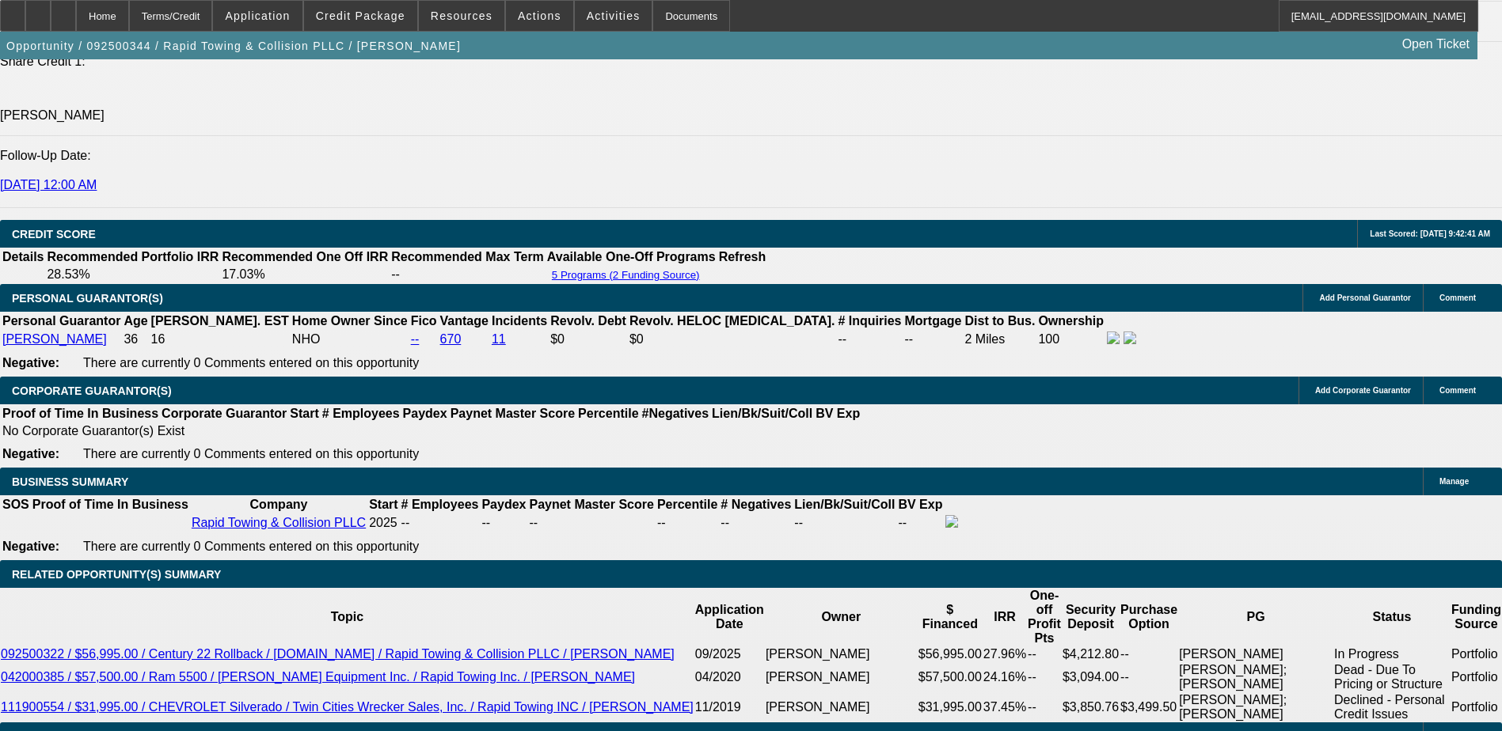
drag, startPoint x: 1030, startPoint y: 165, endPoint x: 1396, endPoint y: 161, distance: 366.5
drag, startPoint x: 1024, startPoint y: 226, endPoint x: 1392, endPoint y: 226, distance: 368.1
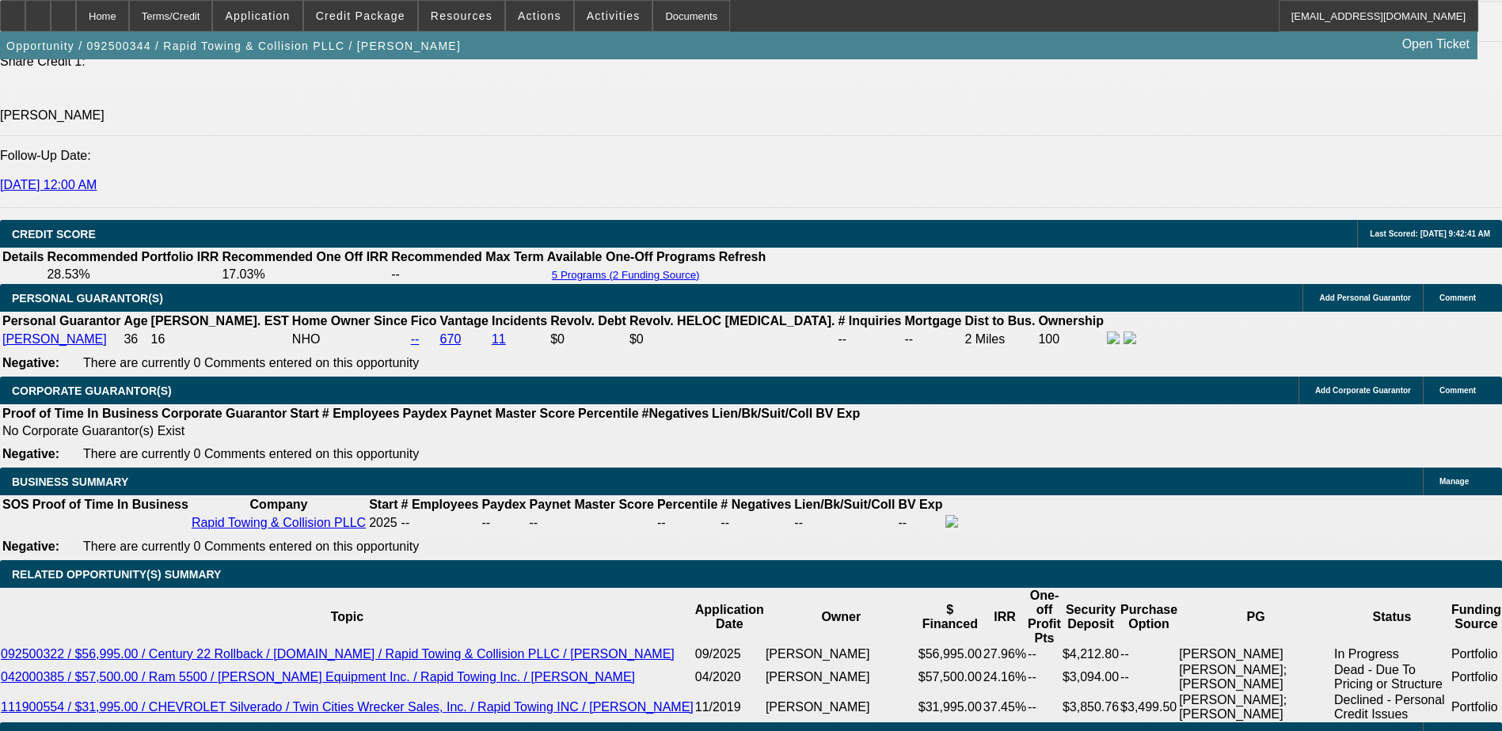
drag, startPoint x: 1029, startPoint y: 163, endPoint x: 1387, endPoint y: 165, distance: 357.8
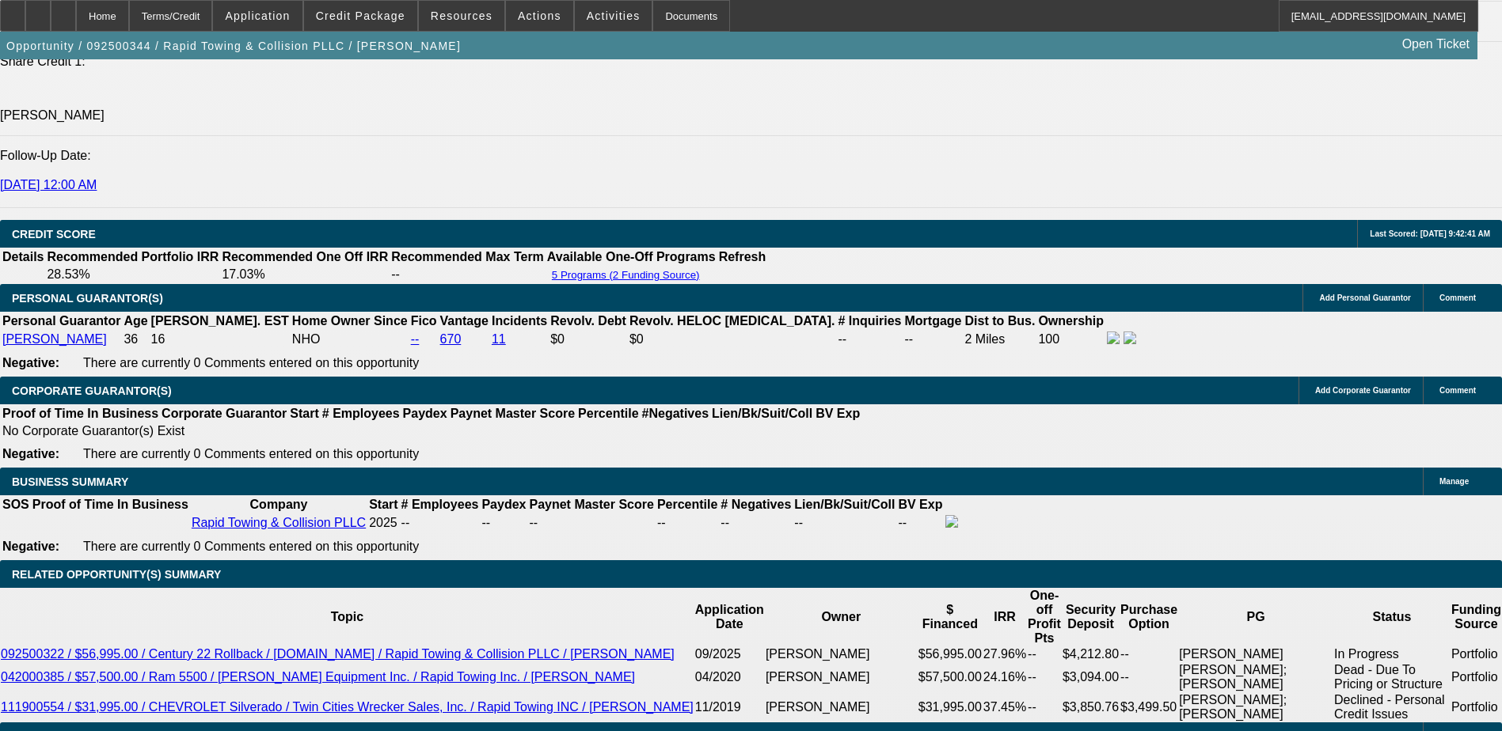
drag, startPoint x: 1081, startPoint y: 199, endPoint x: 1096, endPoint y: 199, distance: 15.1
drag, startPoint x: 1035, startPoint y: 257, endPoint x: 1130, endPoint y: 262, distance: 94.3
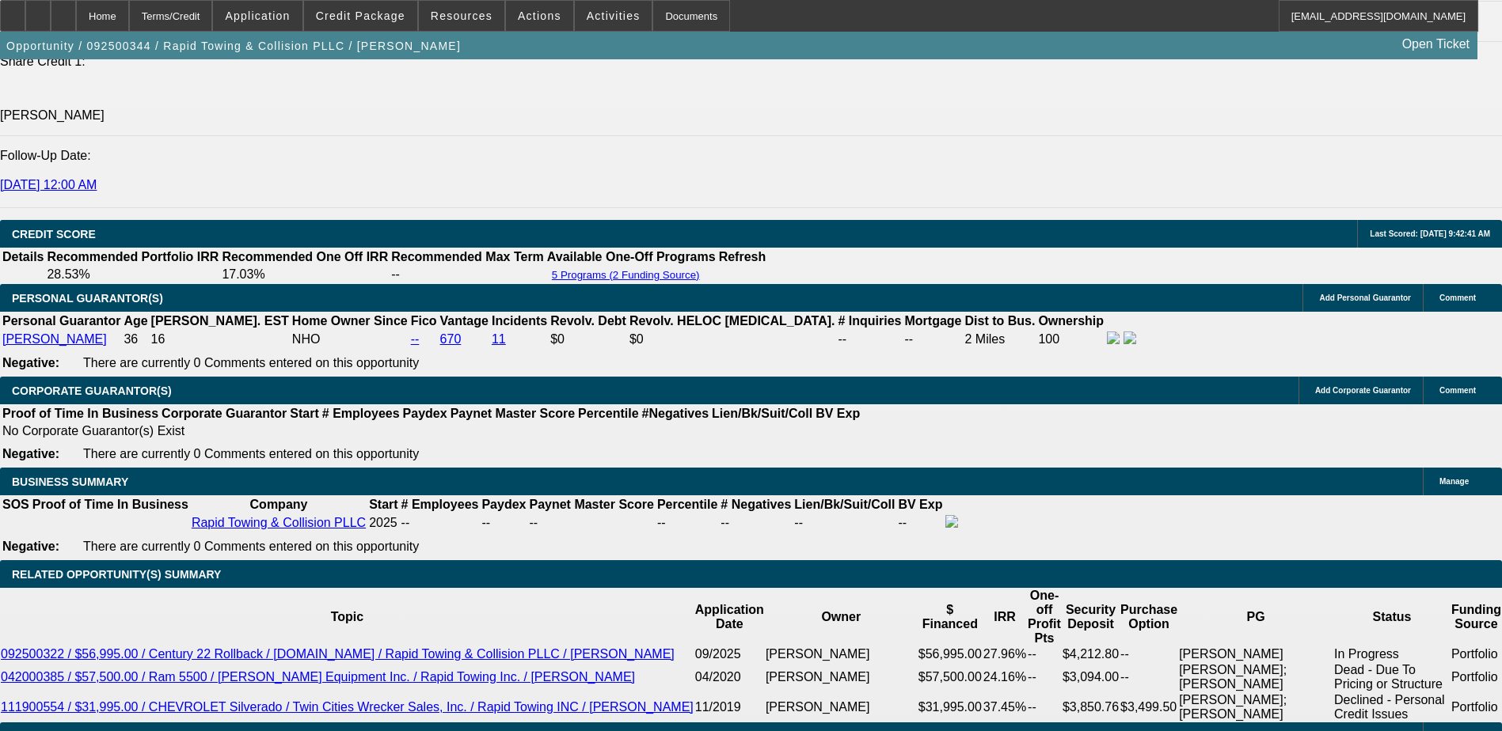
drag, startPoint x: 1130, startPoint y: 262, endPoint x: 1118, endPoint y: 260, distance: 12.0
drag, startPoint x: 1043, startPoint y: 164, endPoint x: 1052, endPoint y: 165, distance: 9.5
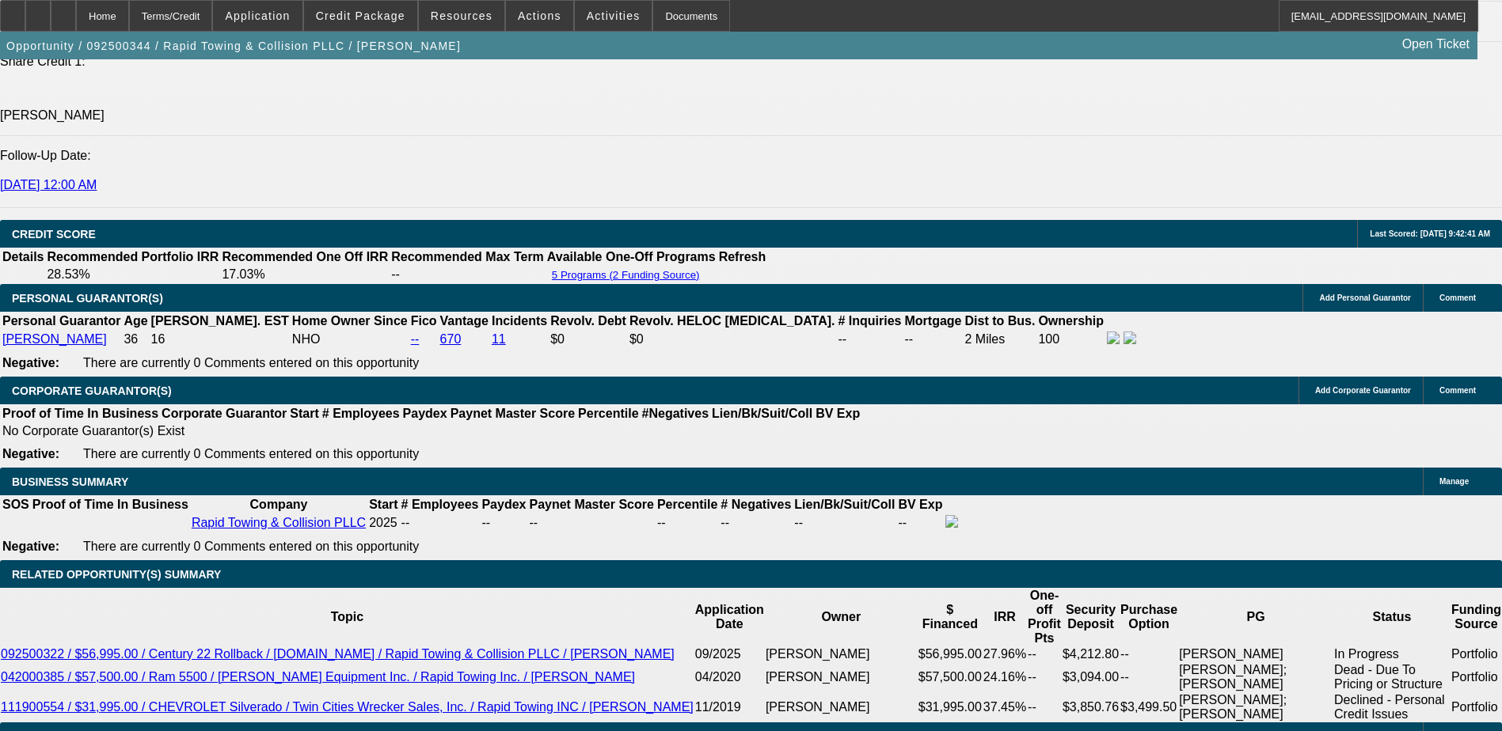
drag, startPoint x: 1076, startPoint y: 165, endPoint x: 1109, endPoint y: 165, distance: 33.2
drag, startPoint x: 1110, startPoint y: 165, endPoint x: 1096, endPoint y: 166, distance: 13.5
drag, startPoint x: 1236, startPoint y: 321, endPoint x: 1307, endPoint y: 324, distance: 70.5
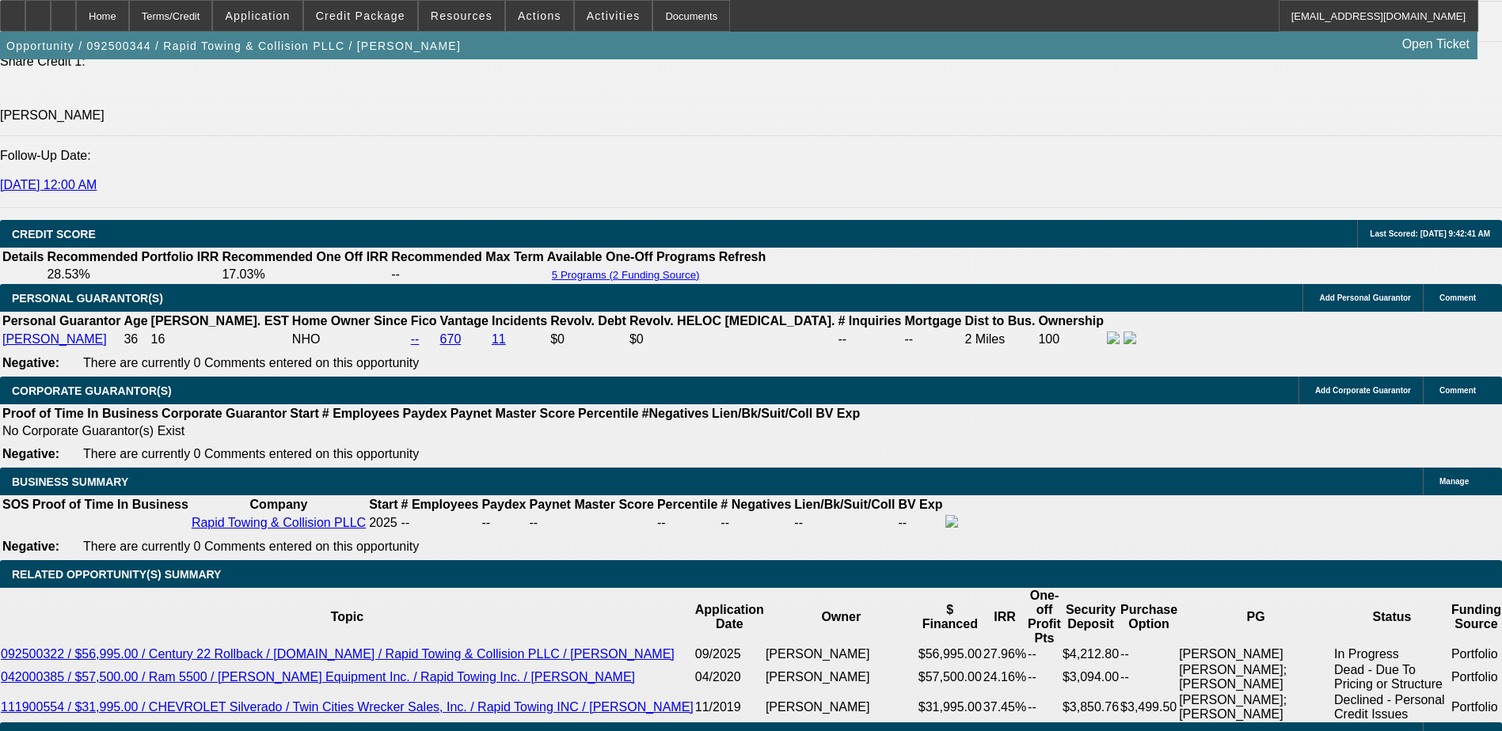
drag, startPoint x: 1307, startPoint y: 324, endPoint x: 1229, endPoint y: 321, distance: 78.4
drag, startPoint x: 1229, startPoint y: 321, endPoint x: 1309, endPoint y: 321, distance: 80.7
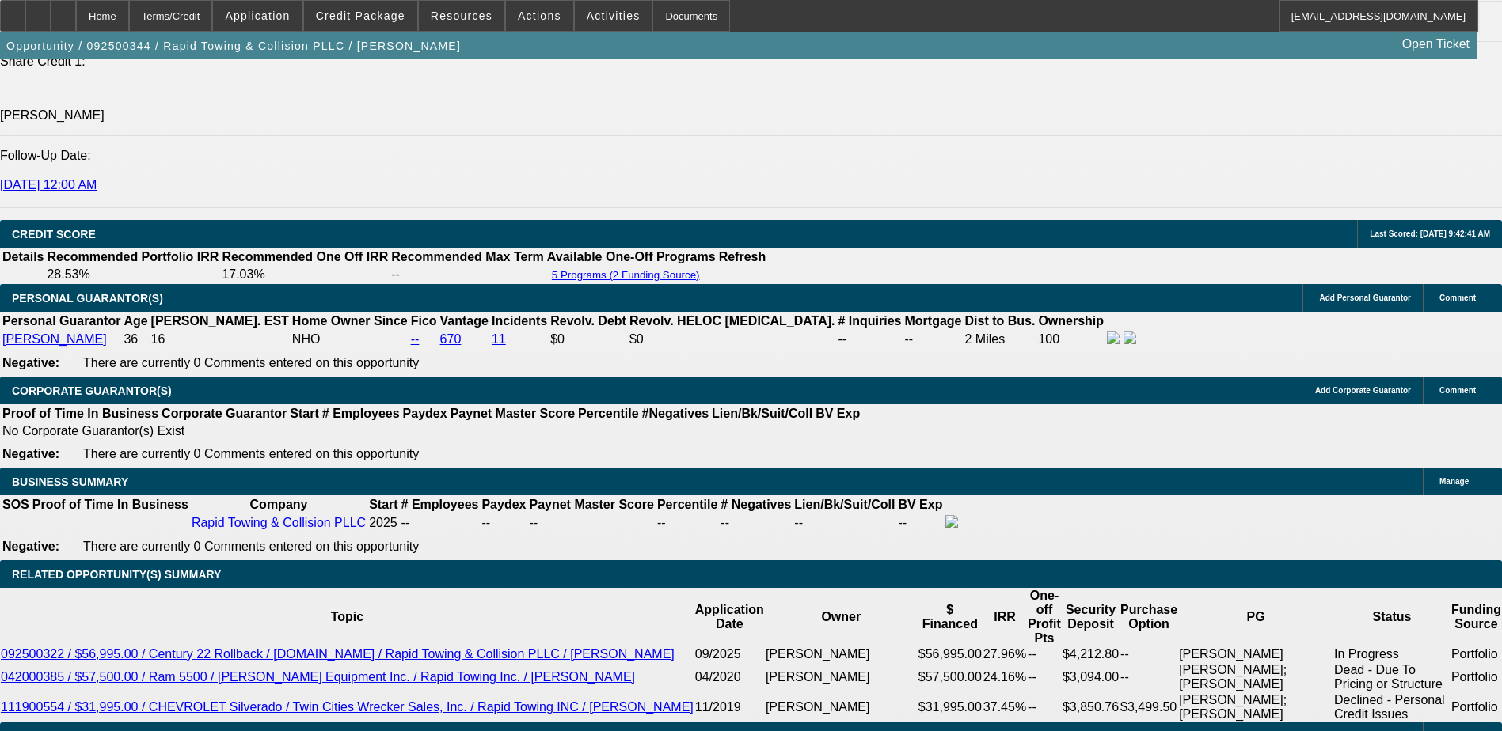
drag, startPoint x: 1309, startPoint y: 321, endPoint x: 1229, endPoint y: 257, distance: 102.0
drag, startPoint x: 1226, startPoint y: 256, endPoint x: 1308, endPoint y: 266, distance: 82.1
drag, startPoint x: 1075, startPoint y: 287, endPoint x: 1310, endPoint y: 287, distance: 235.1
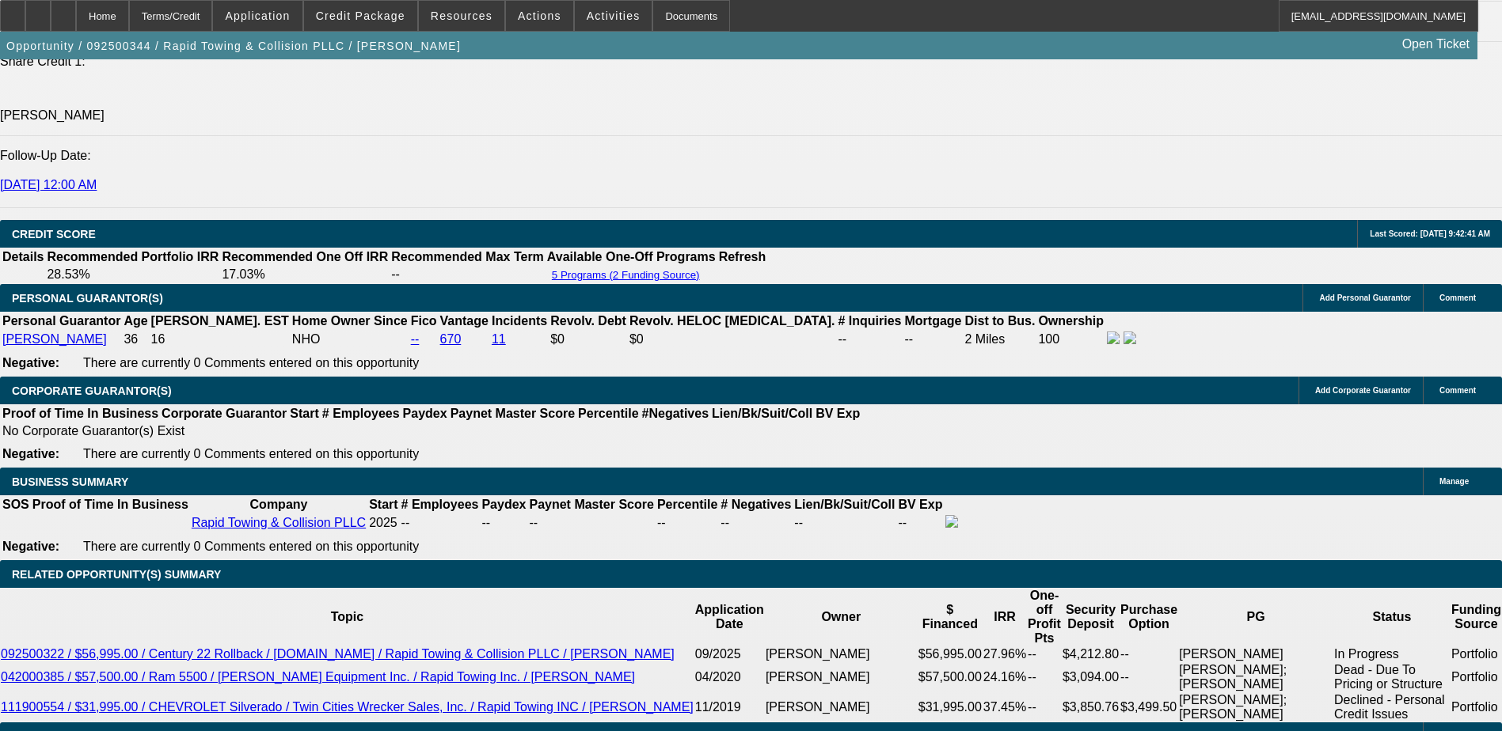
drag, startPoint x: 1072, startPoint y: 226, endPoint x: 1215, endPoint y: 232, distance: 143.4
drag, startPoint x: 1074, startPoint y: 193, endPoint x: 1214, endPoint y: 196, distance: 140.1
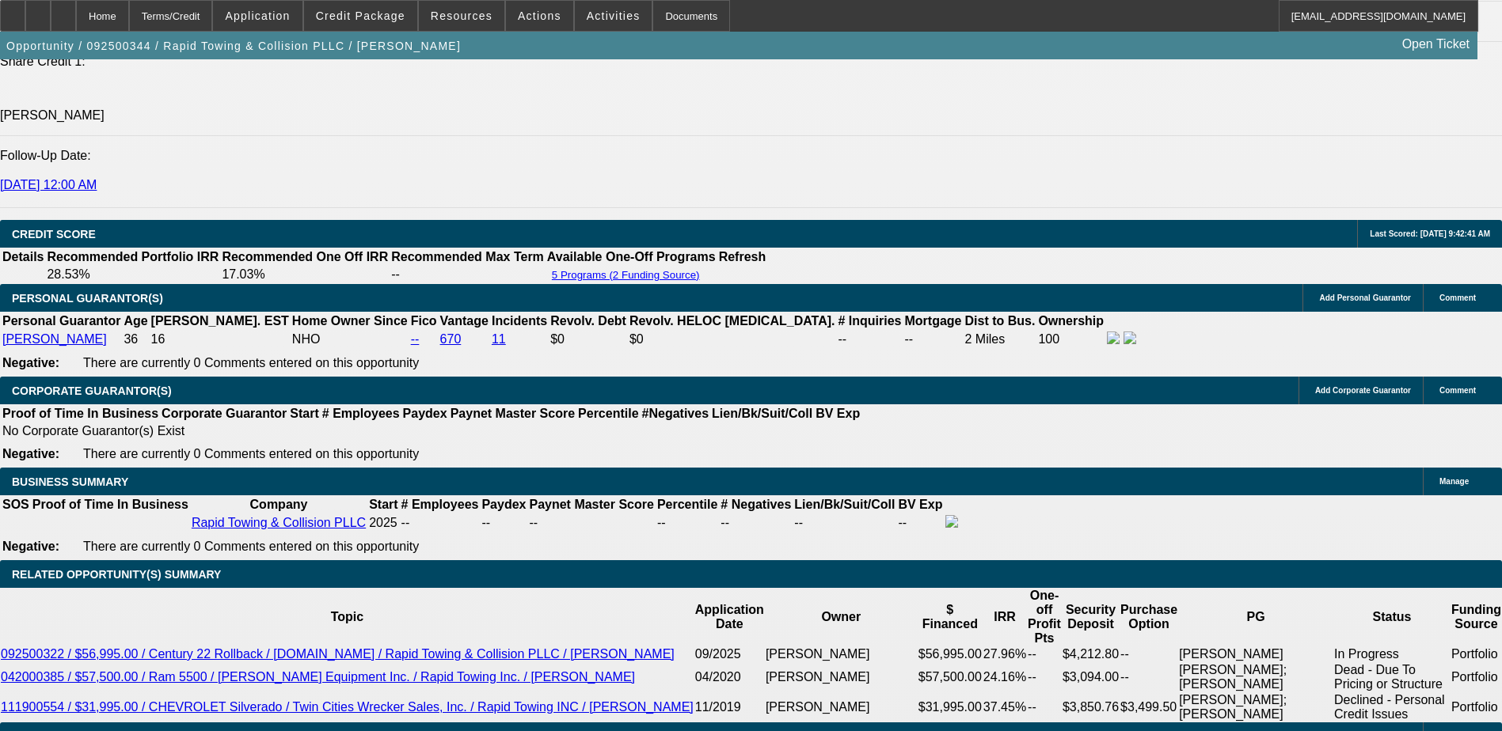
drag, startPoint x: 1075, startPoint y: 165, endPoint x: 1129, endPoint y: 168, distance: 53.9
drag, startPoint x: 1129, startPoint y: 168, endPoint x: 1104, endPoint y: 258, distance: 93.5
drag, startPoint x: 1030, startPoint y: 131, endPoint x: 1307, endPoint y: 131, distance: 277.1
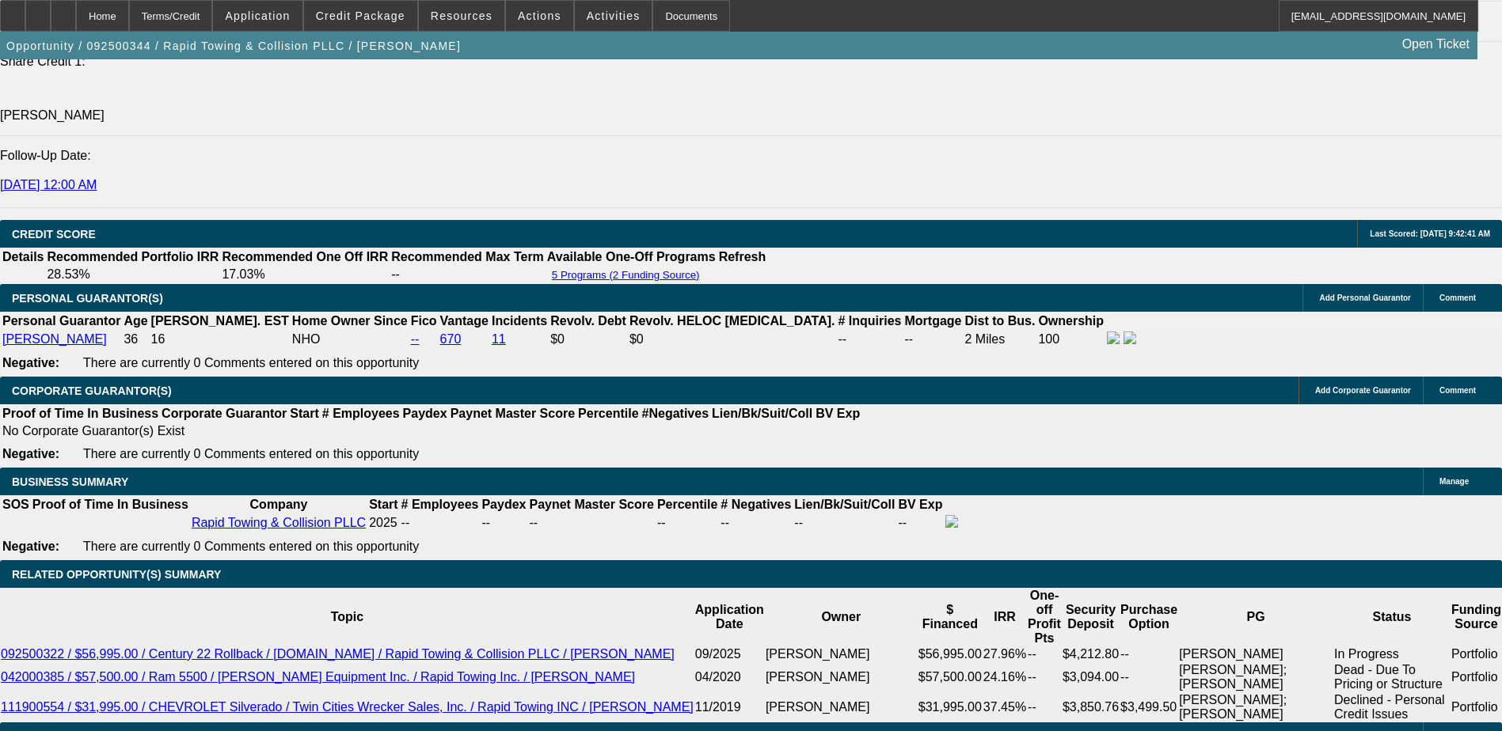
drag, startPoint x: 1029, startPoint y: 130, endPoint x: 1306, endPoint y: 139, distance: 277.2
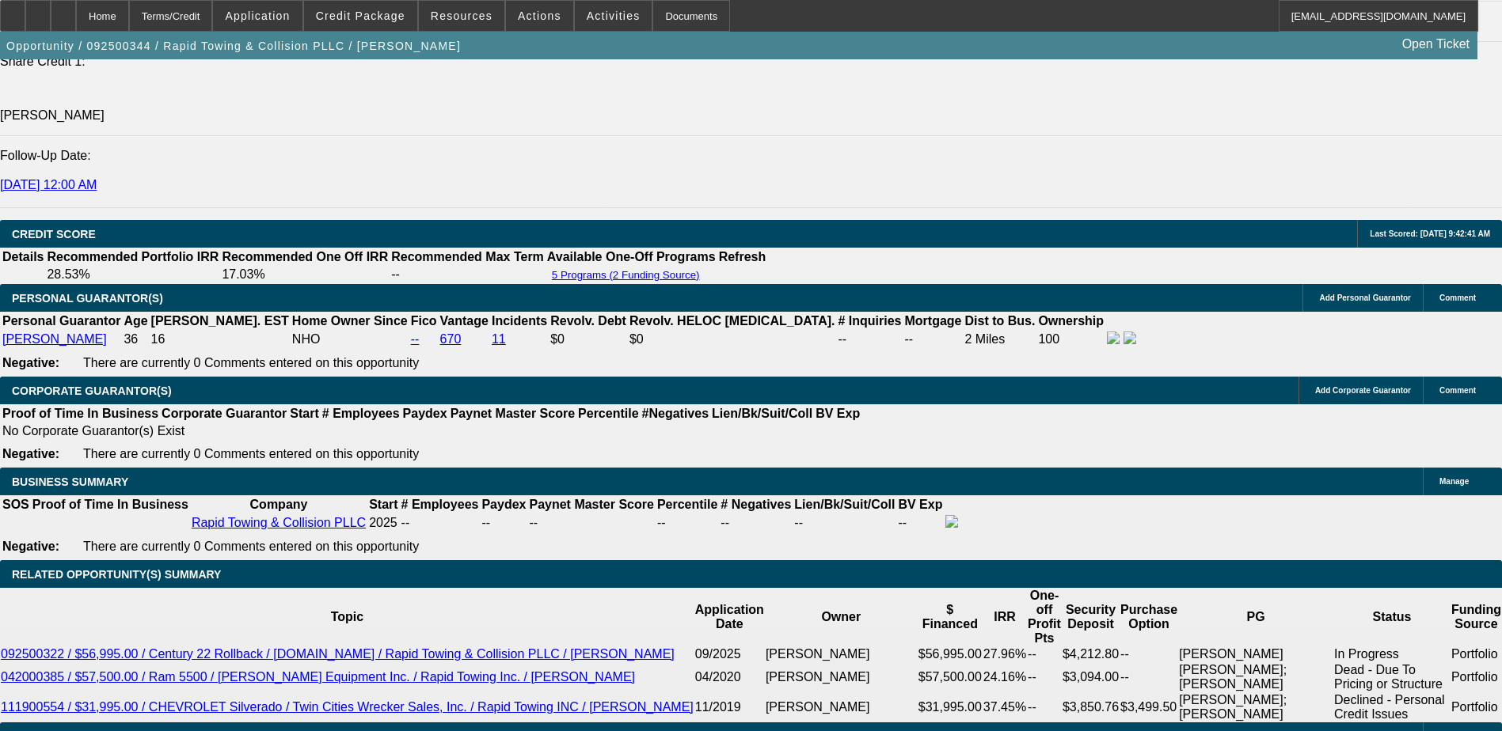
drag, startPoint x: 1034, startPoint y: 163, endPoint x: 1210, endPoint y: 161, distance: 176.5
drag, startPoint x: 1030, startPoint y: 163, endPoint x: 1185, endPoint y: 161, distance: 155.2
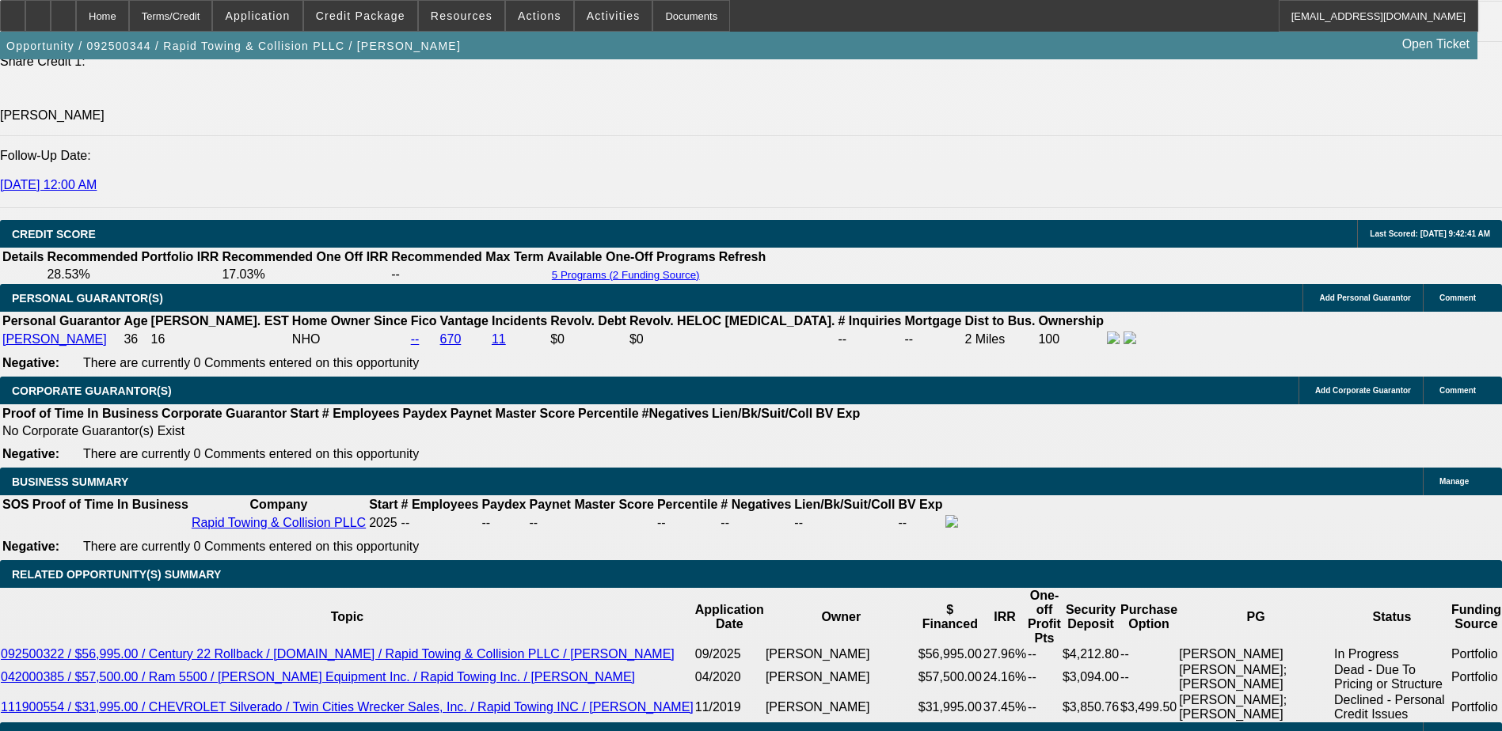
drag, startPoint x: 1029, startPoint y: 319, endPoint x: 1212, endPoint y: 319, distance: 182.9
drag, startPoint x: 1212, startPoint y: 319, endPoint x: 1184, endPoint y: 369, distance: 57.0
drag, startPoint x: 1076, startPoint y: 257, endPoint x: 1122, endPoint y: 258, distance: 46.7
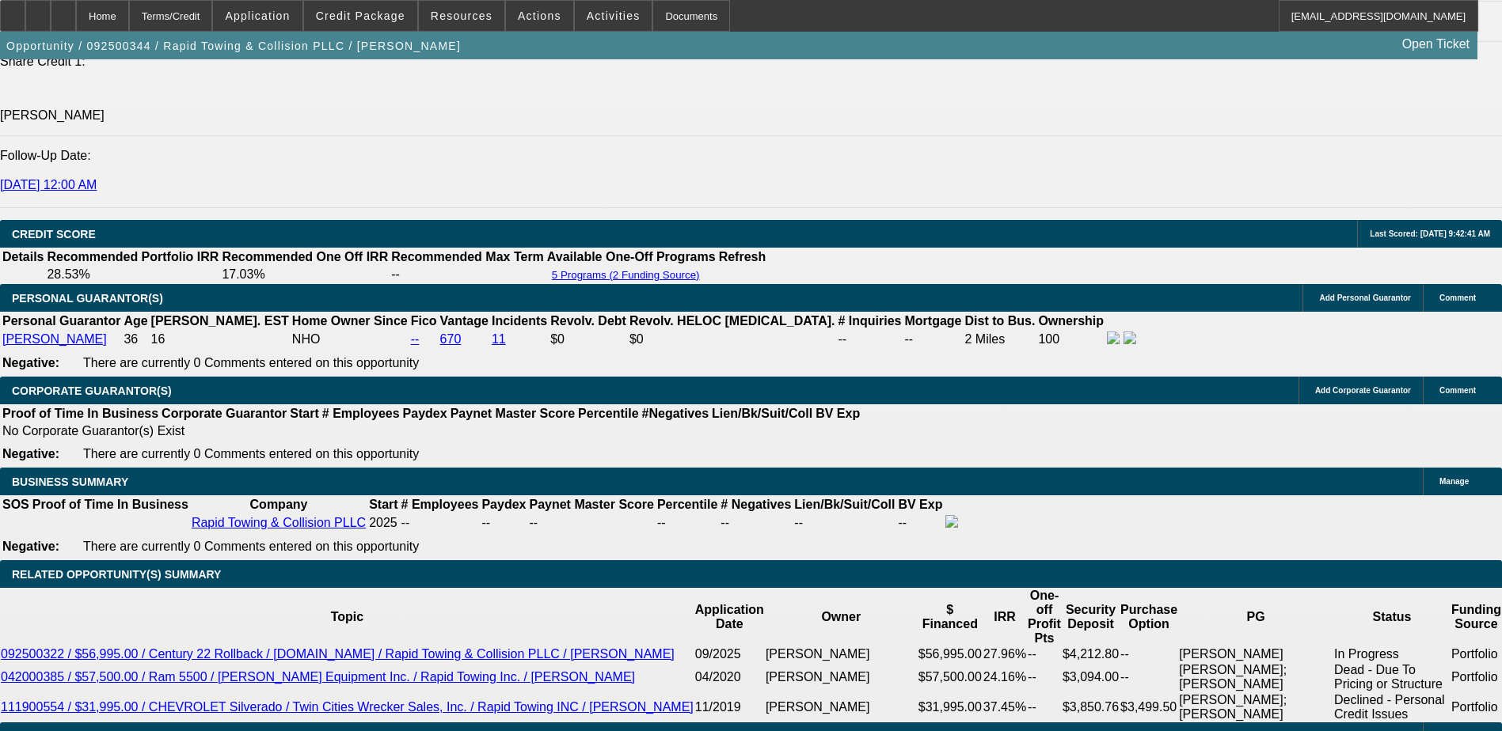
drag, startPoint x: 1122, startPoint y: 258, endPoint x: 1092, endPoint y: 230, distance: 41.5
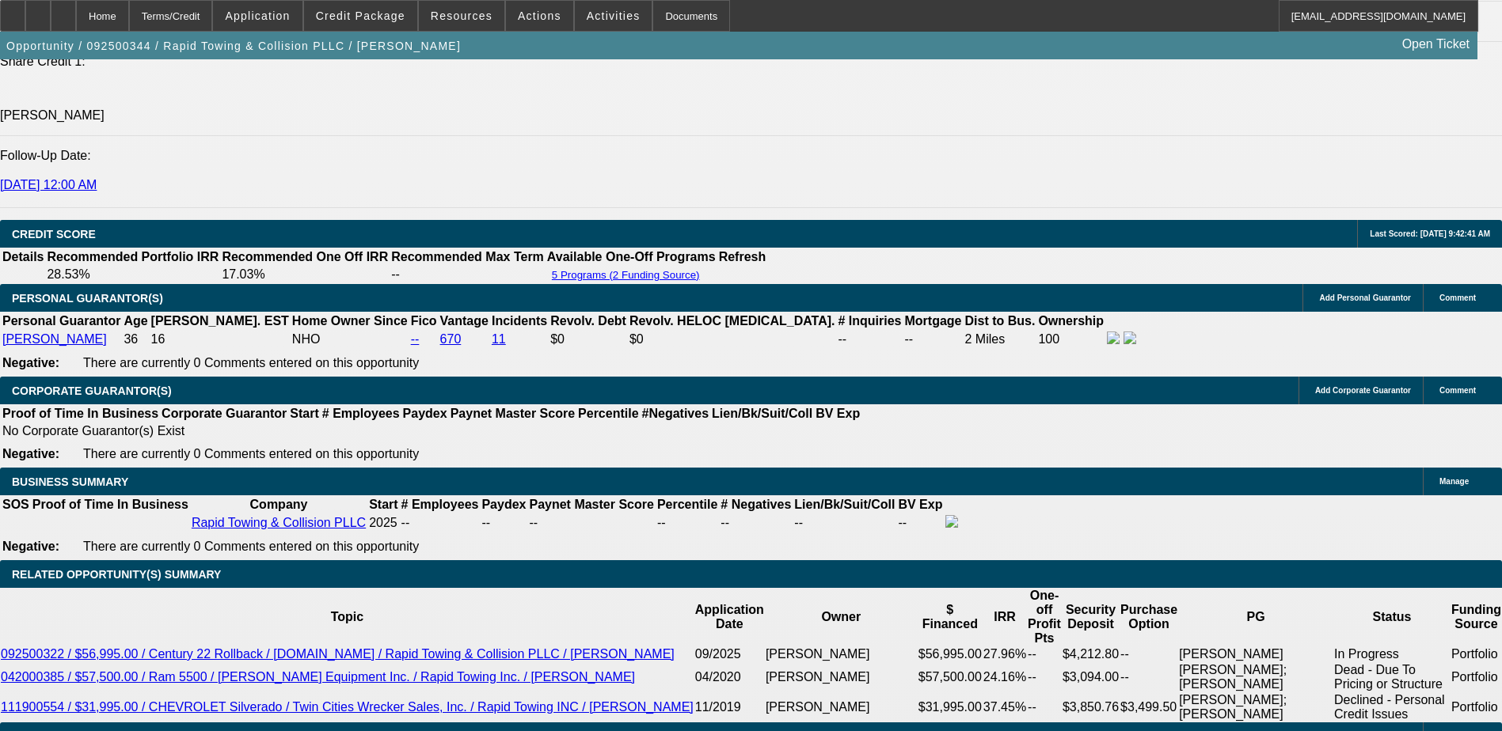
drag, startPoint x: 1122, startPoint y: 165, endPoint x: 1074, endPoint y: 166, distance: 47.5
drag, startPoint x: 1074, startPoint y: 166, endPoint x: 1104, endPoint y: 177, distance: 32.1
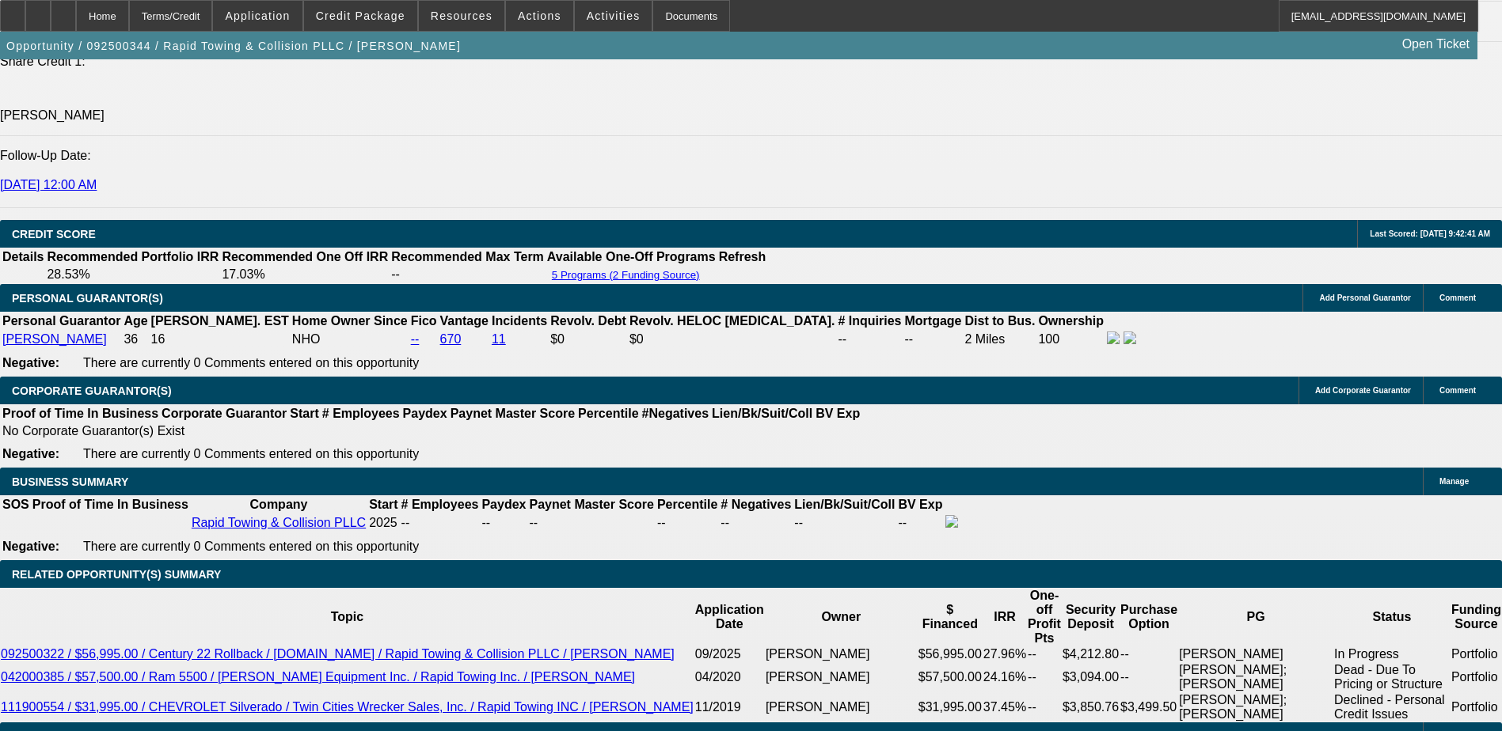
drag, startPoint x: 1040, startPoint y: 166, endPoint x: 1084, endPoint y: 192, distance: 51.1
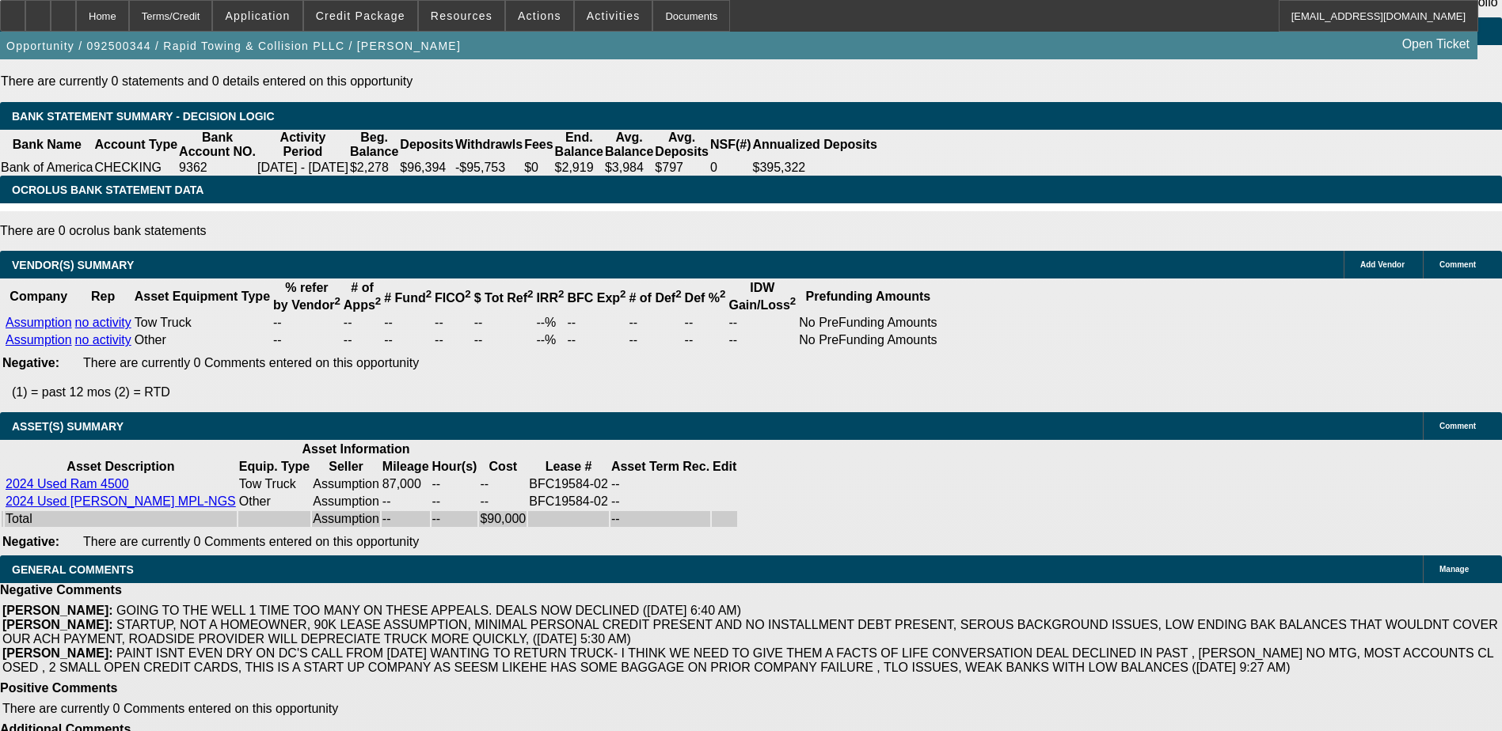
scroll to position [2830, 0]
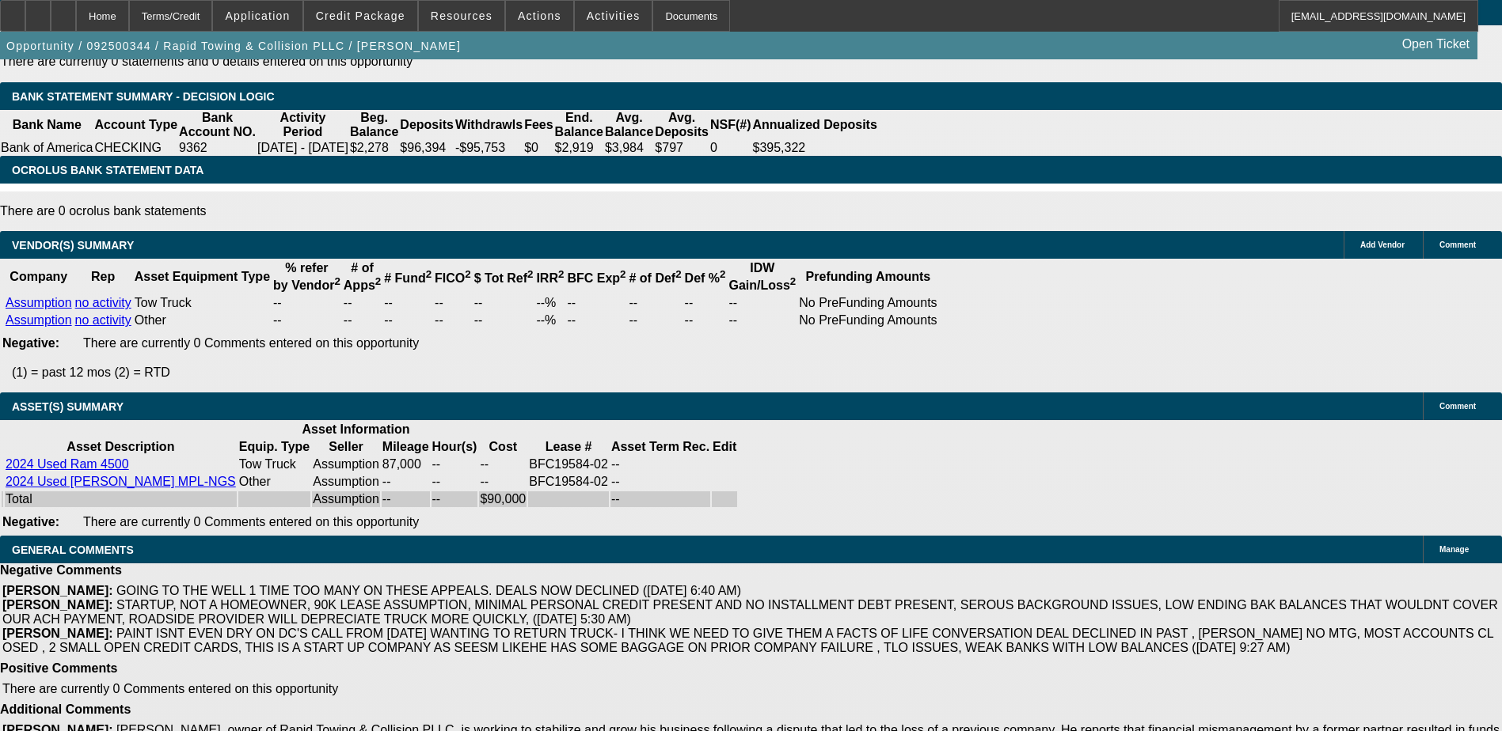
drag, startPoint x: 340, startPoint y: 364, endPoint x: 400, endPoint y: 366, distance: 60.2
drag, startPoint x: 400, startPoint y: 366, endPoint x: 368, endPoint y: 368, distance: 31.8
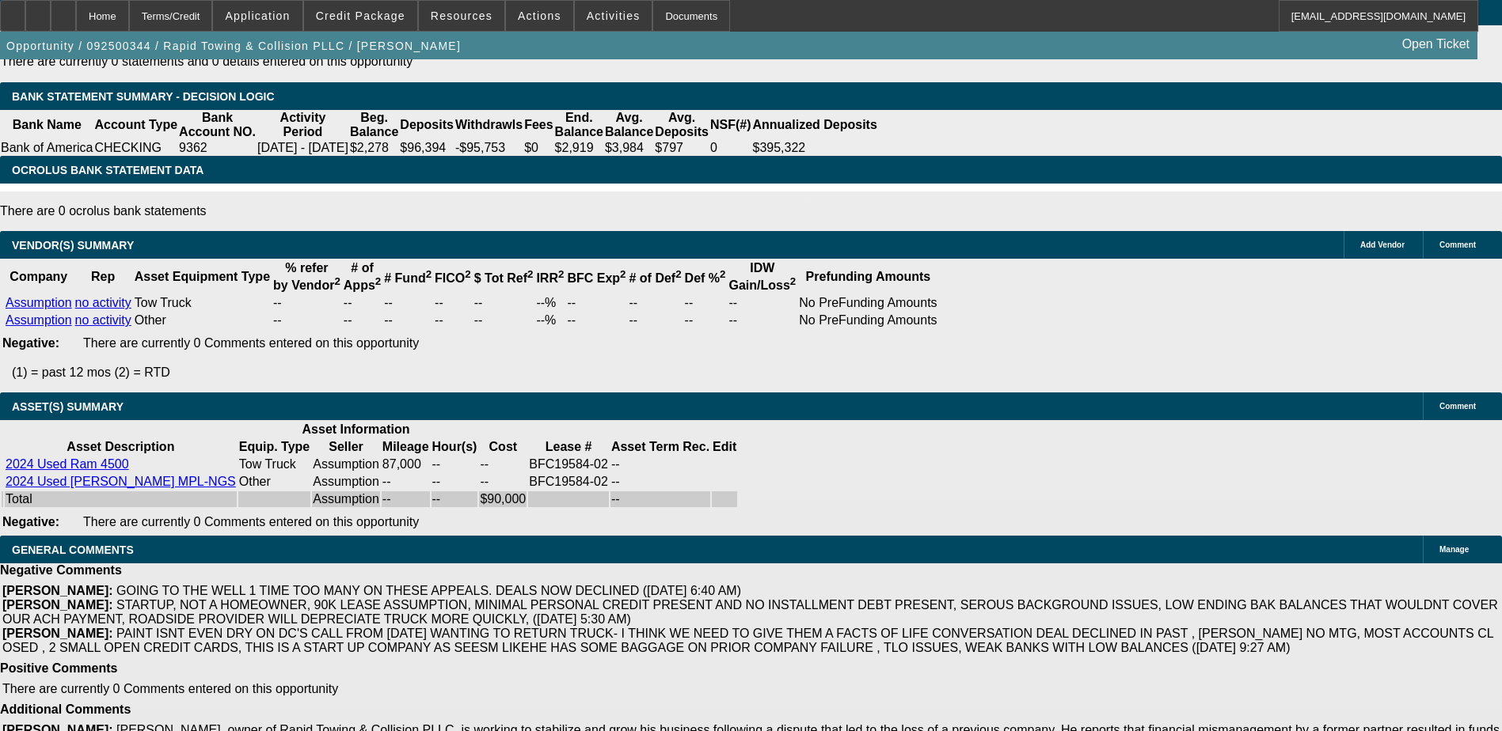
drag, startPoint x: 340, startPoint y: 367, endPoint x: 388, endPoint y: 367, distance: 48.3
drag, startPoint x: 388, startPoint y: 367, endPoint x: 389, endPoint y: 386, distance: 19.9
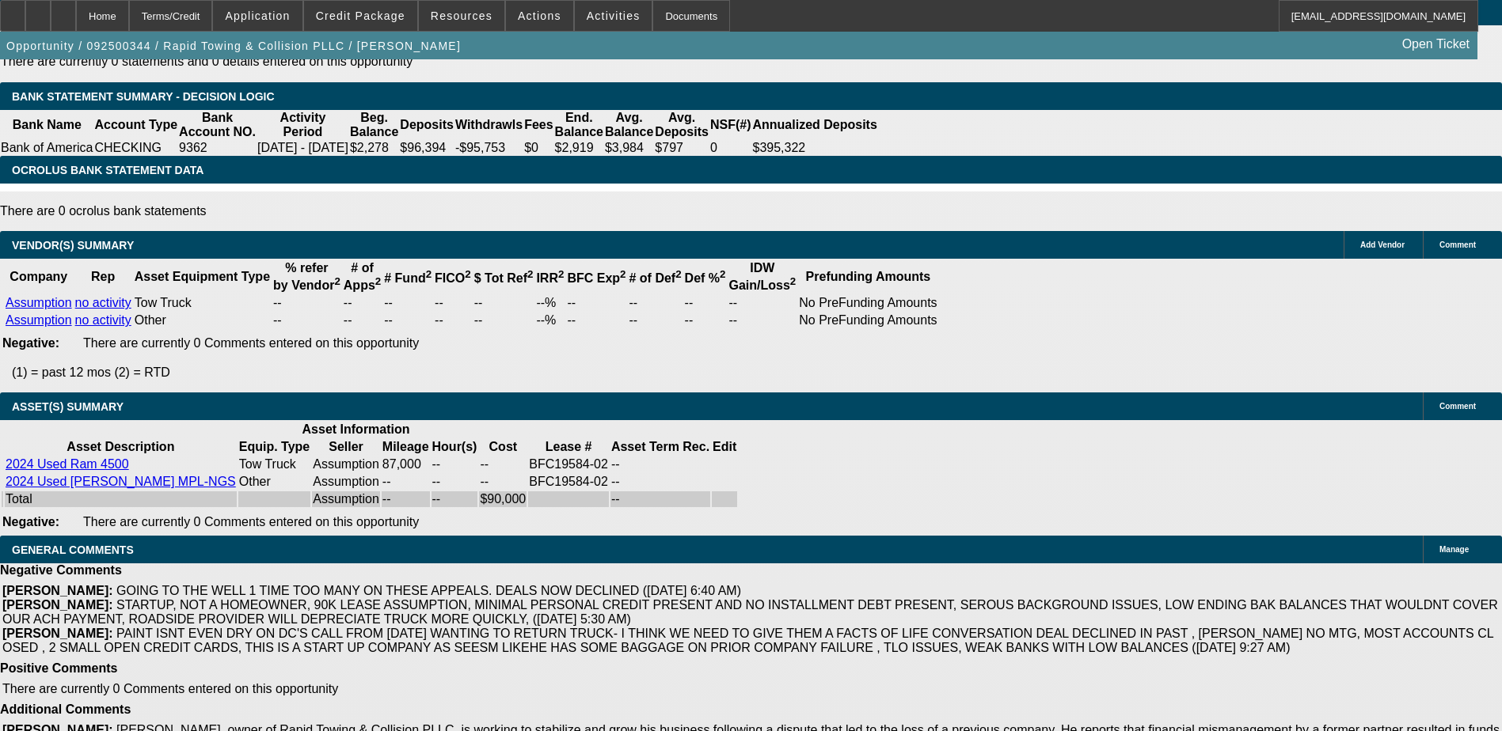
drag, startPoint x: 389, startPoint y: 386, endPoint x: 354, endPoint y: 367, distance: 40.4
drag, startPoint x: 340, startPoint y: 363, endPoint x: 389, endPoint y: 365, distance: 48.3
drag, startPoint x: 389, startPoint y: 365, endPoint x: 388, endPoint y: 344, distance: 21.4
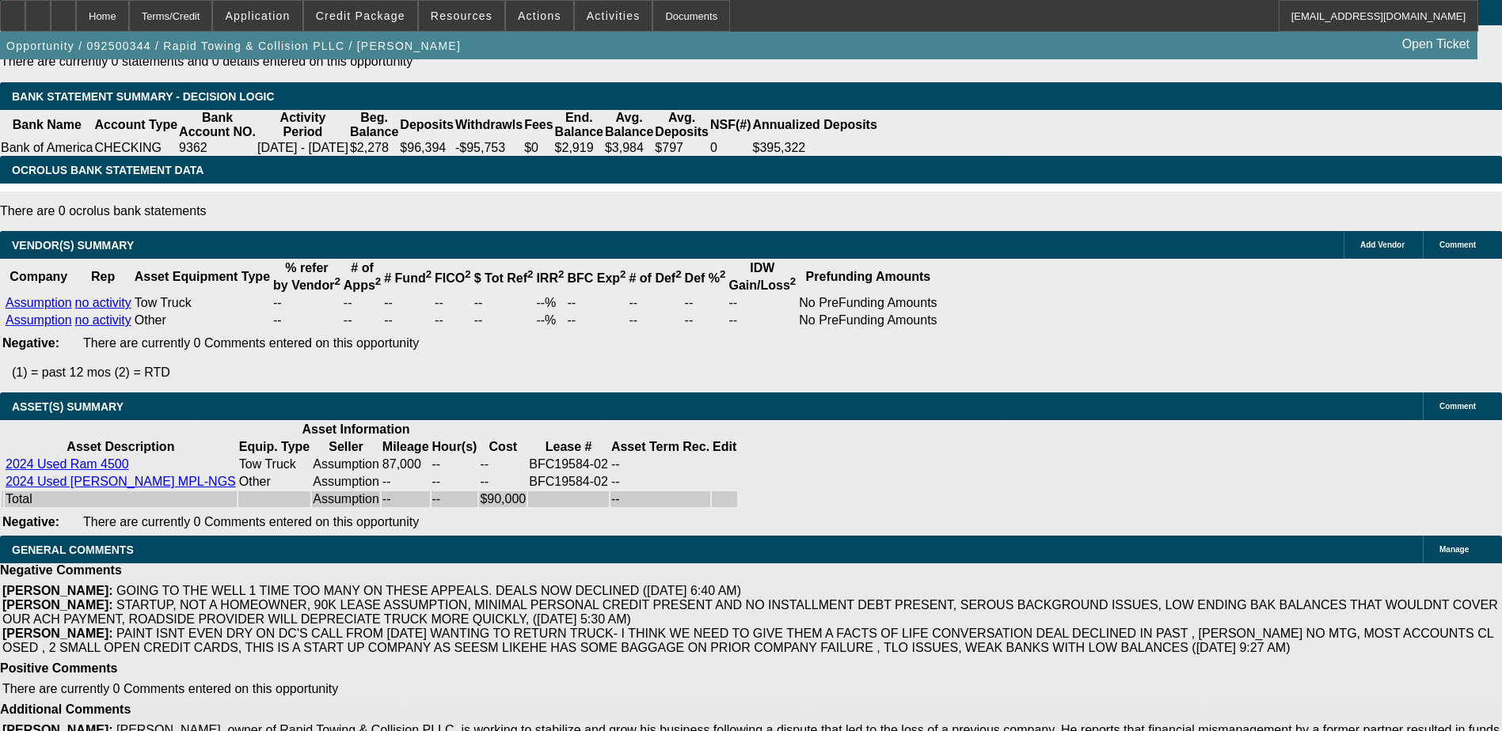
click at [1070, 490] on div "APPLICATION INFORMATION Manage Topic: 092500344 / $72,000.00 / Ram 4500 / Assum…" at bounding box center [751, 52] width 1502 height 5647
drag, startPoint x: 381, startPoint y: 369, endPoint x: 393, endPoint y: 369, distance: 11.9
drag, startPoint x: 393, startPoint y: 369, endPoint x: 387, endPoint y: 382, distance: 14.6
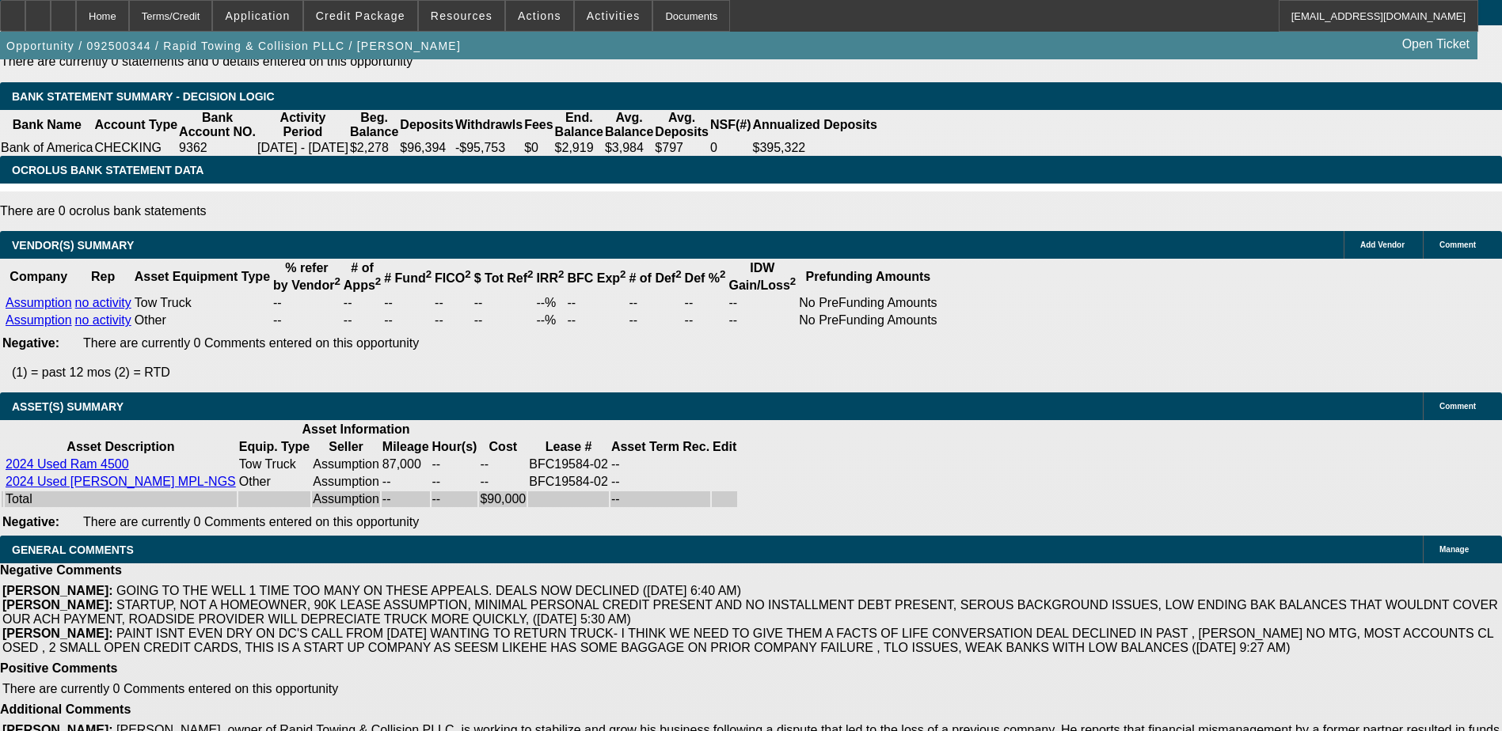
drag, startPoint x: 387, startPoint y: 382, endPoint x: 387, endPoint y: 363, distance: 19.0
drag, startPoint x: 387, startPoint y: 363, endPoint x: 354, endPoint y: 367, distance: 33.4
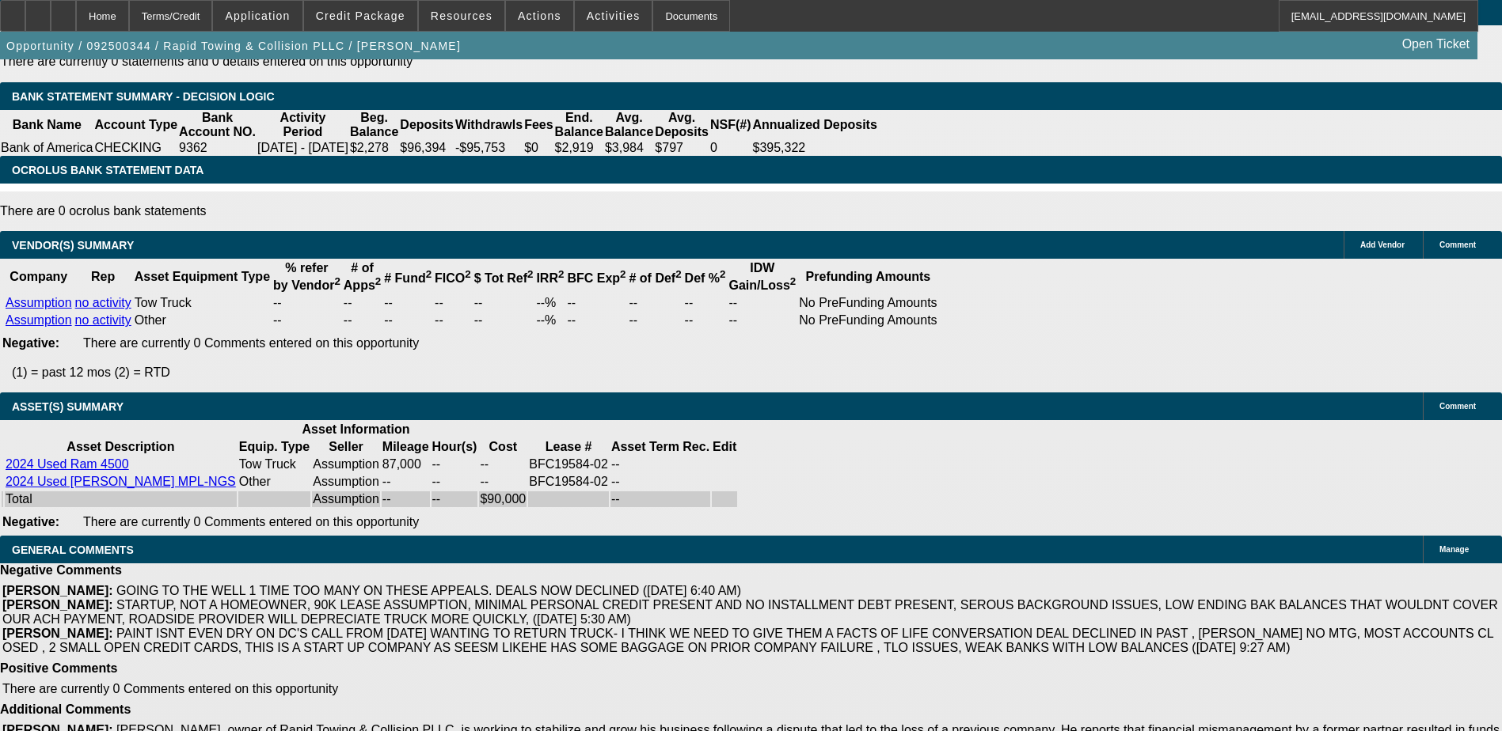
drag, startPoint x: 340, startPoint y: 364, endPoint x: 389, endPoint y: 369, distance: 49.3
drag, startPoint x: 389, startPoint y: 369, endPoint x: 382, endPoint y: 386, distance: 19.1
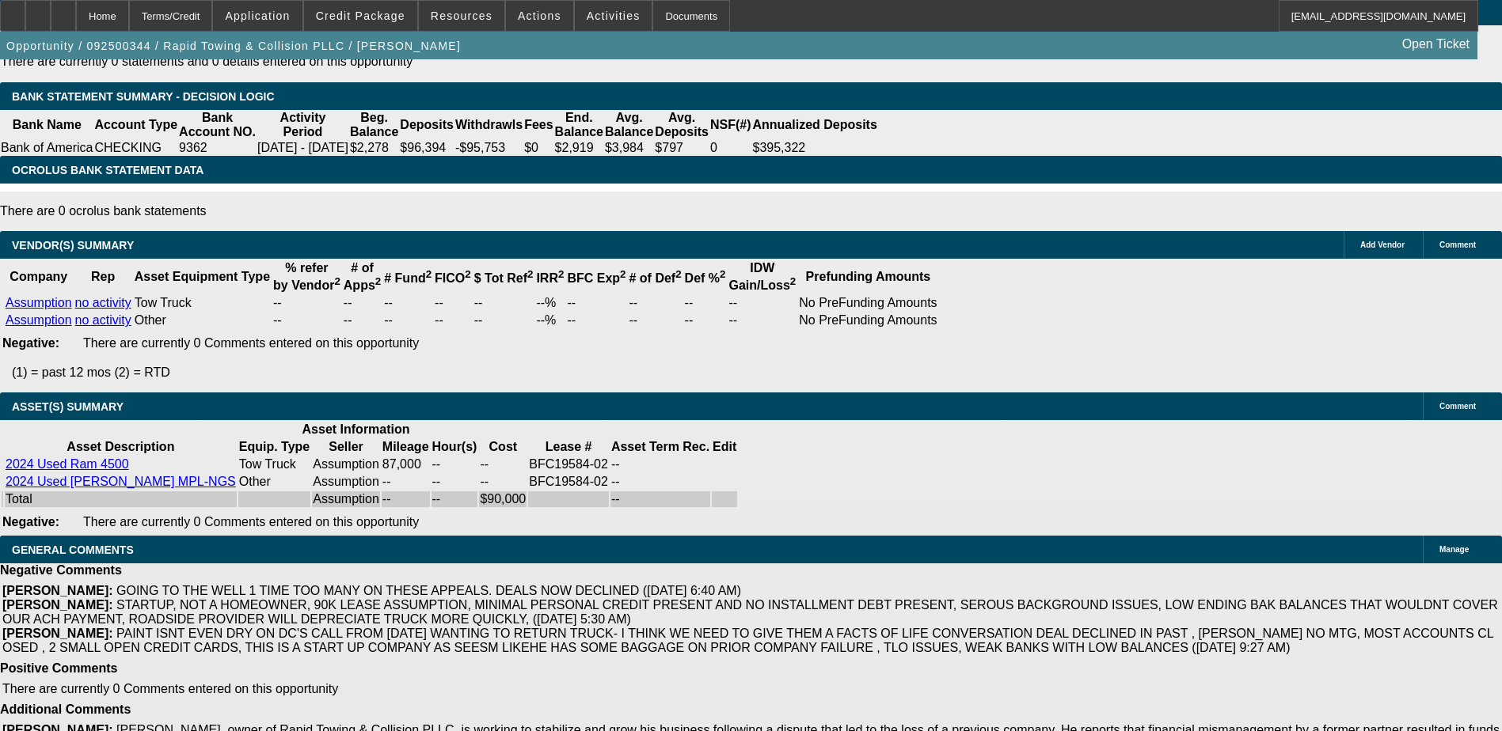
drag, startPoint x: 382, startPoint y: 386, endPoint x: 367, endPoint y: 386, distance: 14.2
drag, startPoint x: 337, startPoint y: 365, endPoint x: 395, endPoint y: 365, distance: 57.8
drag, startPoint x: 395, startPoint y: 365, endPoint x: 358, endPoint y: 366, distance: 37.2
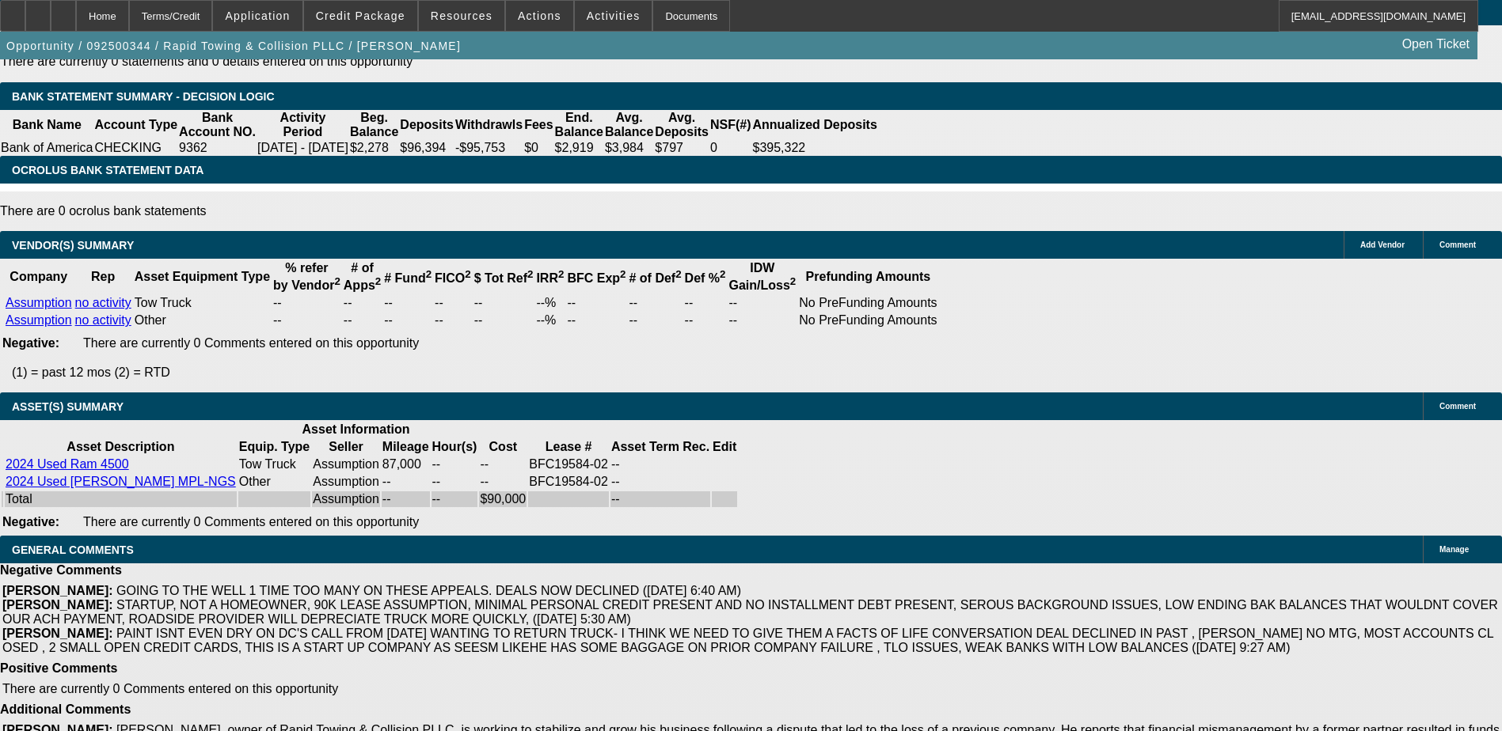
drag, startPoint x: 358, startPoint y: 366, endPoint x: 377, endPoint y: 365, distance: 19.0
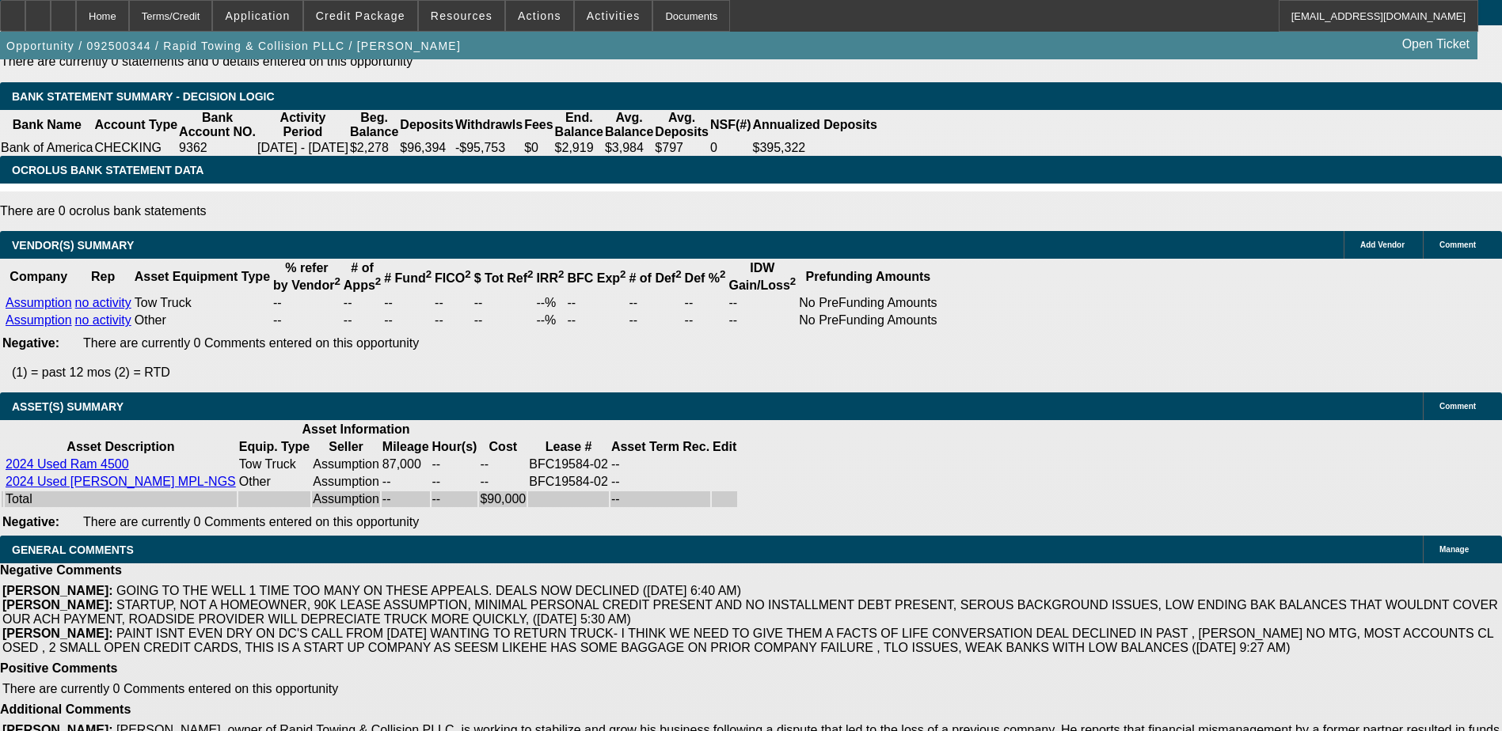
drag, startPoint x: 338, startPoint y: 365, endPoint x: 390, endPoint y: 363, distance: 52.3
drag, startPoint x: 1228, startPoint y: 163, endPoint x: 1270, endPoint y: 163, distance: 42.0
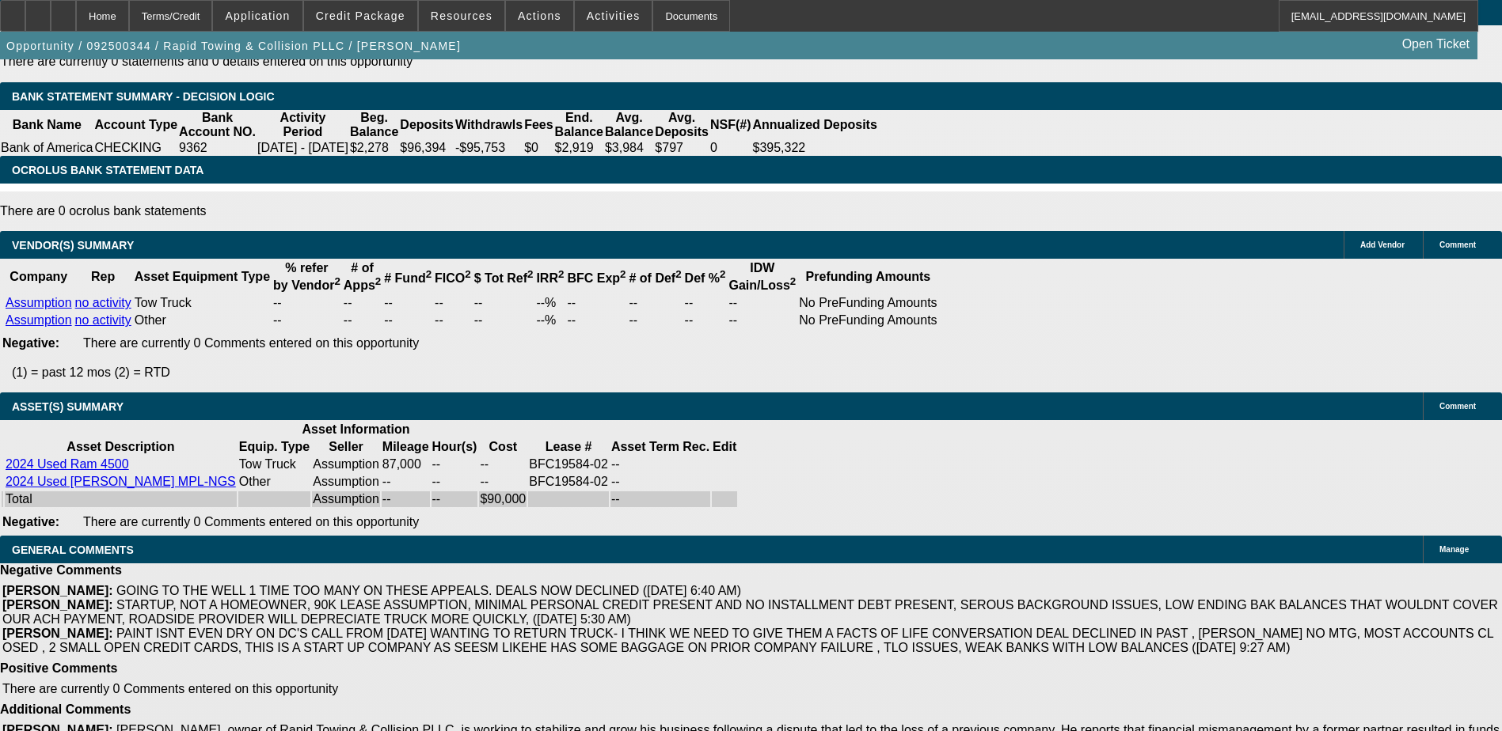
drag, startPoint x: 1270, startPoint y: 163, endPoint x: 1246, endPoint y: 167, distance: 24.1
drag, startPoint x: 1100, startPoint y: 167, endPoint x: 1115, endPoint y: 167, distance: 15.8
drag, startPoint x: 1077, startPoint y: 325, endPoint x: 1121, endPoint y: 322, distance: 43.6
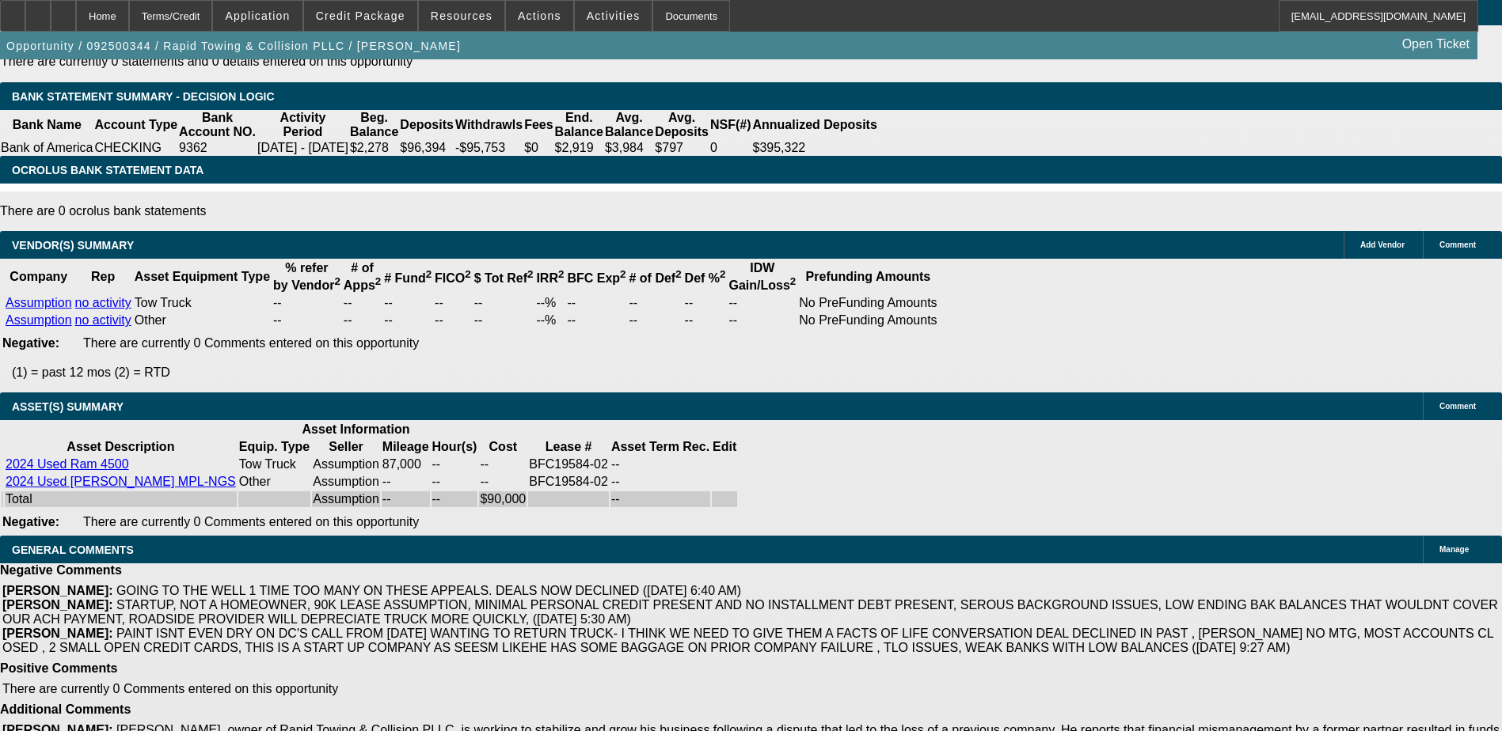
drag, startPoint x: 1121, startPoint y: 322, endPoint x: 1104, endPoint y: 325, distance: 16.8
drag, startPoint x: 1073, startPoint y: 228, endPoint x: 1130, endPoint y: 232, distance: 56.3
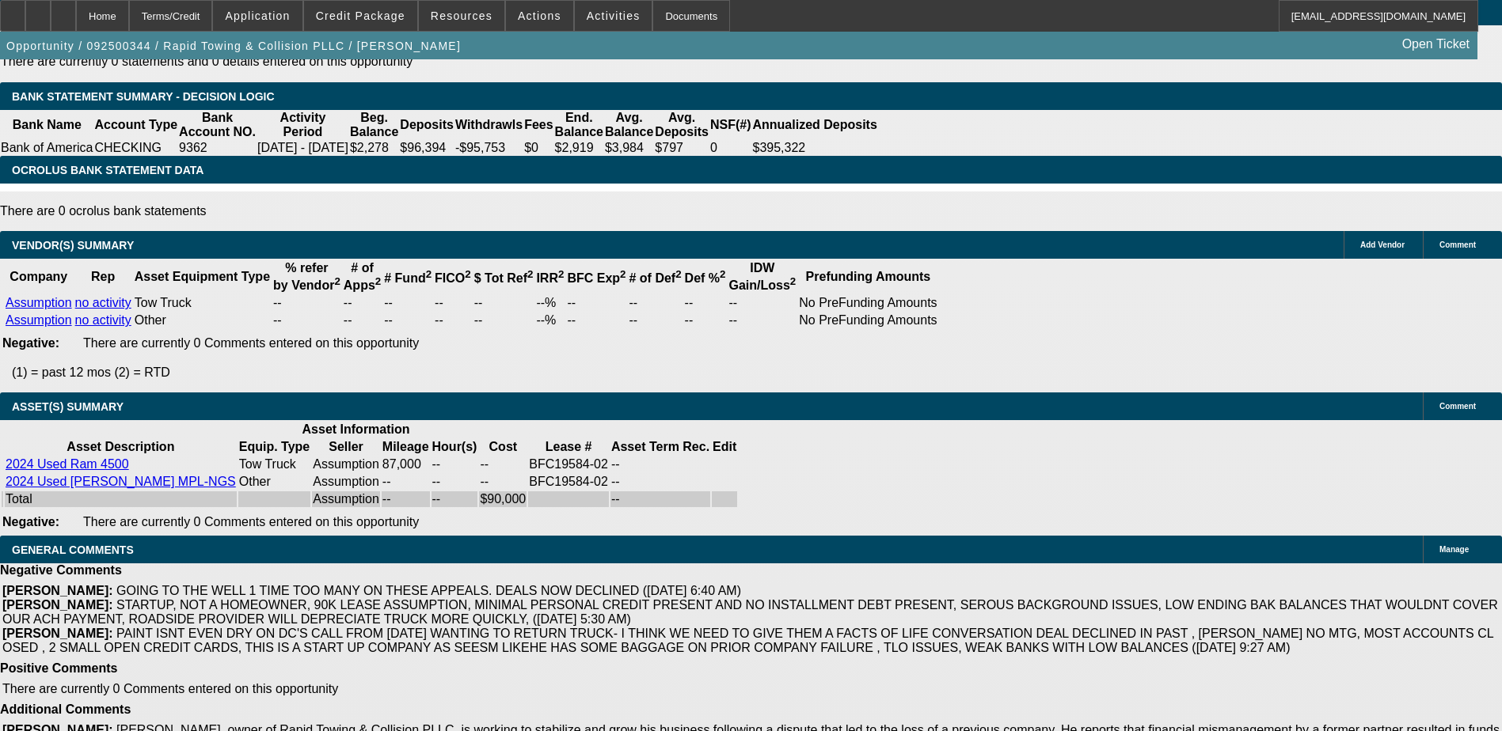
drag, startPoint x: 1130, startPoint y: 232, endPoint x: 1100, endPoint y: 228, distance: 30.3
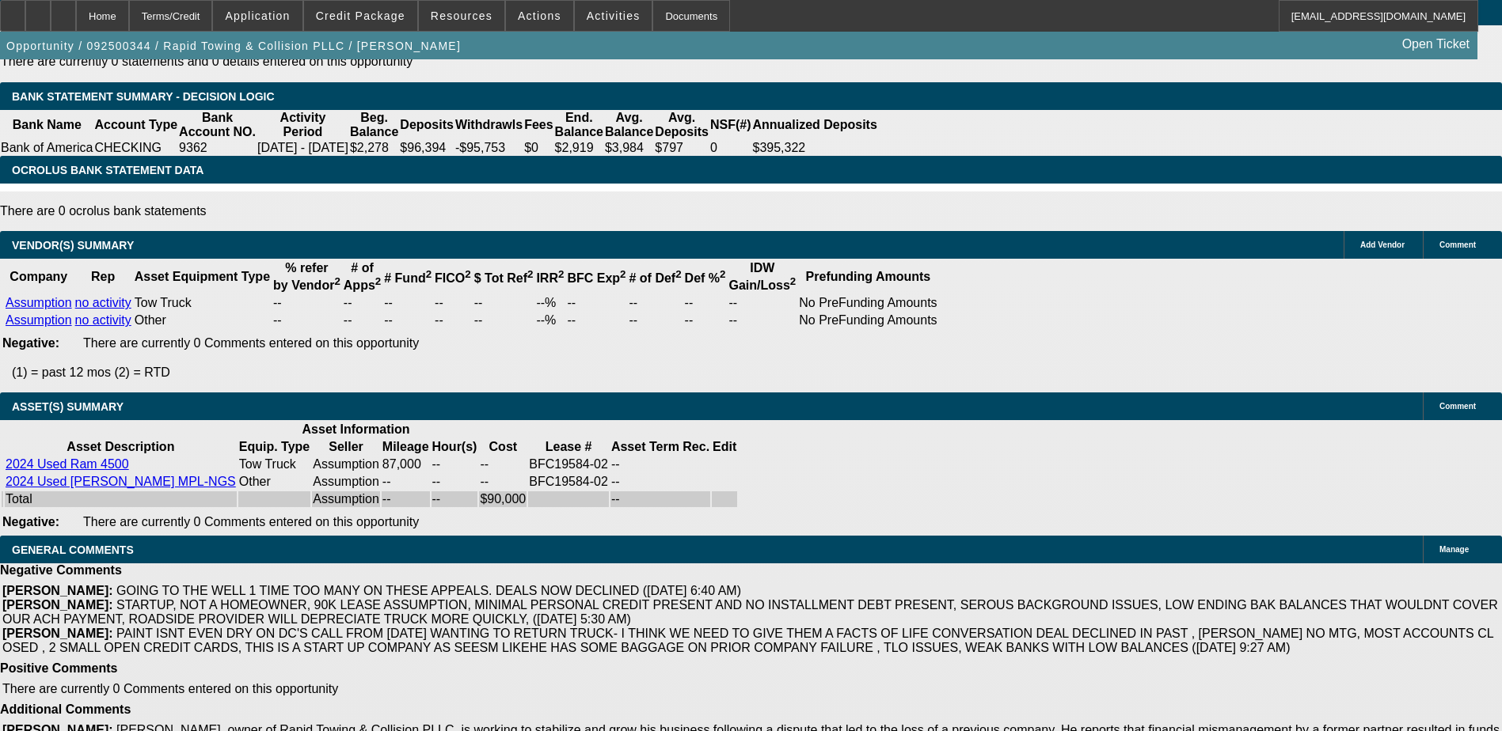
drag, startPoint x: 386, startPoint y: 389, endPoint x: 336, endPoint y: 350, distance: 63.0
drag, startPoint x: 336, startPoint y: 350, endPoint x: 361, endPoint y: 366, distance: 29.2
drag, startPoint x: 1073, startPoint y: 228, endPoint x: 1119, endPoint y: 226, distance: 46.8
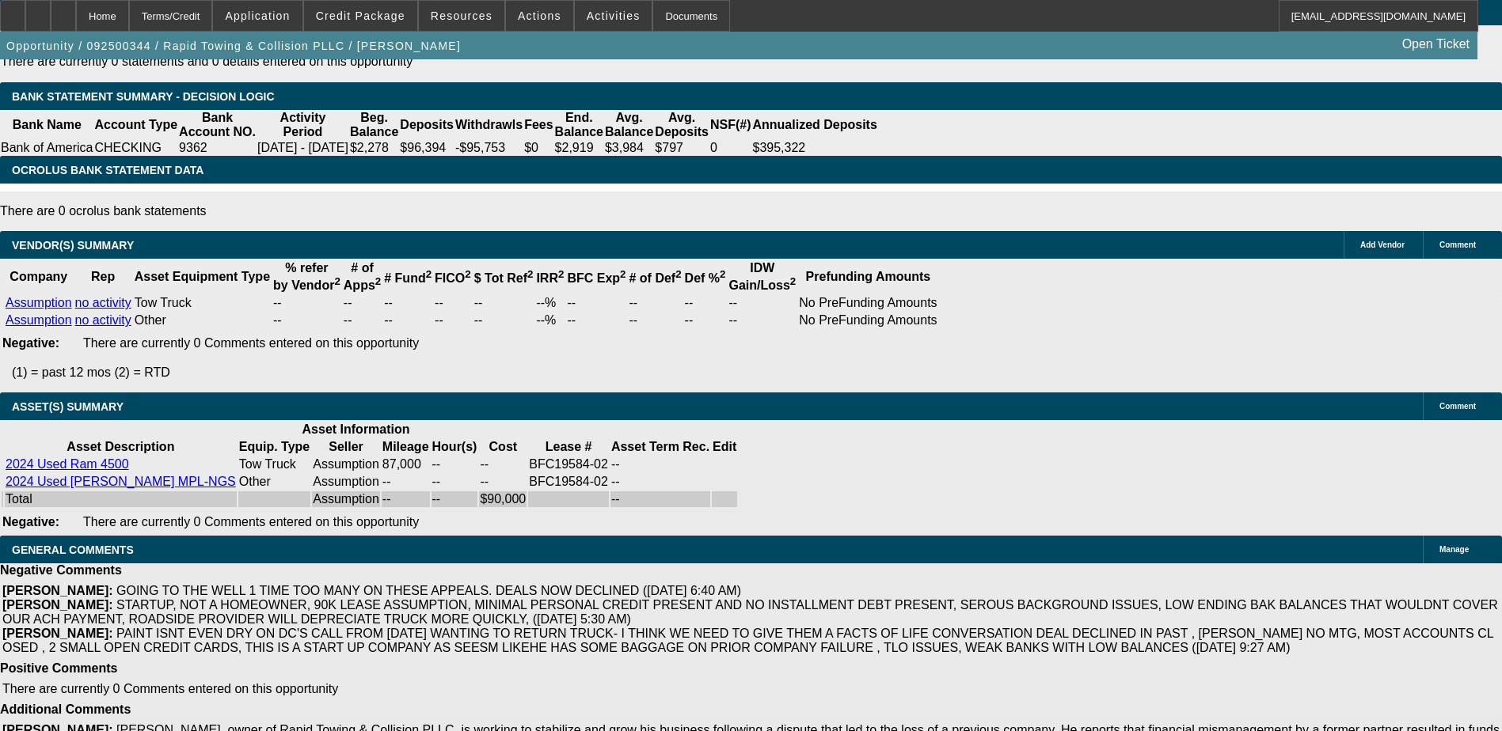
drag, startPoint x: 1119, startPoint y: 226, endPoint x: 1108, endPoint y: 321, distance: 95.6
click at [1086, 463] on div "APPLICATION INFORMATION Manage Topic: 092500344 / $72,000.00 / Ram 4500 / Assum…" at bounding box center [751, 52] width 1502 height 5647
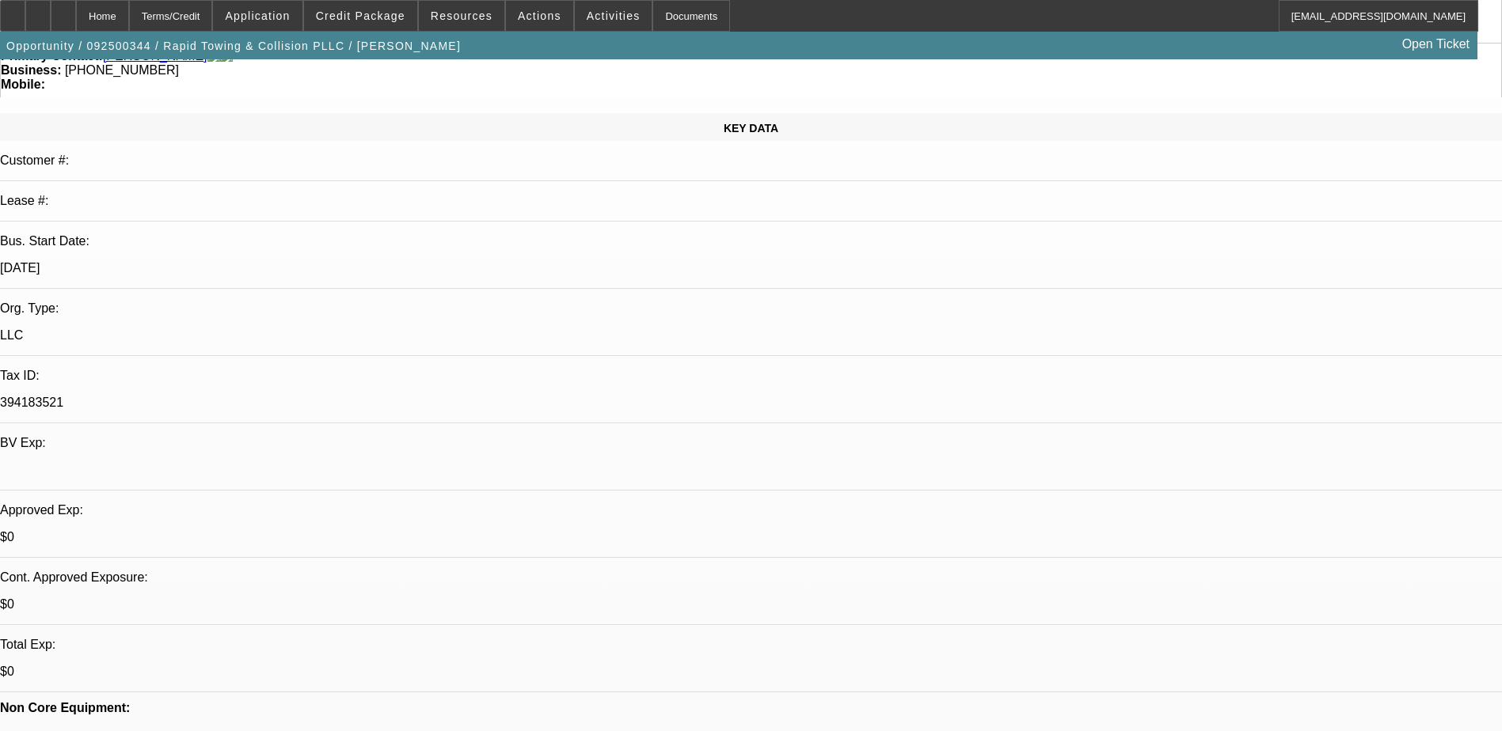
scroll to position [0, 0]
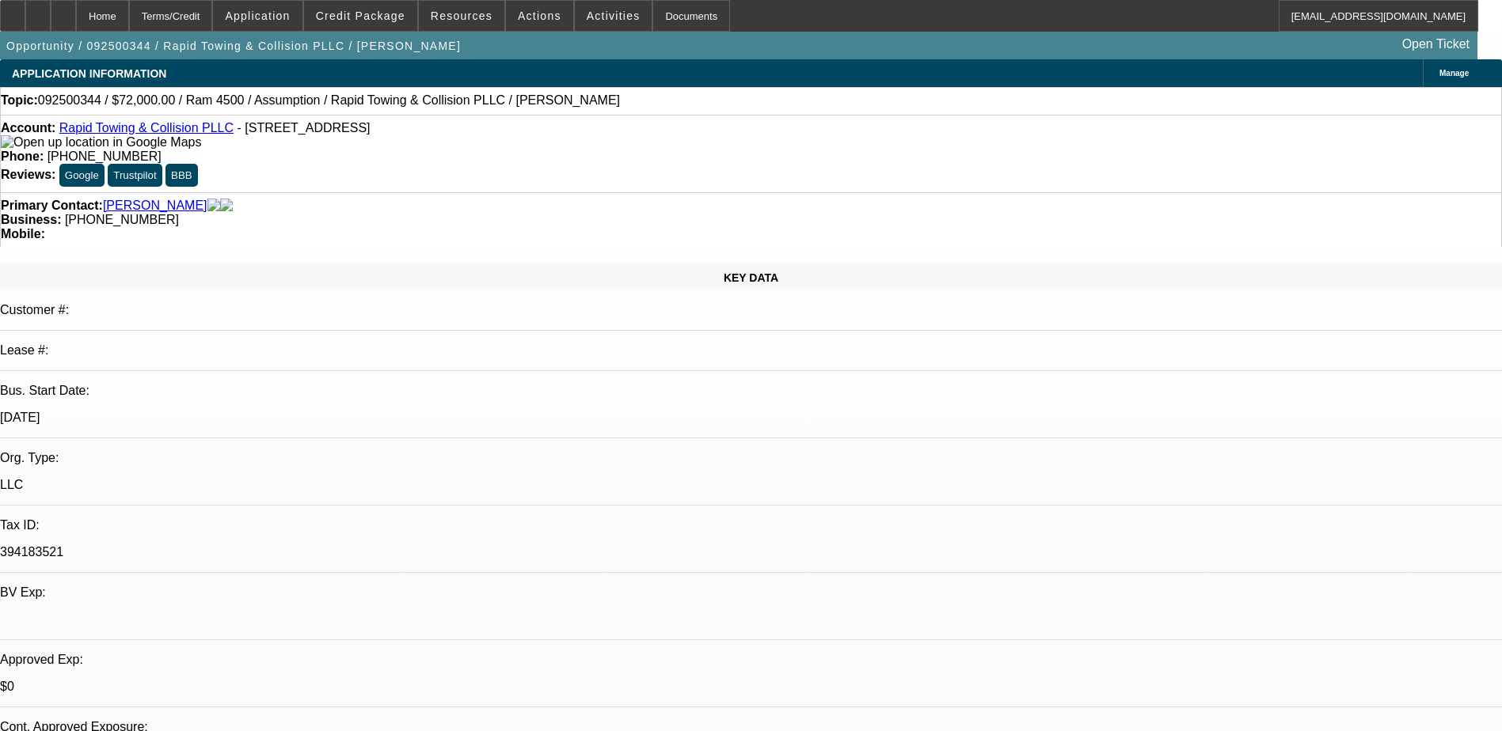
drag, startPoint x: 1242, startPoint y: 164, endPoint x: 1282, endPoint y: 163, distance: 40.4
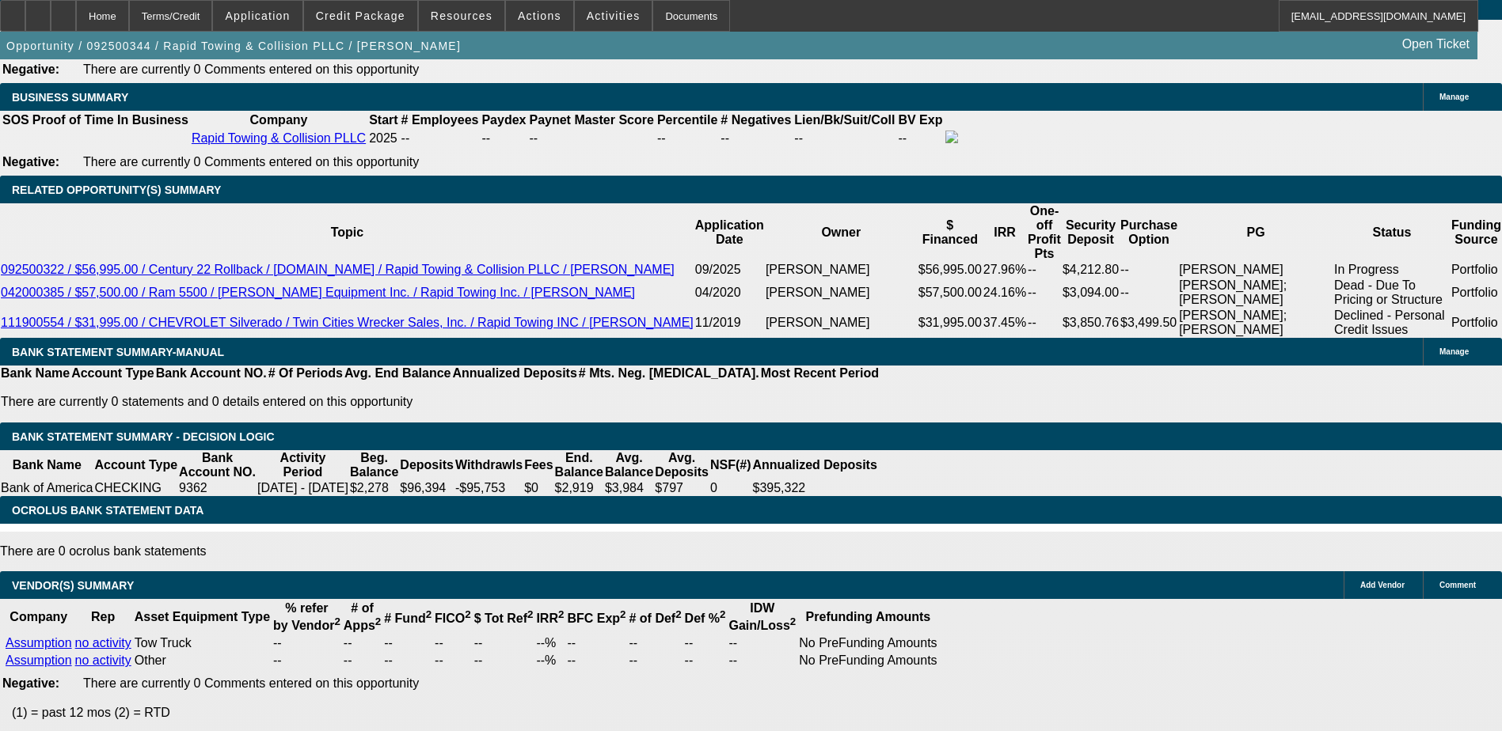
scroll to position [2454, 0]
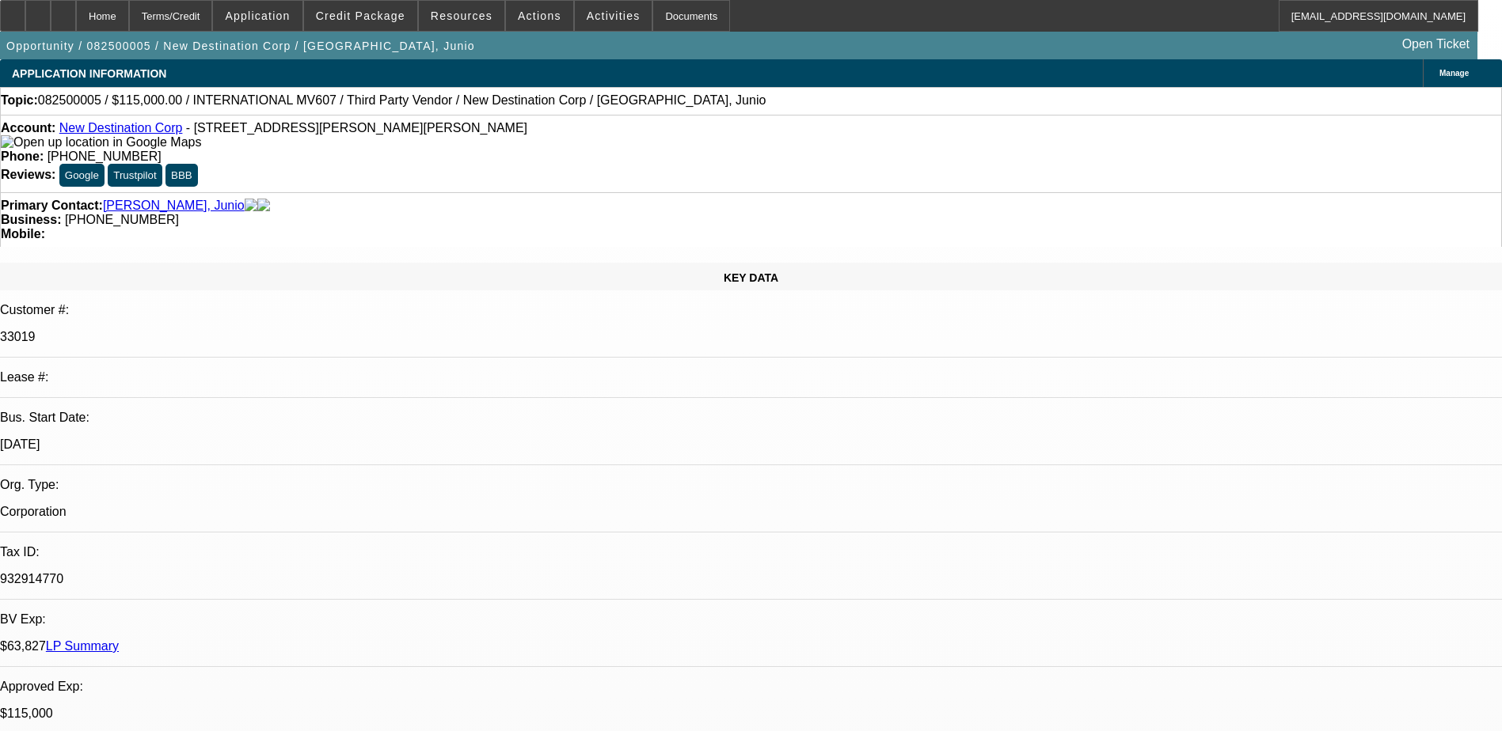
select select "0"
select select "2"
select select "0.1"
select select "0"
select select "2"
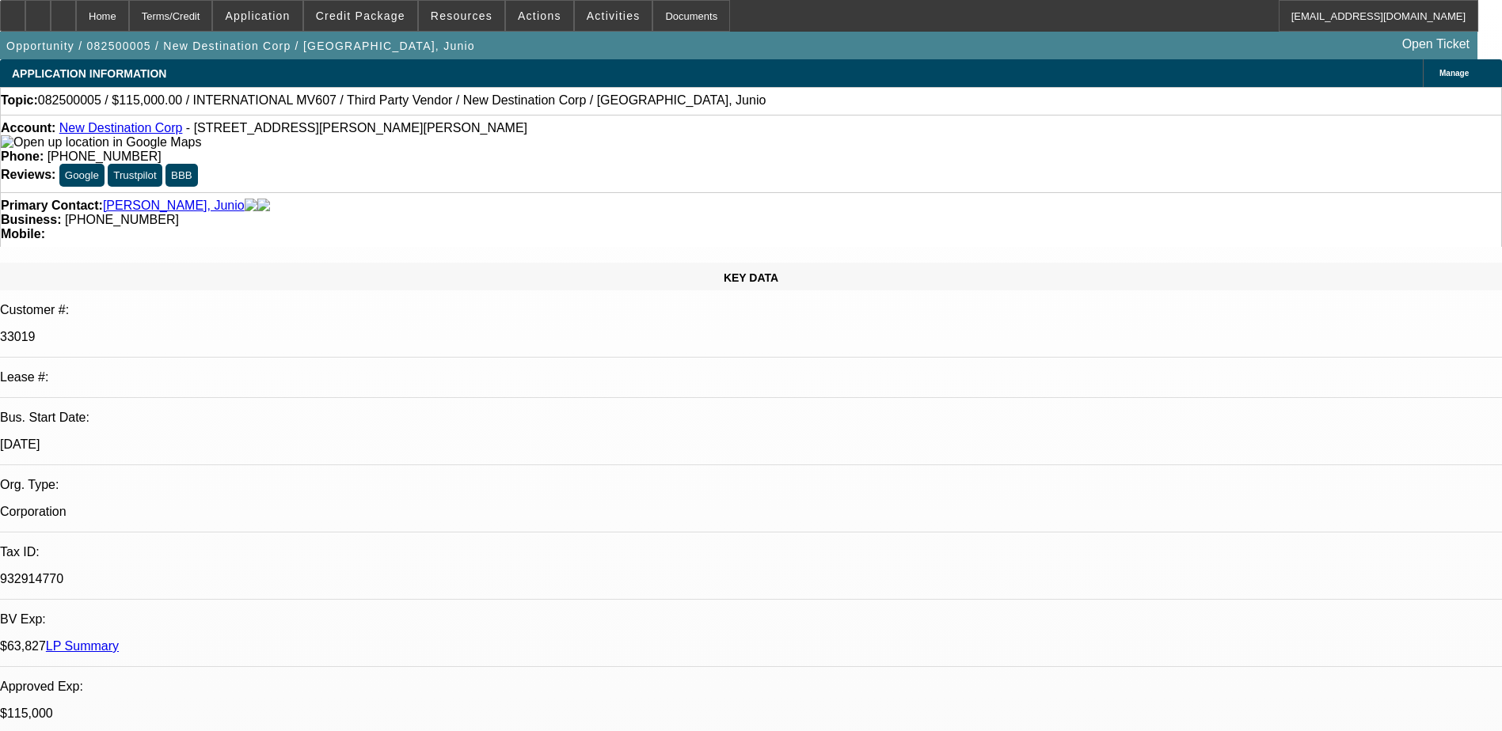
select select "0.1"
select select "0"
select select "2"
select select "0.1"
select select "0"
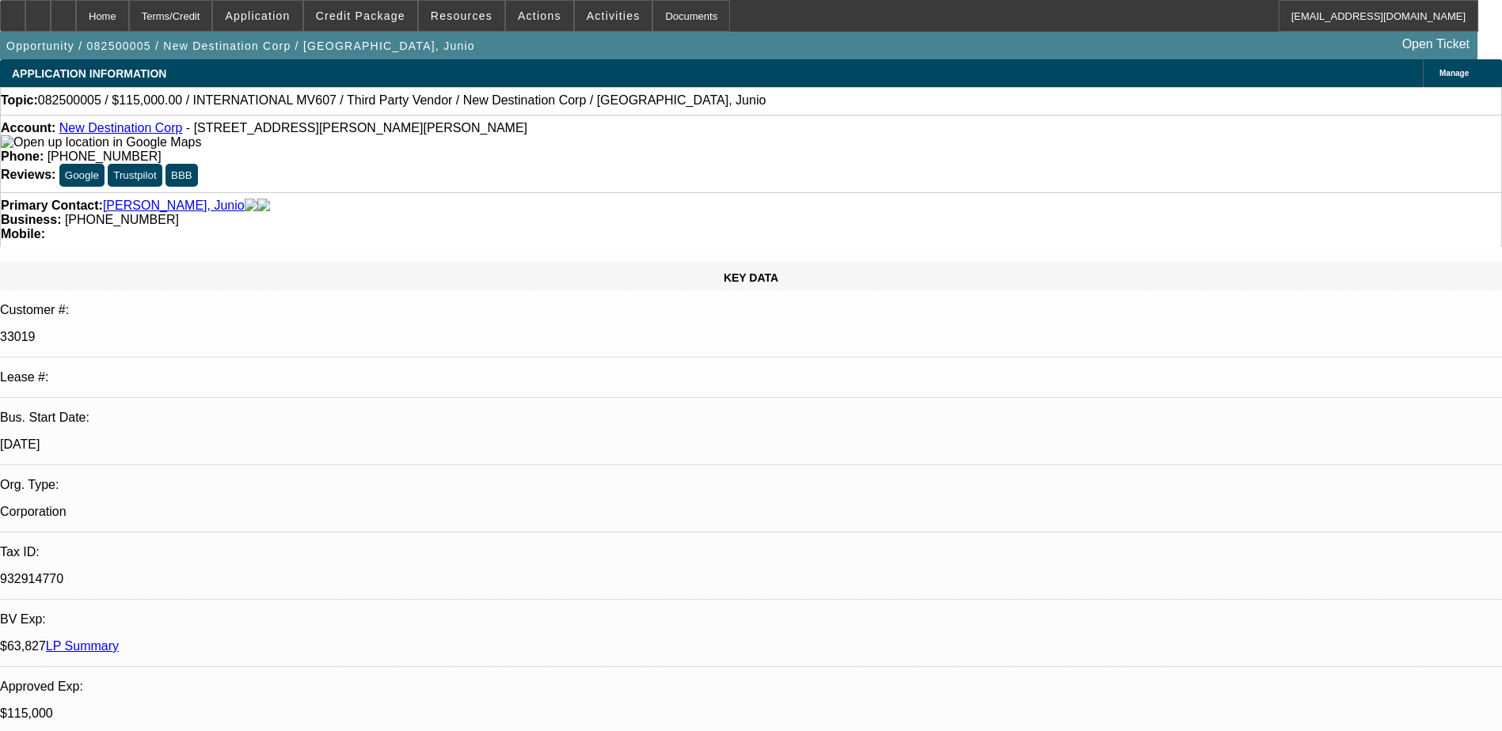
select select "2"
select select "0.1"
select select "1"
select select "2"
select select "4"
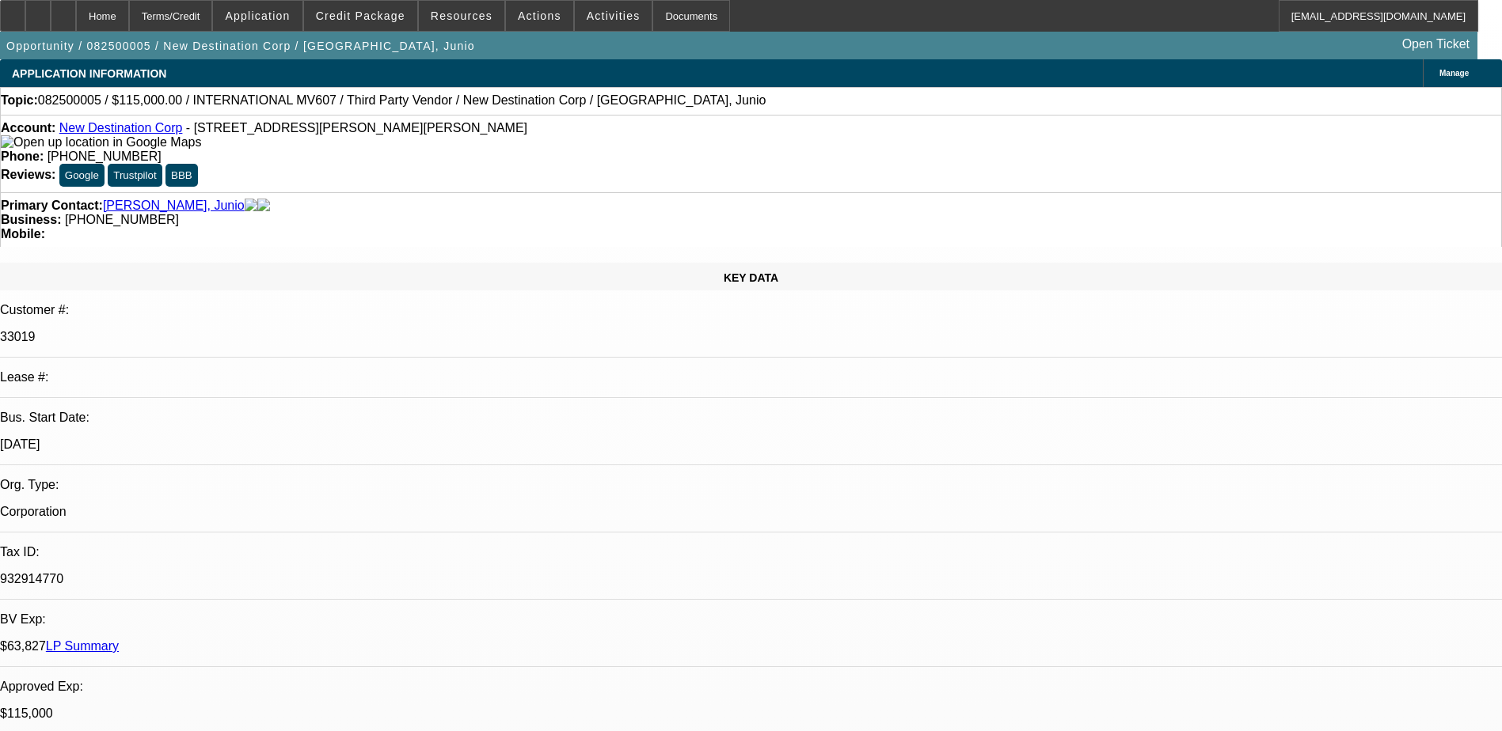
select select "1"
select select "2"
select select "4"
select select "1"
select select "2"
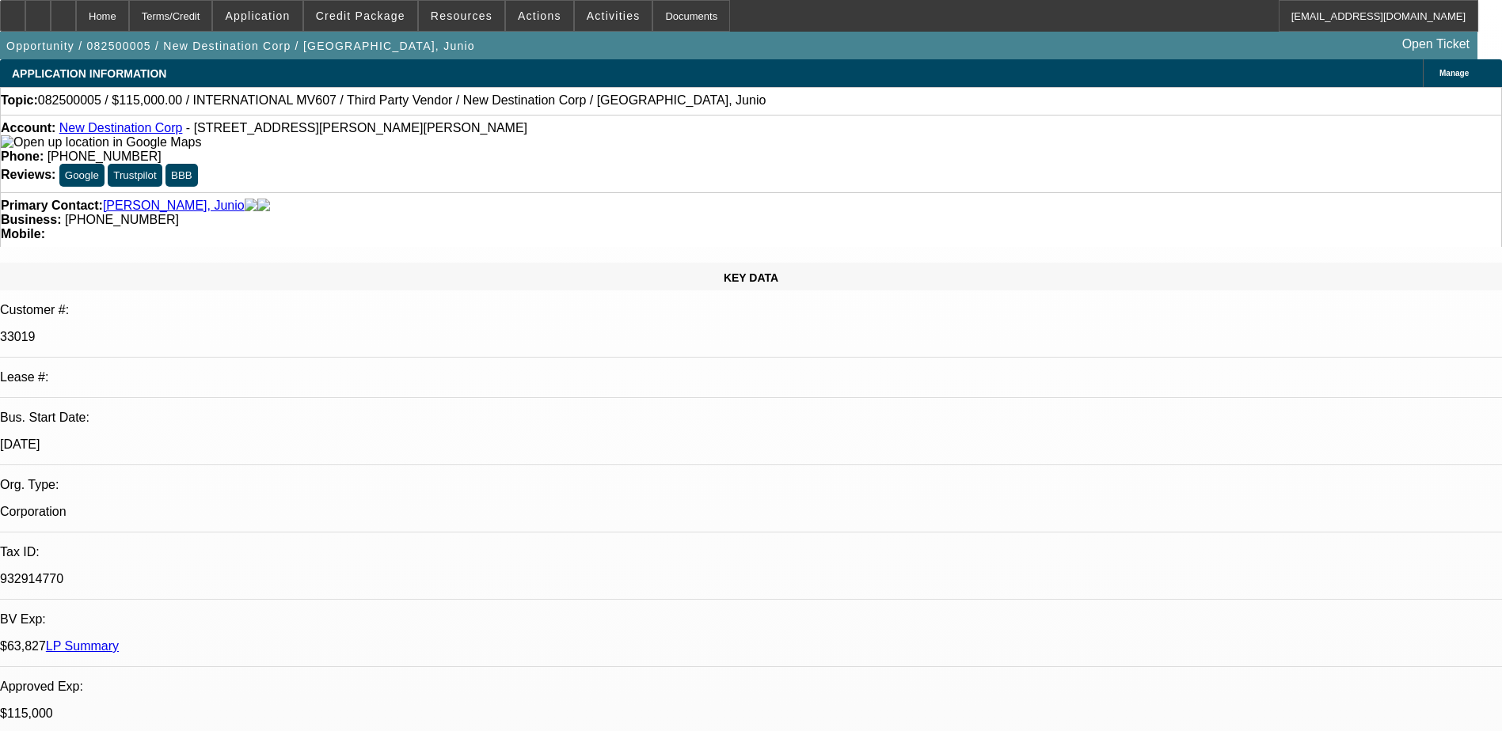
select select "4"
select select "1"
select select "2"
select select "4"
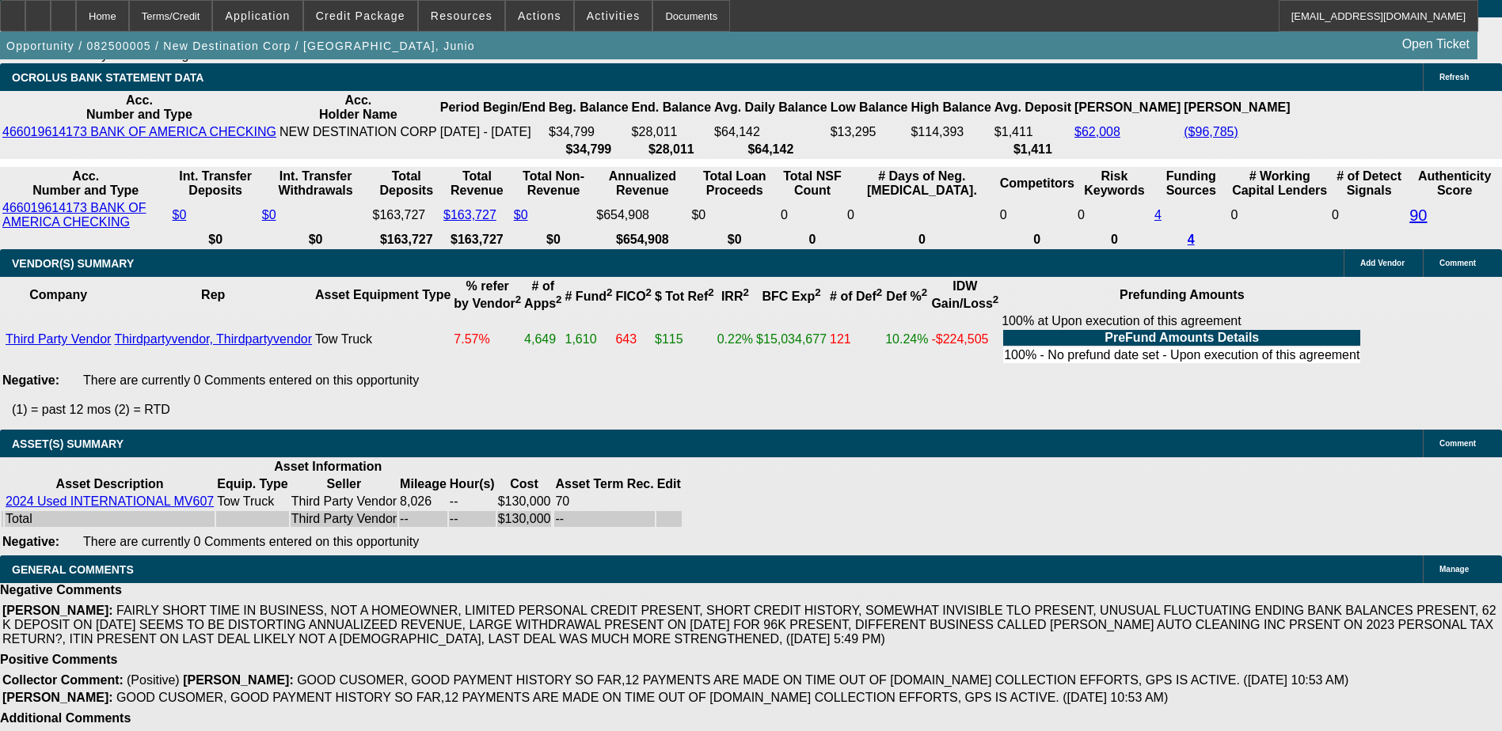
scroll to position [2968, 0]
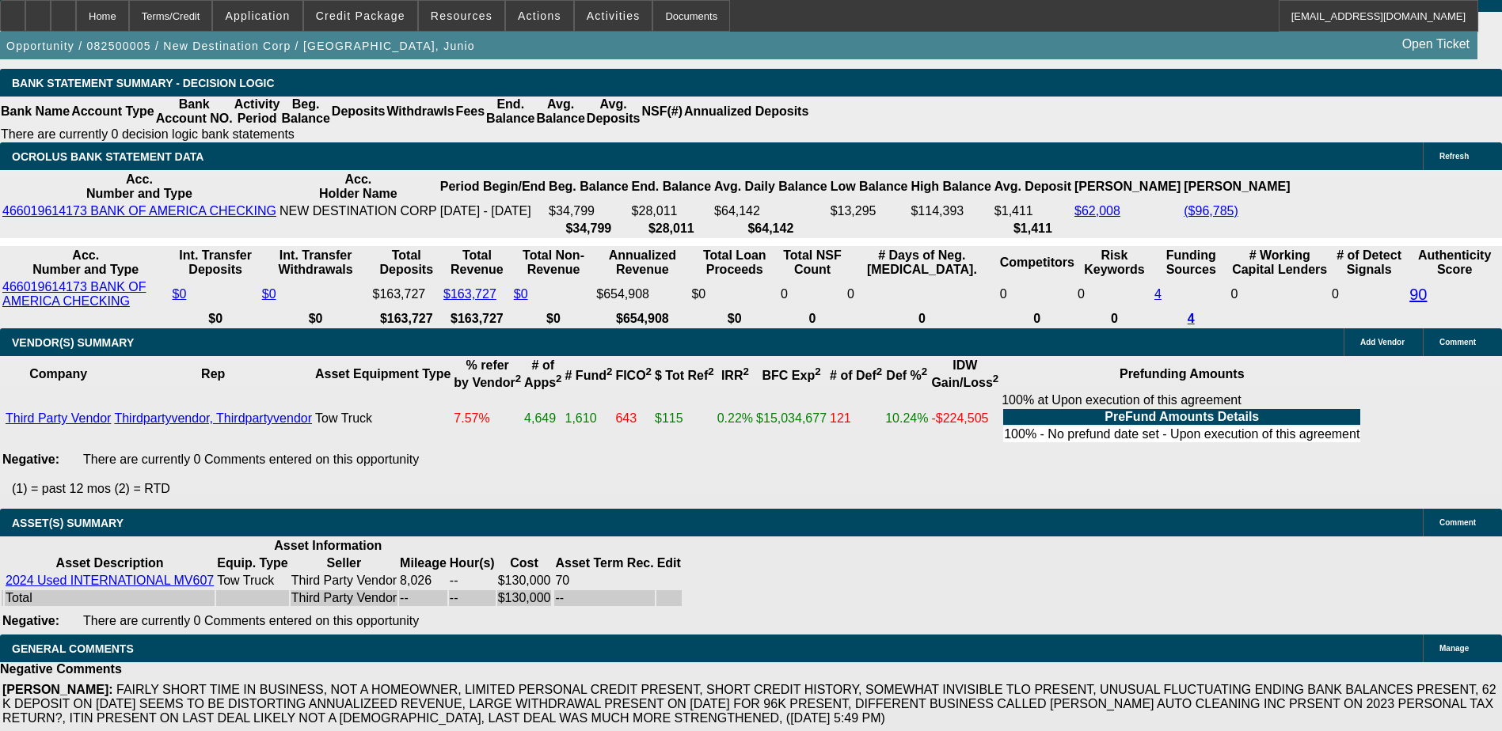
drag, startPoint x: 1097, startPoint y: 164, endPoint x: 1138, endPoint y: 135, distance: 49.4
drag, startPoint x: 1138, startPoint y: 135, endPoint x: 1118, endPoint y: 135, distance: 19.8
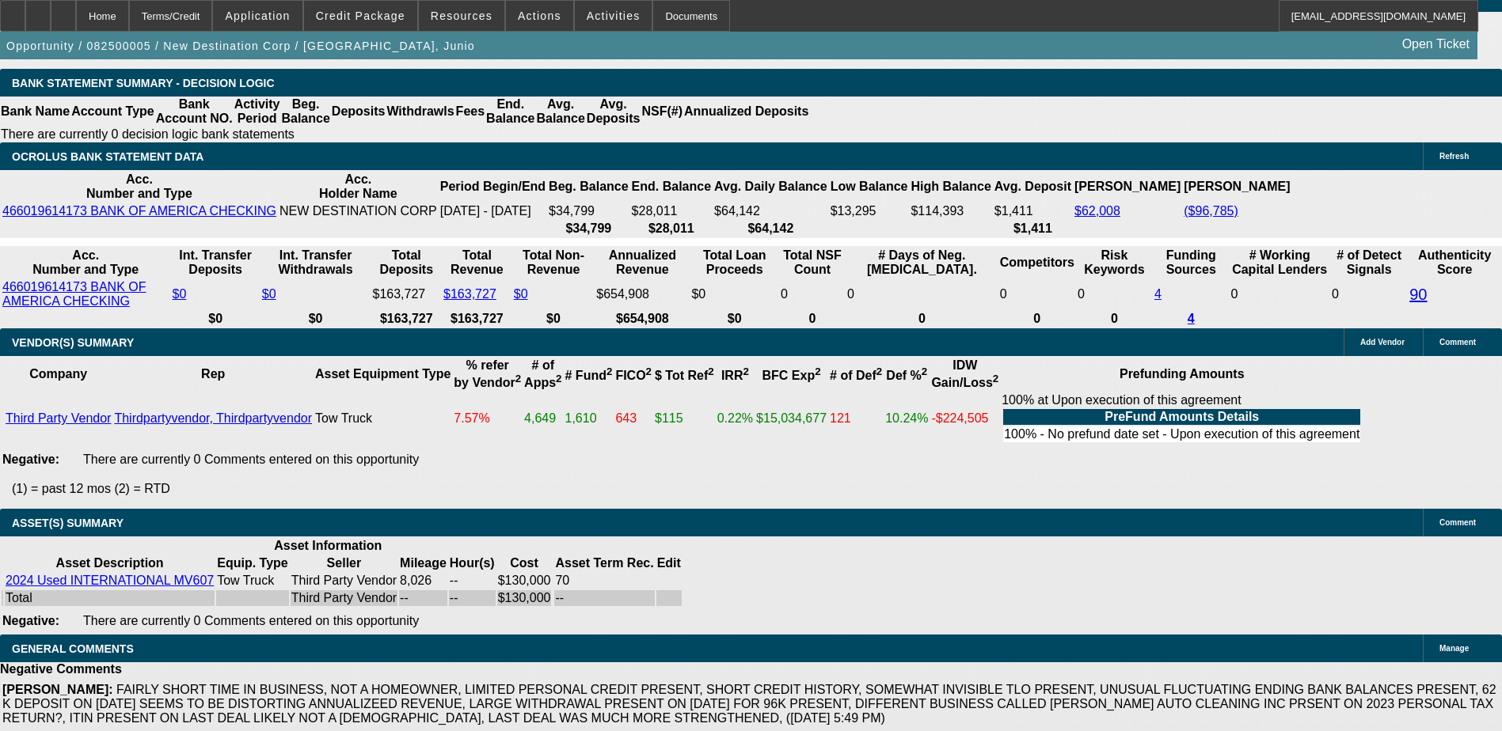
drag, startPoint x: 1081, startPoint y: 162, endPoint x: 1135, endPoint y: 167, distance: 54.8
drag, startPoint x: 1135, startPoint y: 167, endPoint x: 1100, endPoint y: 173, distance: 36.1
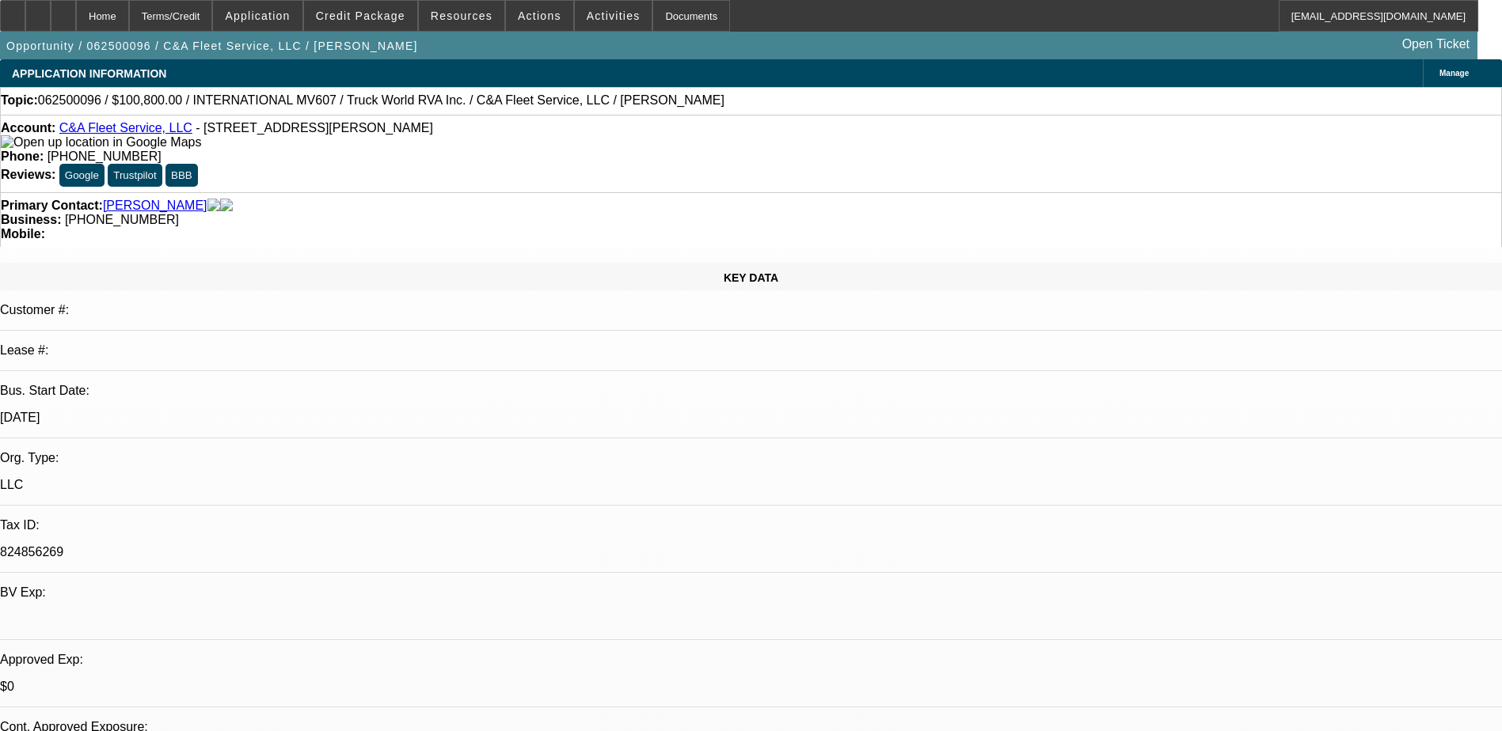
select select "0.1"
select select "0"
select select "3"
select select "0"
select select "6"
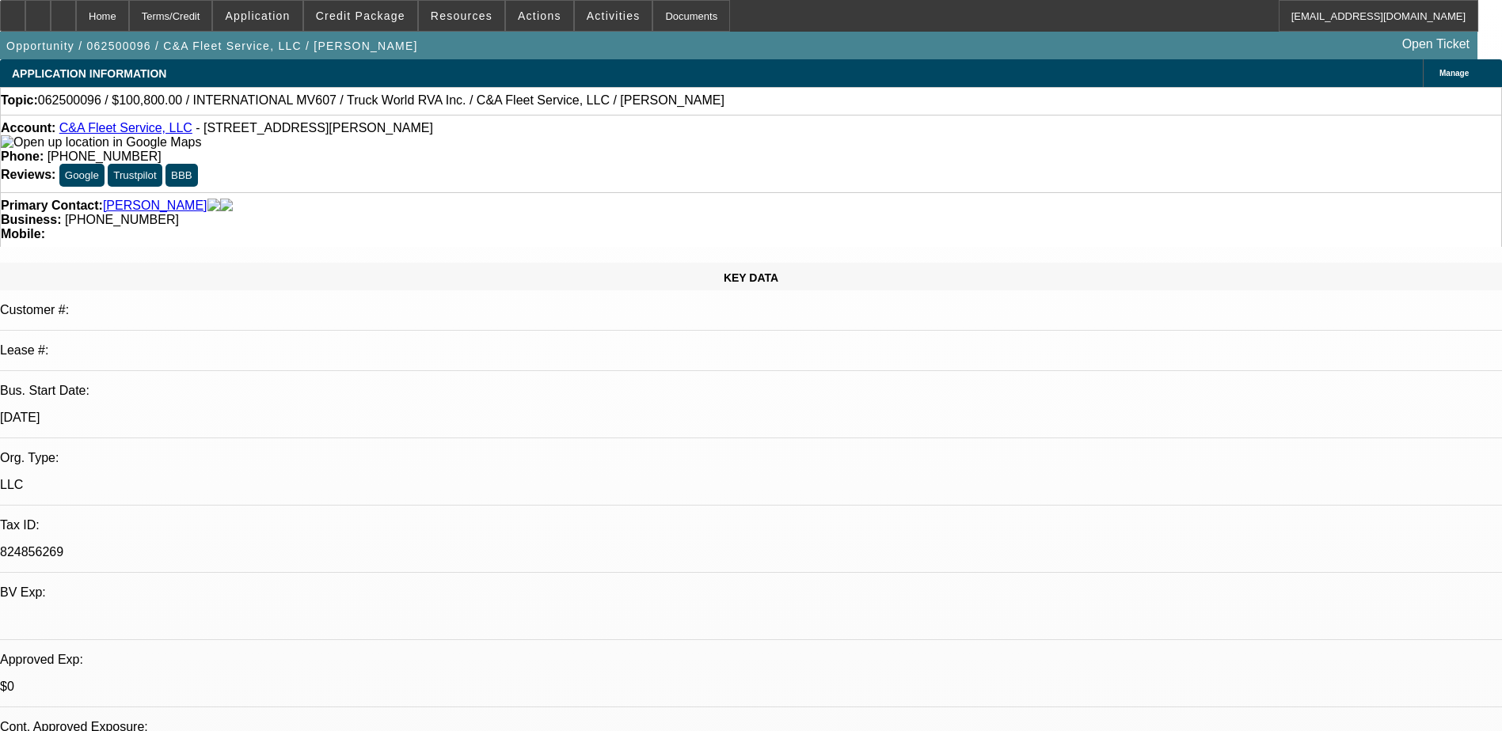
select select "0.1"
select select "0"
select select "3"
select select "0"
select select "6"
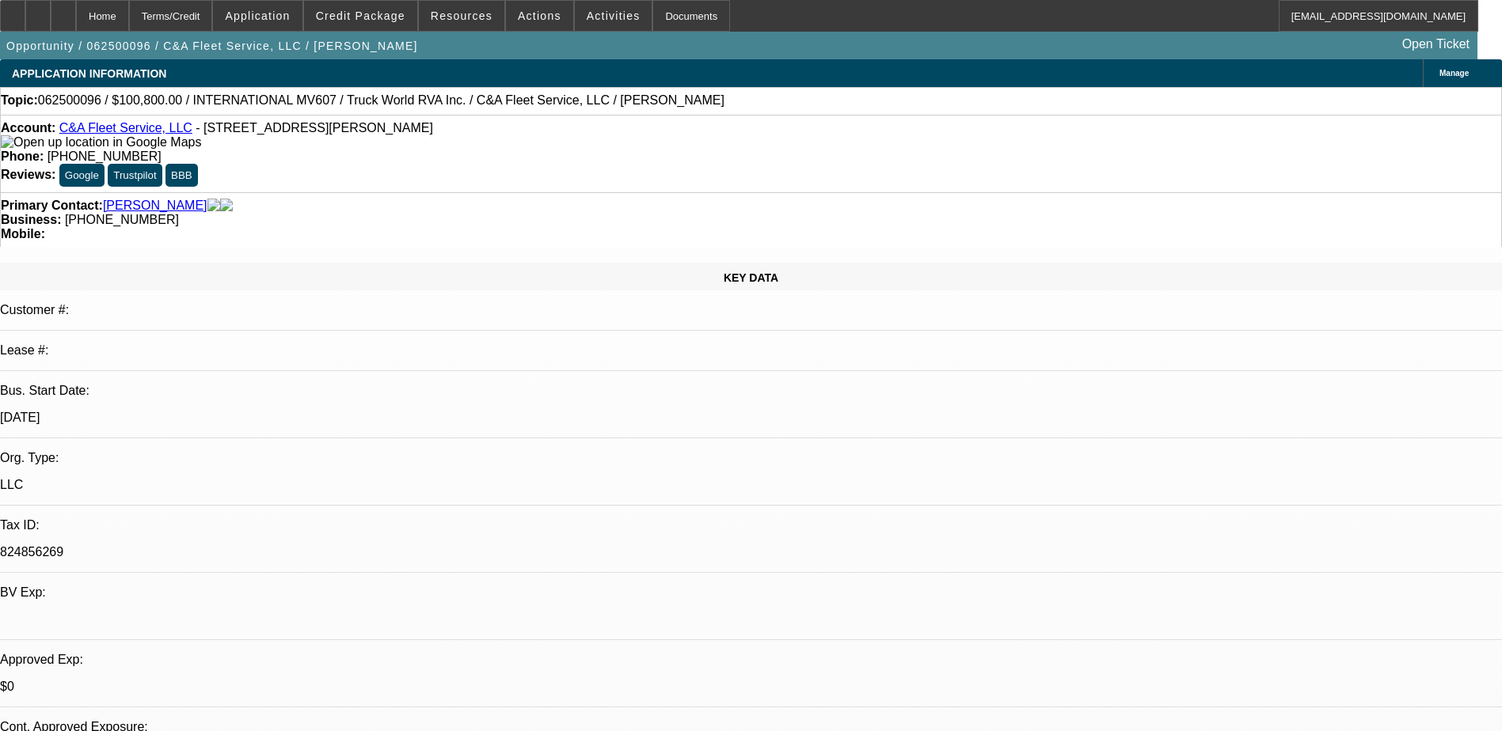
select select "0.1"
select select "0"
select select "3"
select select "0"
select select "6"
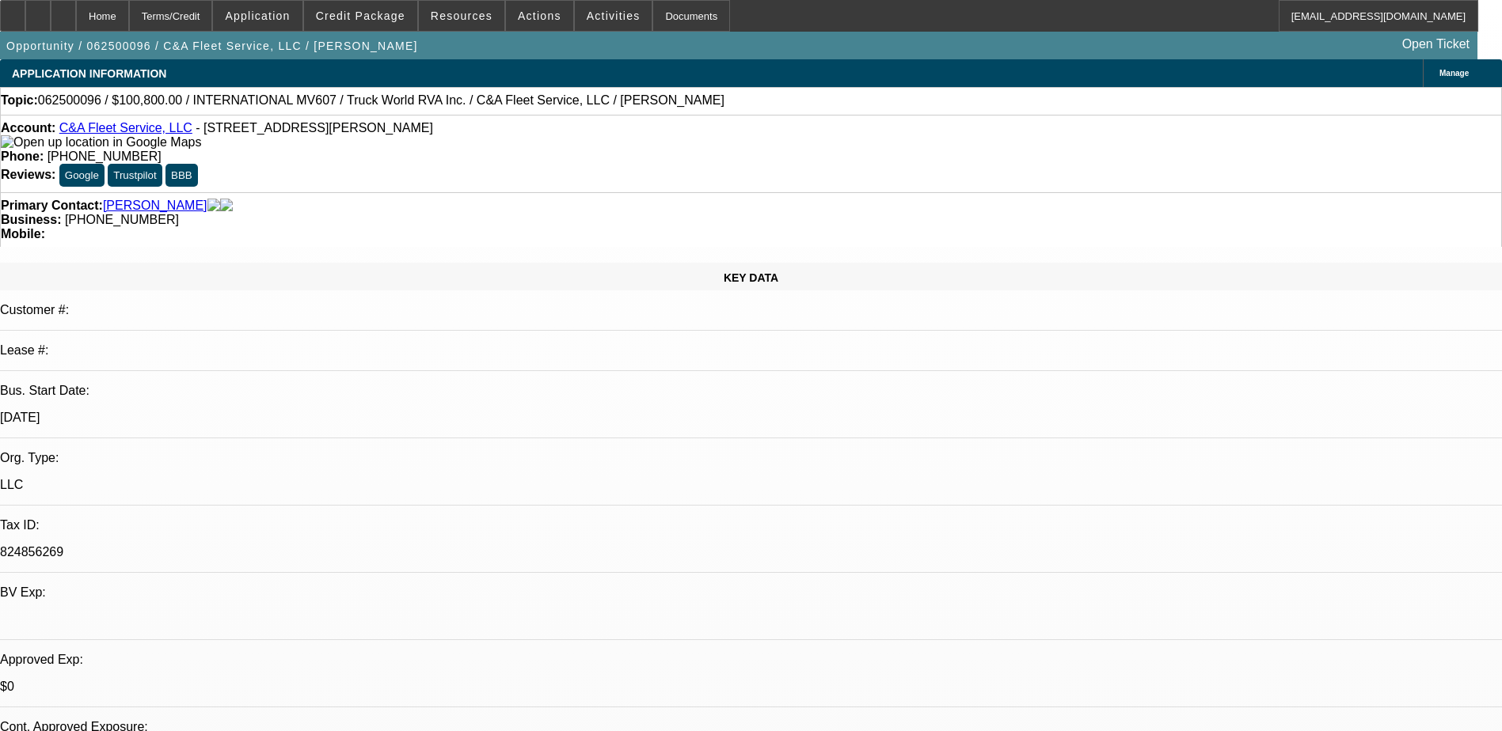
select select "0.1"
select select "0"
select select "3"
select select "0"
select select "6"
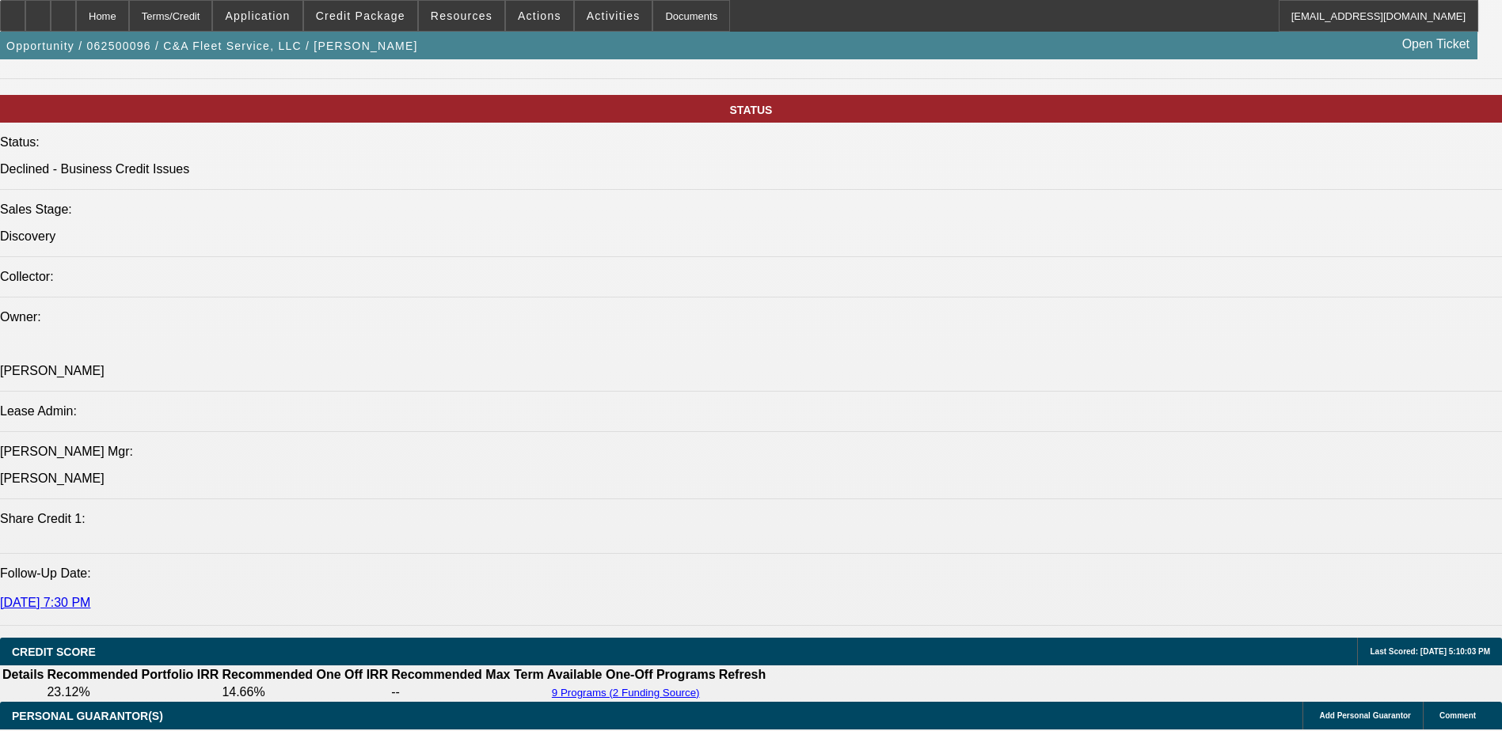
scroll to position [59, 0]
